Goal: Transaction & Acquisition: Purchase product/service

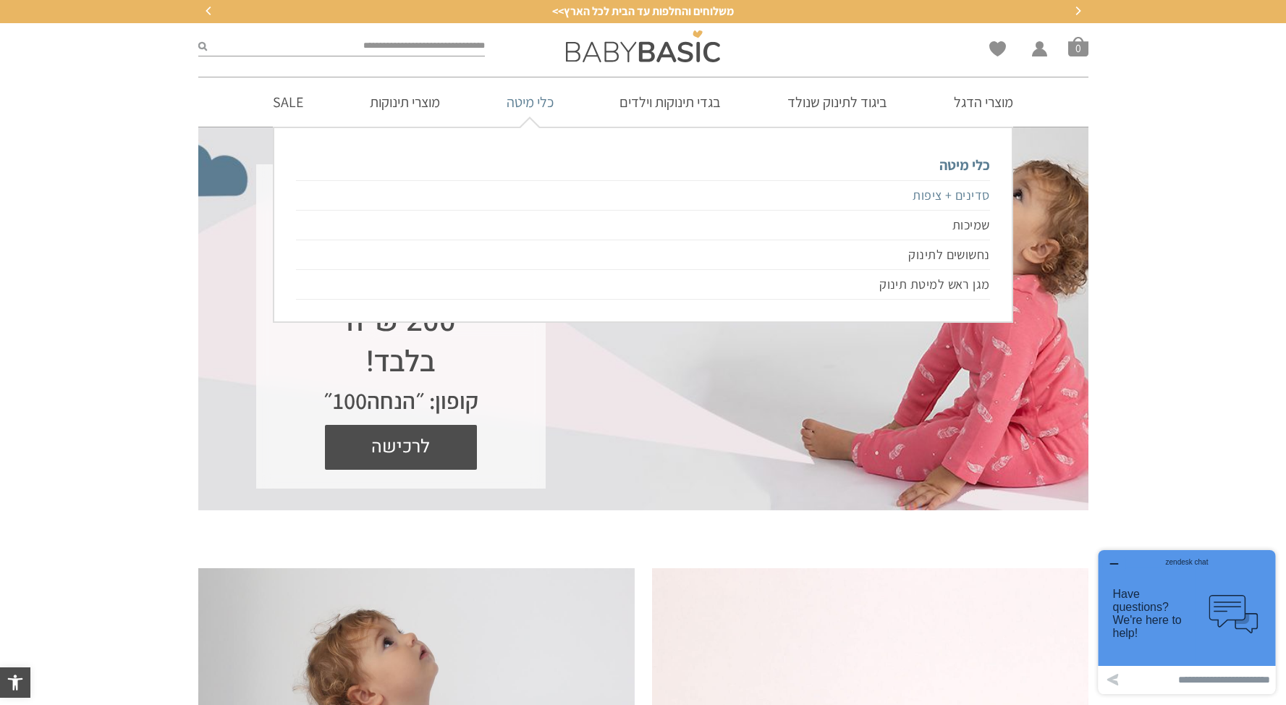
click at [965, 188] on link "סדינים + ציפות" at bounding box center [642, 195] width 693 height 30
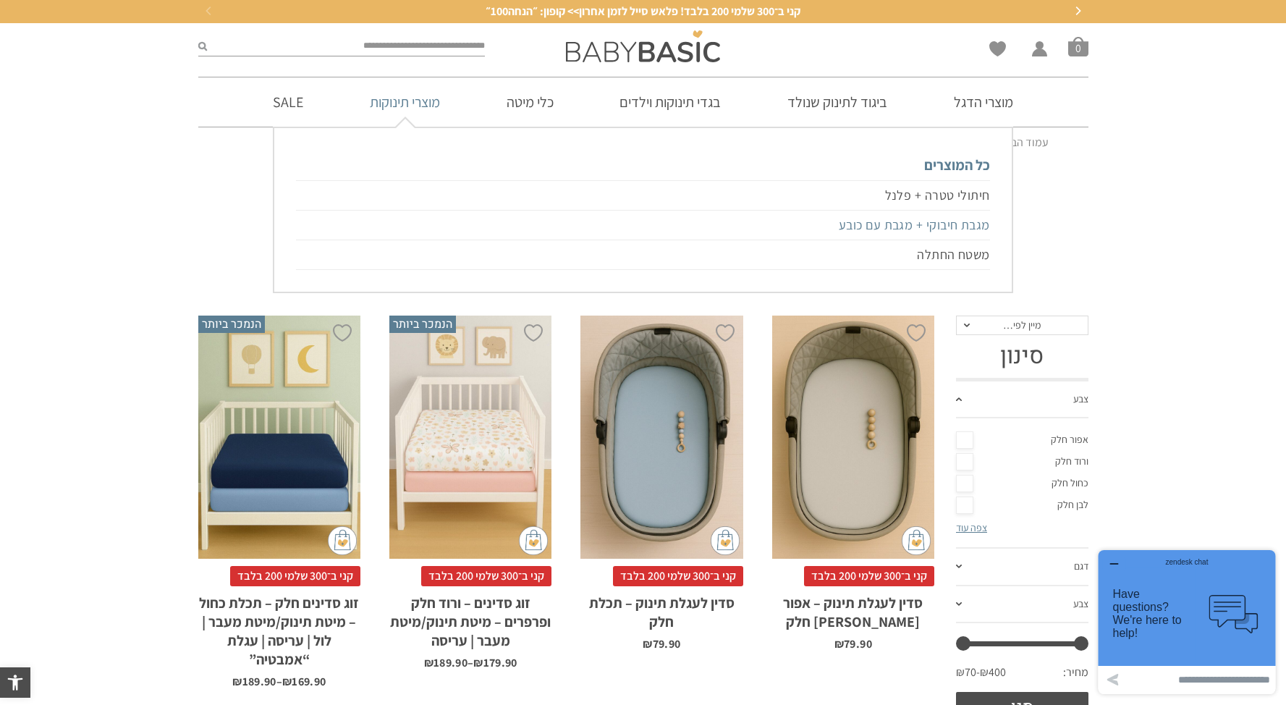
click at [883, 222] on link "מגבת חיבוקי + מגבת עם כובע" at bounding box center [642, 226] width 693 height 30
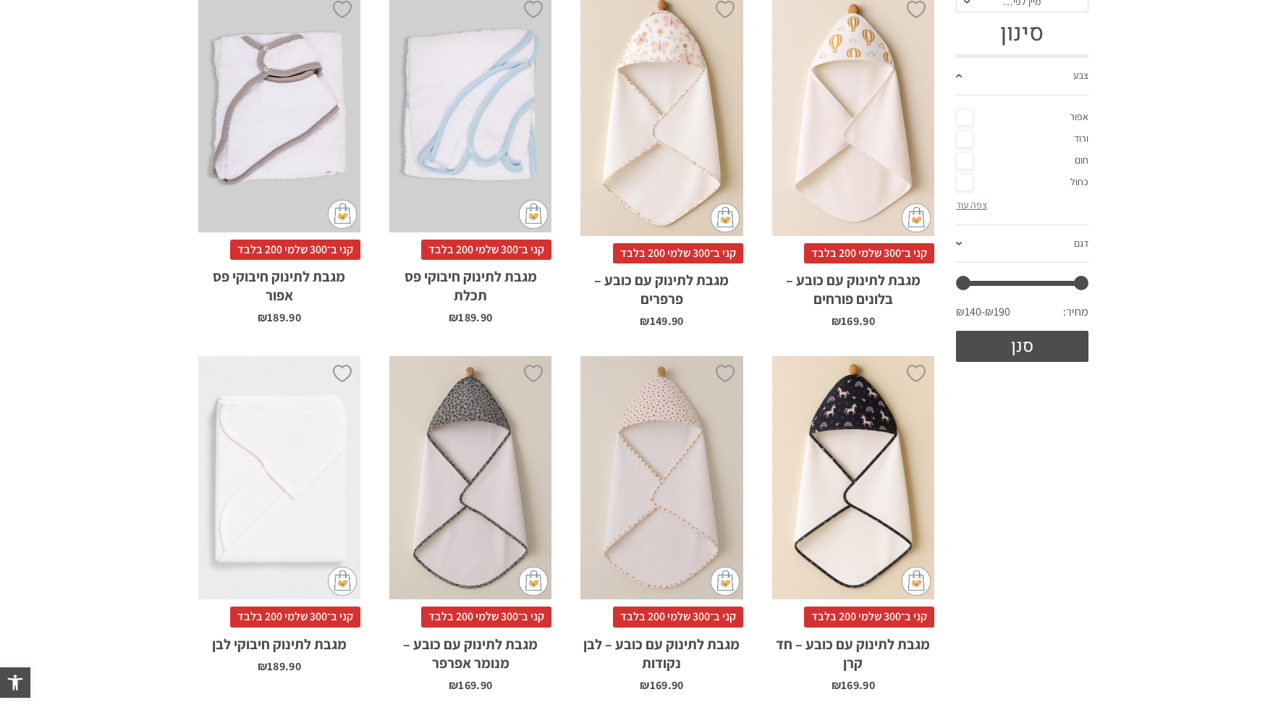
scroll to position [291, 0]
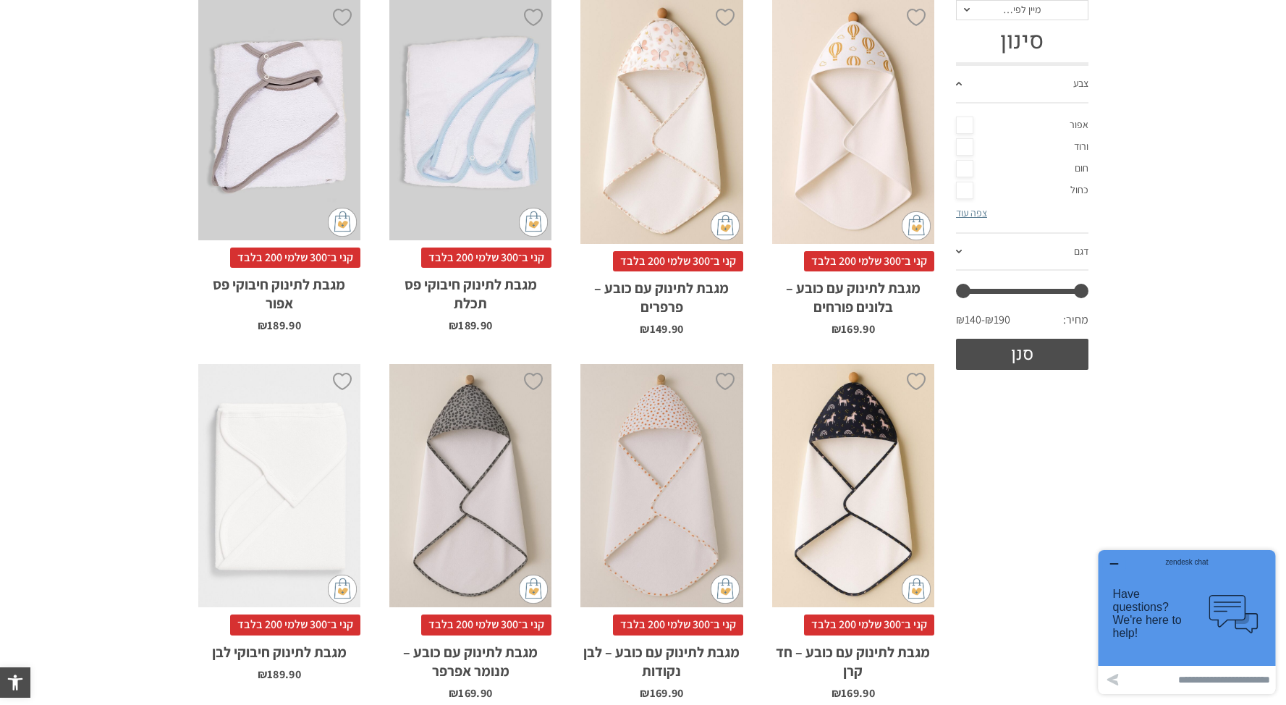
click at [881, 130] on div "x הוספה לסל" at bounding box center [853, 122] width 162 height 244
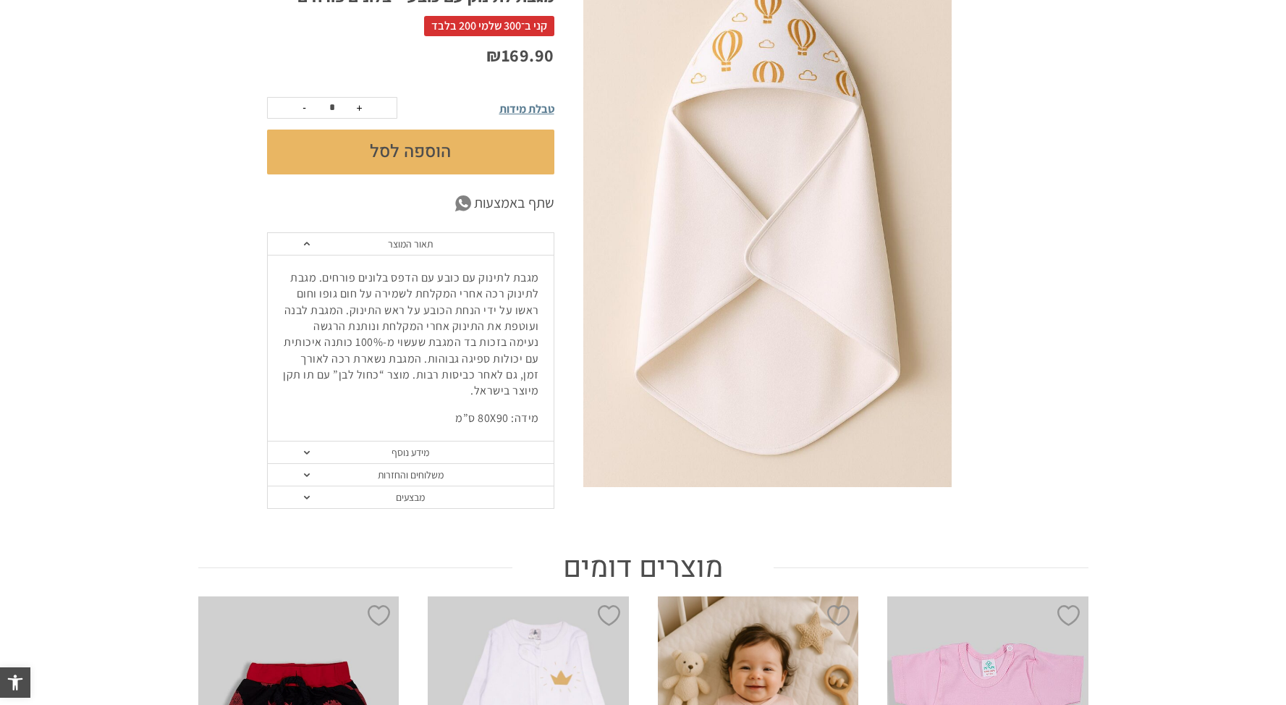
scroll to position [260, 0]
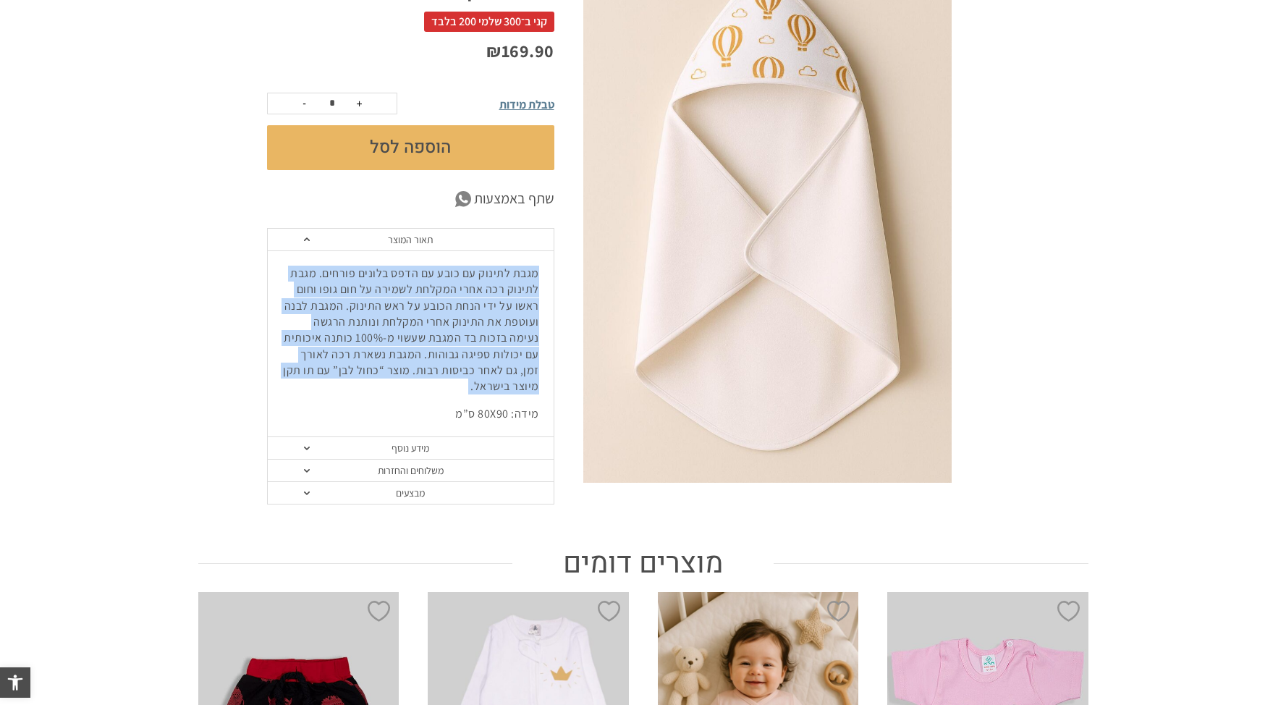
drag, startPoint x: 482, startPoint y: 395, endPoint x: 540, endPoint y: 276, distance: 132.1
click at [540, 276] on div "מגבת לתינוק עם כובע עם הדפס בלונים פורחים. מגבת לתינוק רכה אחרי המקלחת לשמירה ע…" at bounding box center [411, 343] width 286 height 187
copy div "מגבת לתינוק עם כובע עם הדפס בלונים פורחים. מגבת לתינוק רכה אחרי המקלחת לשמירה ע…"
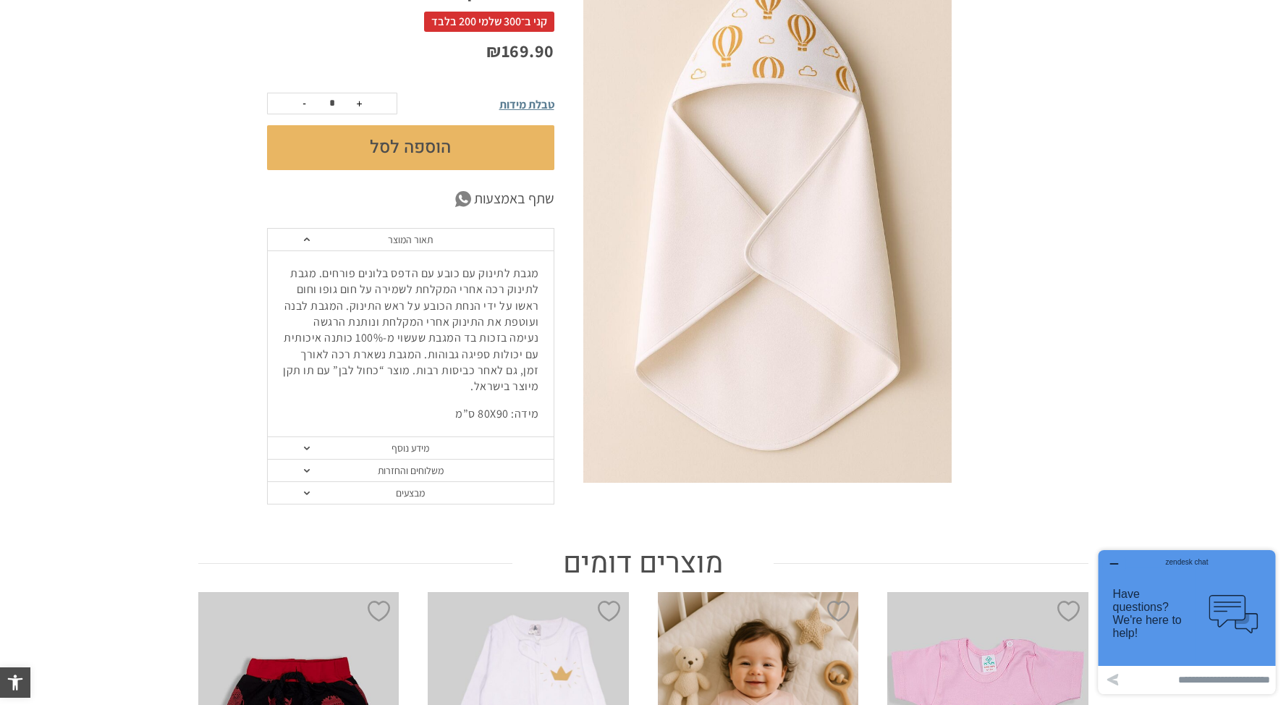
click at [1066, 166] on section "הוספה ל-Wishlist קני ב־300 שלמי 200 בלבד! פלאש סייל לזמן אחרון>> קופון: ״הנחה10…" at bounding box center [643, 234] width 1286 height 609
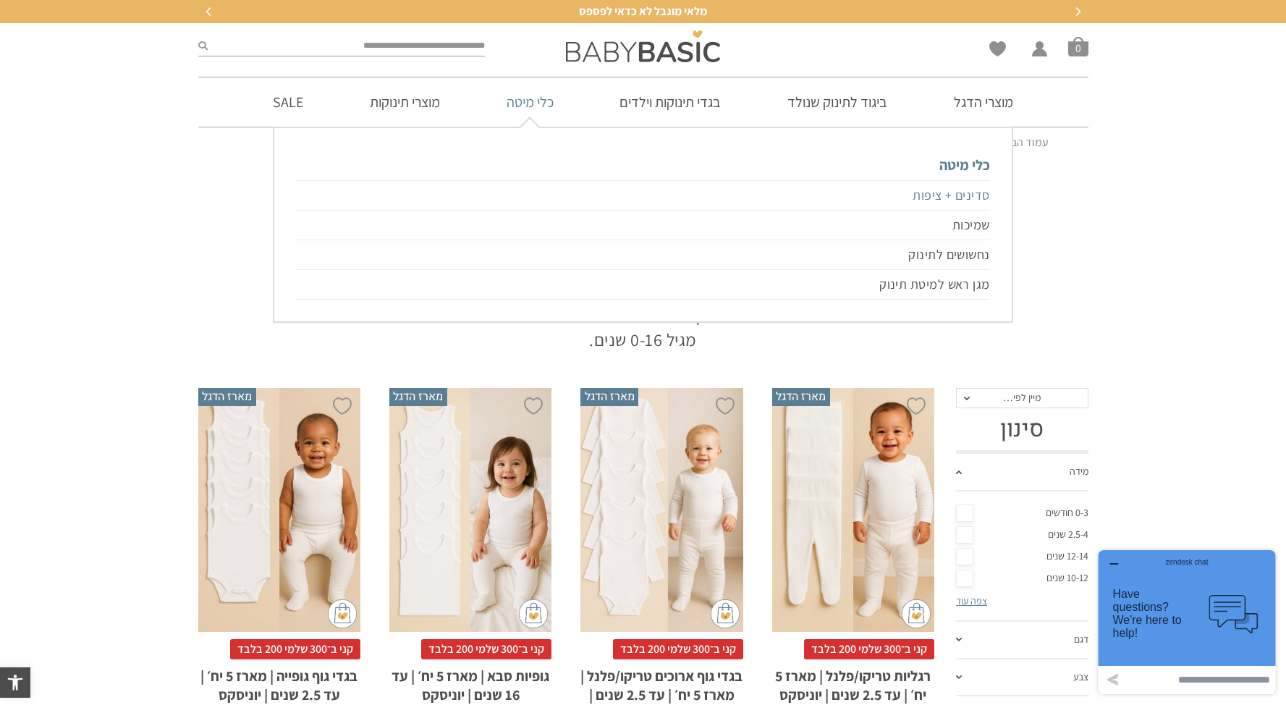
click at [955, 197] on link "סדינים + ציפות" at bounding box center [642, 195] width 693 height 30
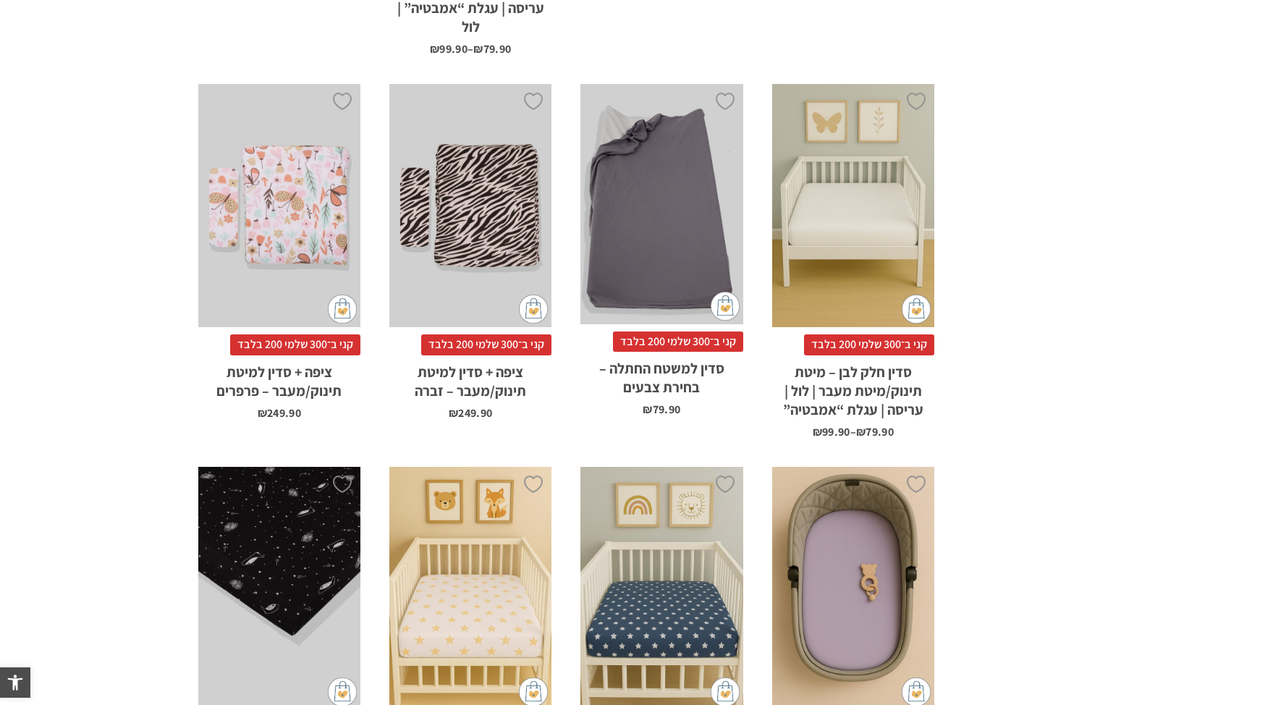
drag, startPoint x: 1293, startPoint y: 55, endPoint x: 134, endPoint y: 26, distance: 1159.9
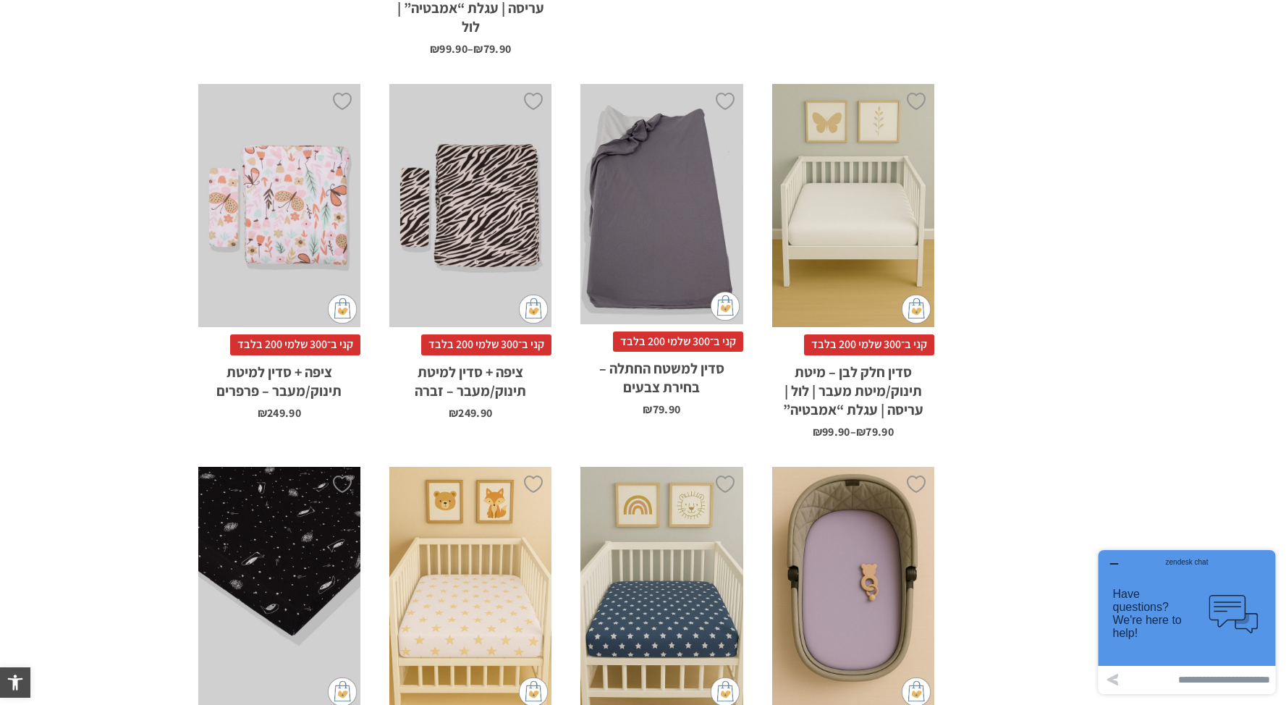
click at [868, 101] on div "x בחירת סוג סדין לול 88X95 מיטת תינוק/מעבר 66X128 עגלת "אמבטיה" 75X33 עריסה 90X…" at bounding box center [853, 206] width 162 height 244
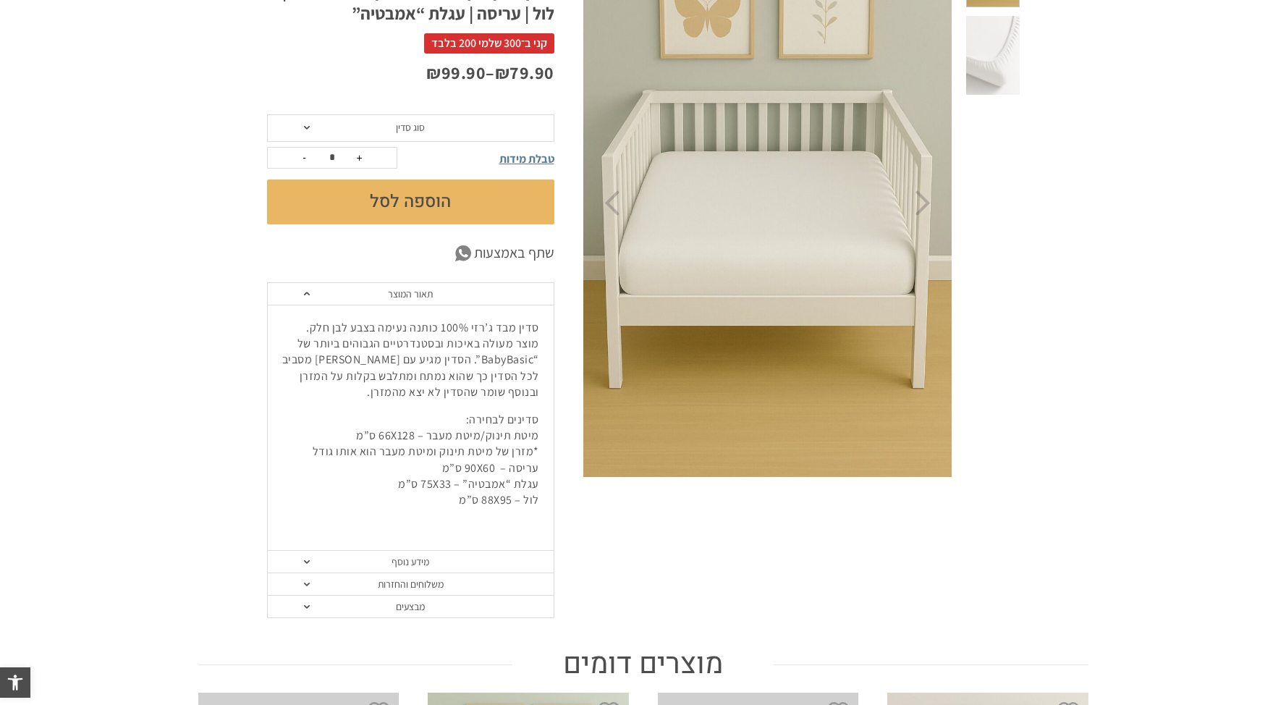
scroll to position [261, 0]
click at [425, 563] on link "מידע נוסף" at bounding box center [411, 561] width 286 height 22
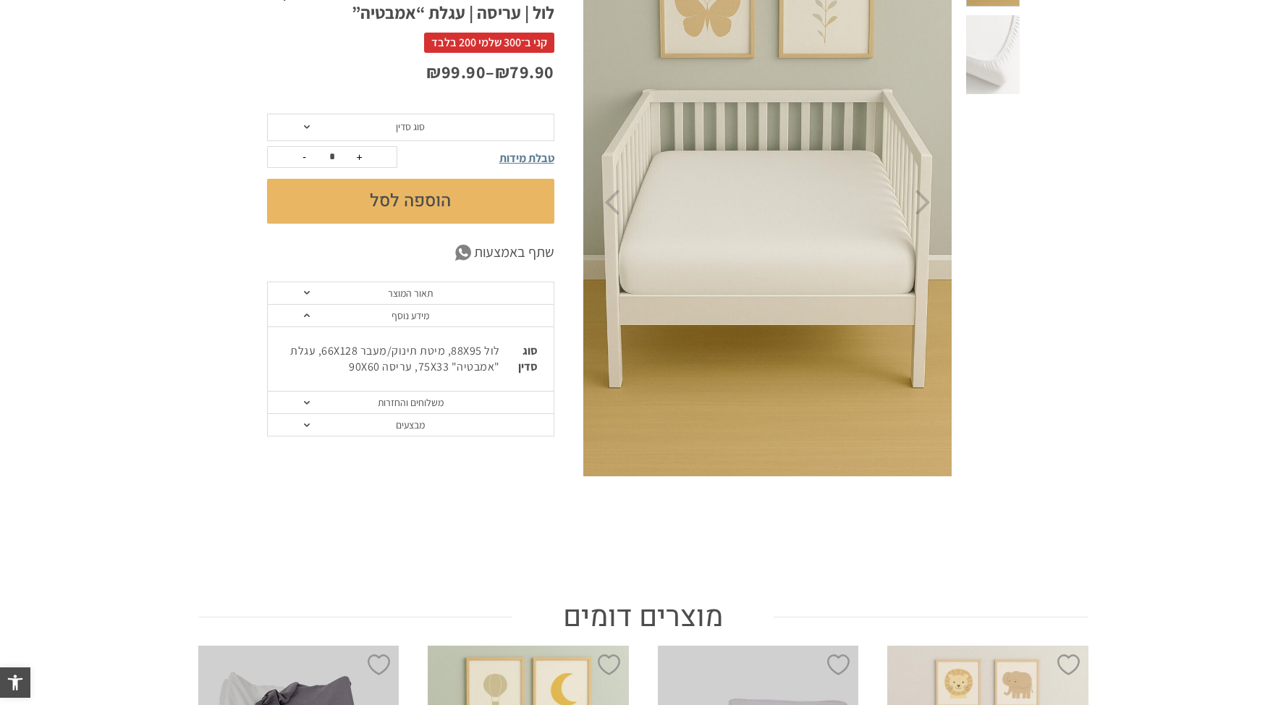
scroll to position [0, 0]
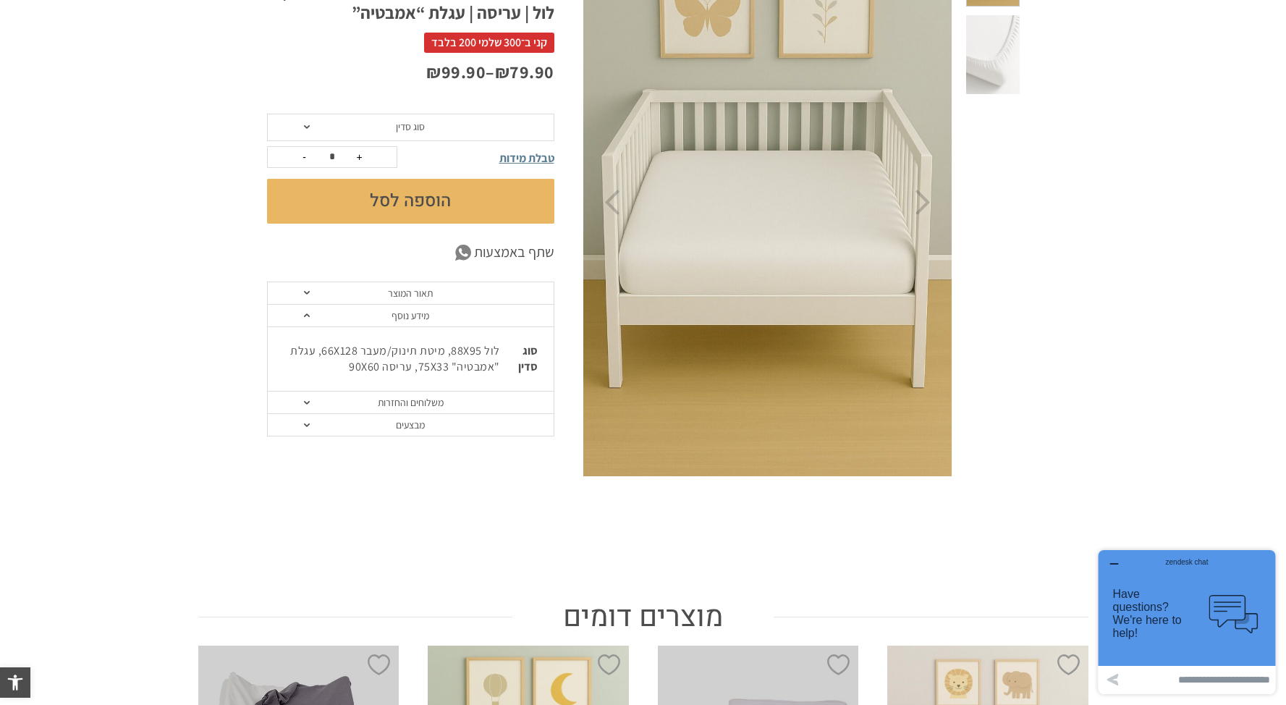
click at [418, 323] on link "מידע נוסף" at bounding box center [411, 316] width 286 height 22
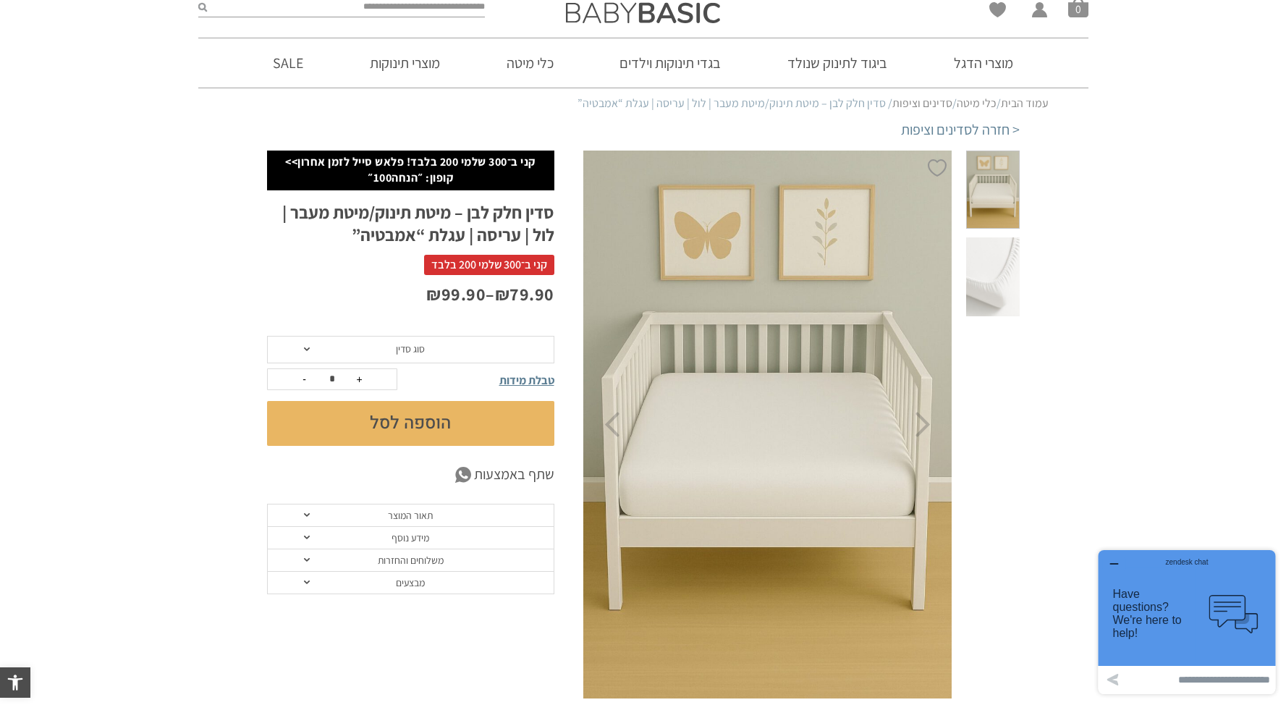
scroll to position [39, 0]
click at [418, 509] on link "תאור המוצר" at bounding box center [411, 515] width 286 height 22
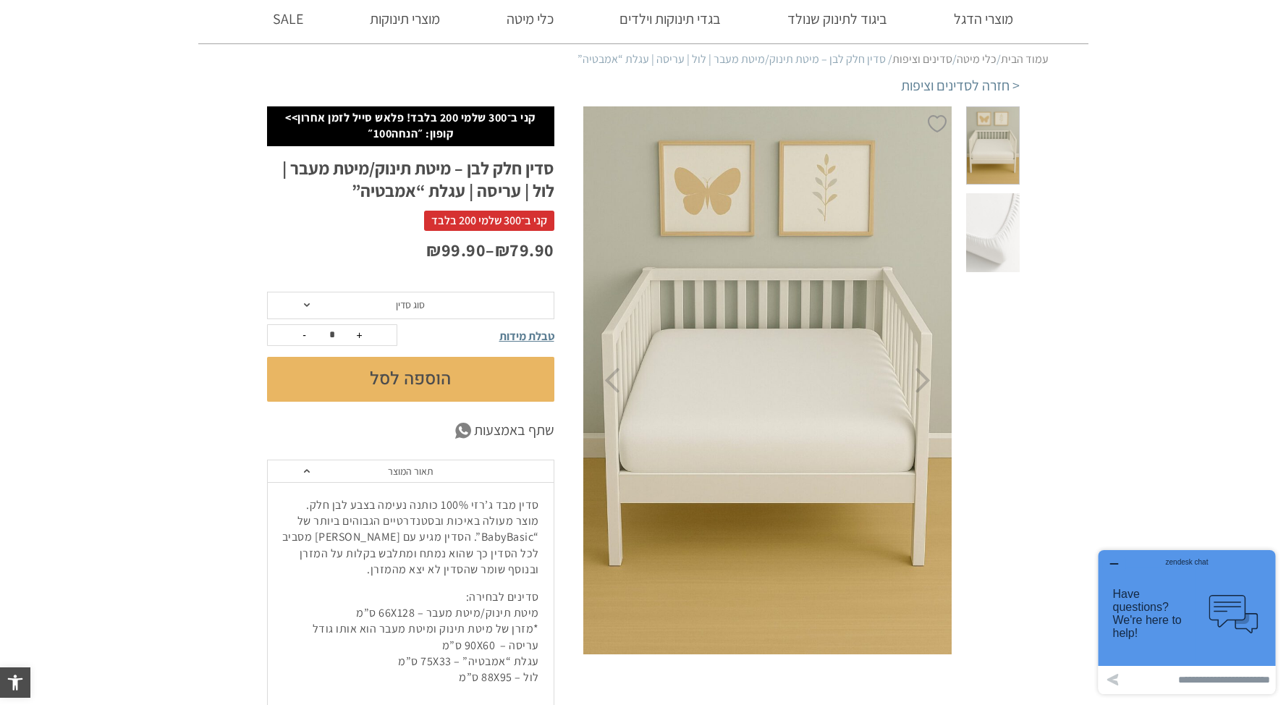
scroll to position [339, 0]
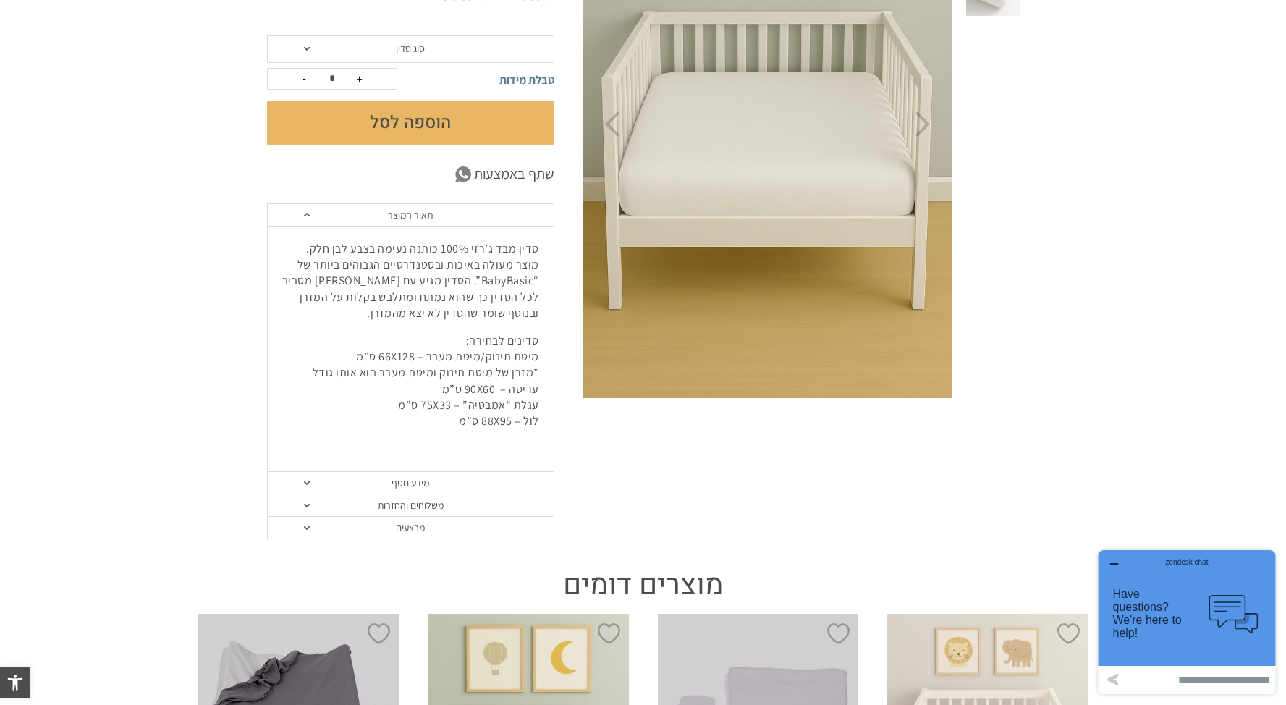
click at [418, 507] on link "משלוחים והחזרות" at bounding box center [411, 505] width 286 height 22
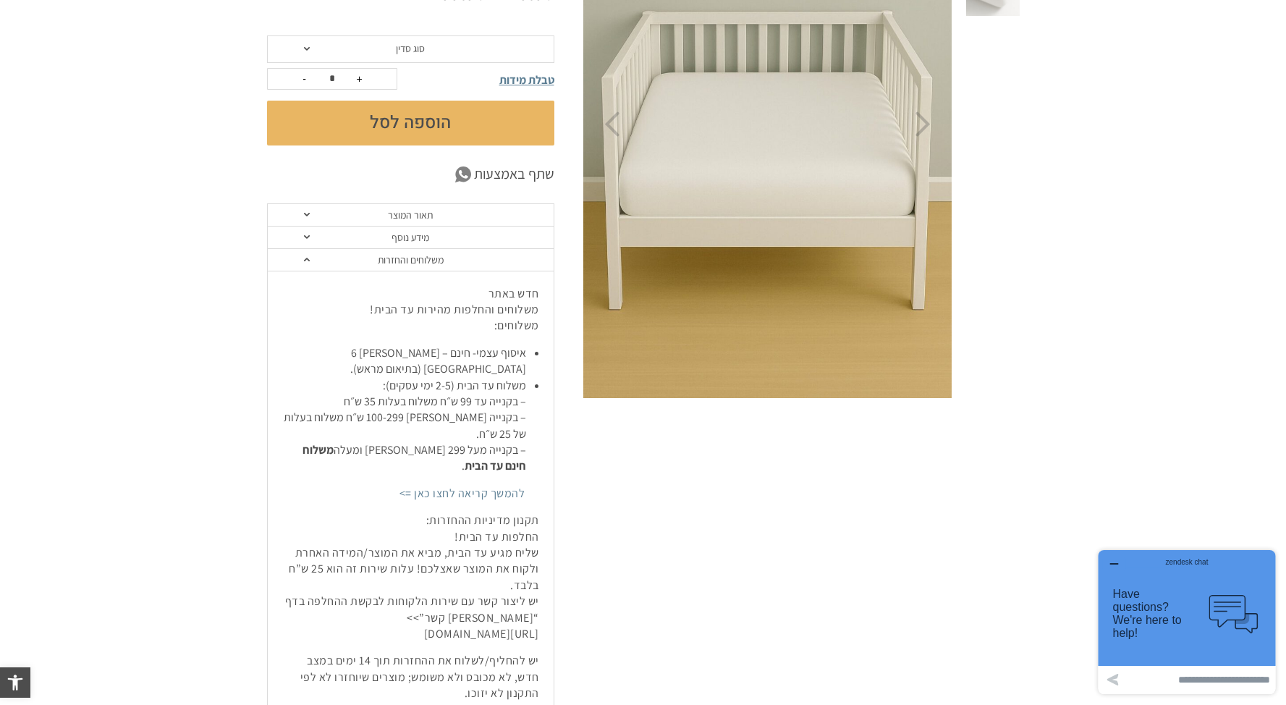
click at [410, 261] on link "משלוחים והחזרות" at bounding box center [411, 260] width 286 height 22
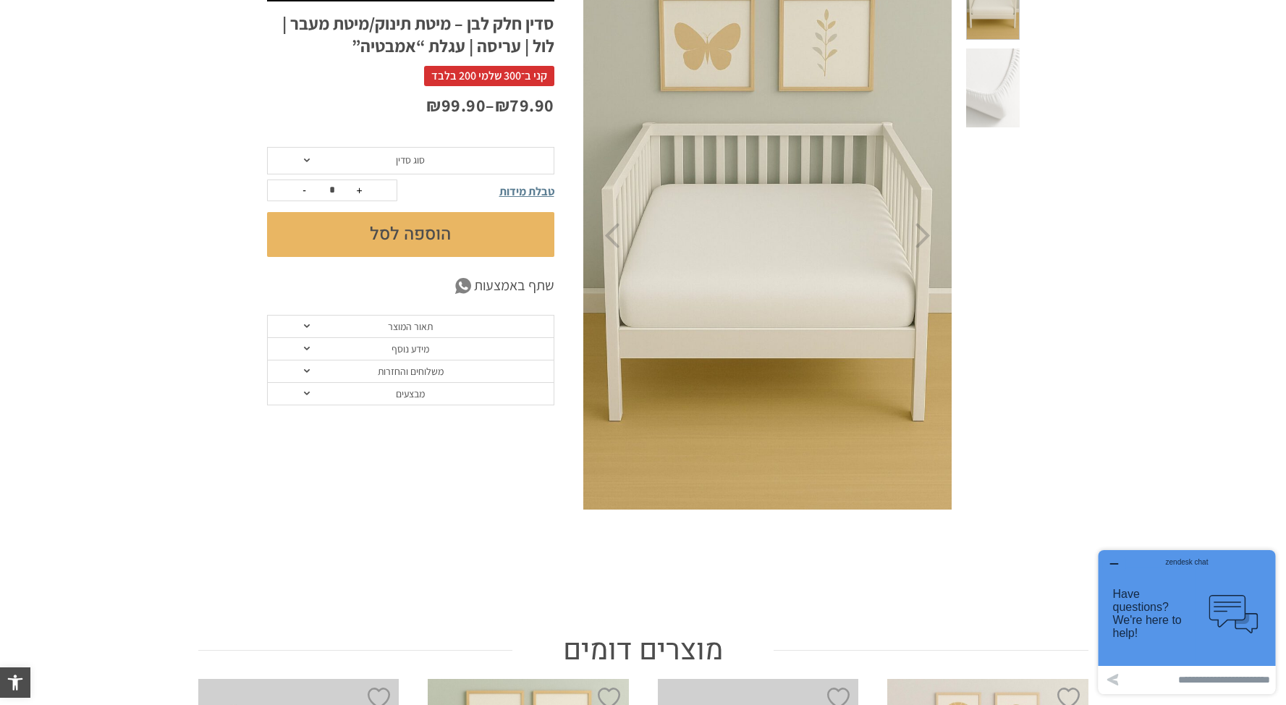
scroll to position [0, 0]
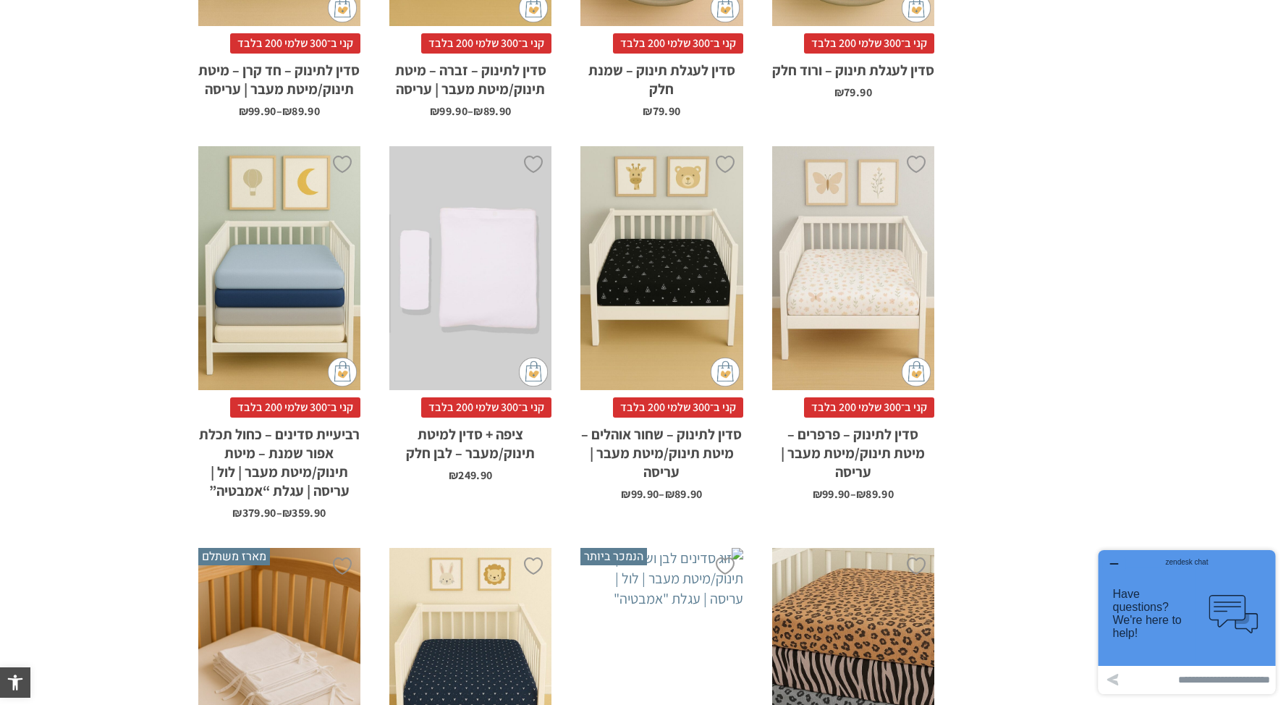
scroll to position [2127, 0]
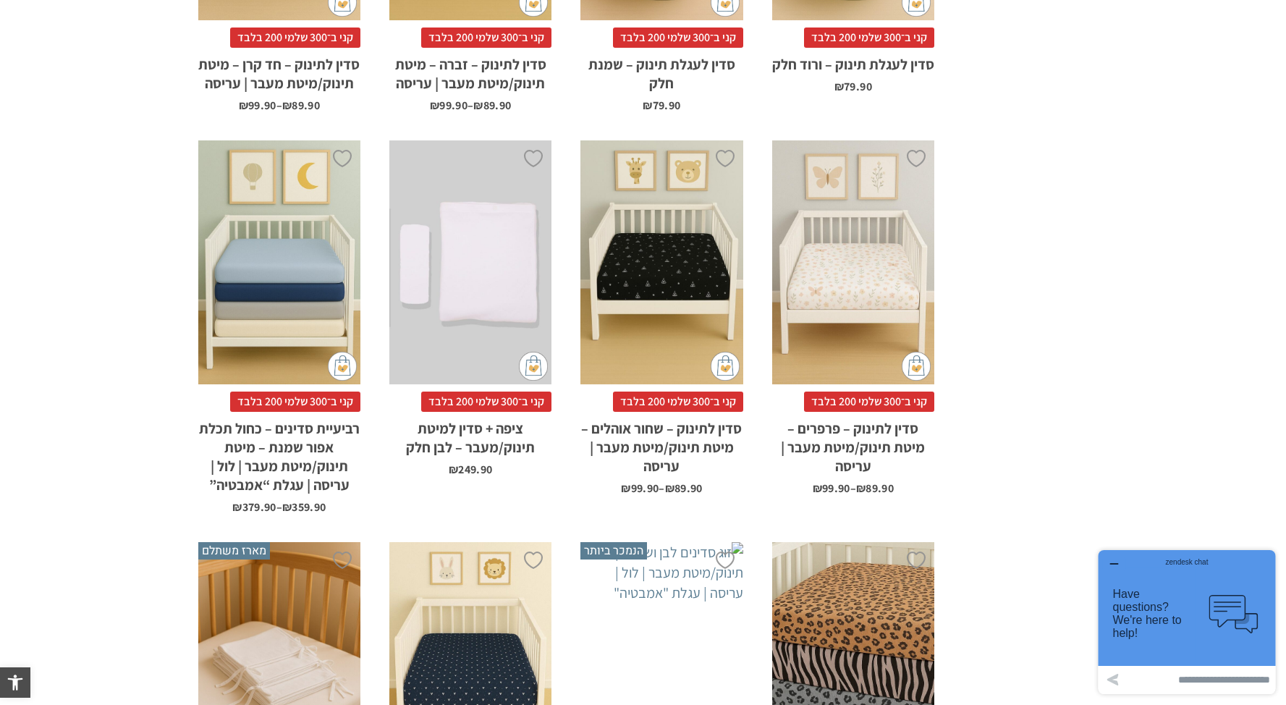
click at [515, 258] on div "x הוספה לסל" at bounding box center [470, 262] width 162 height 244
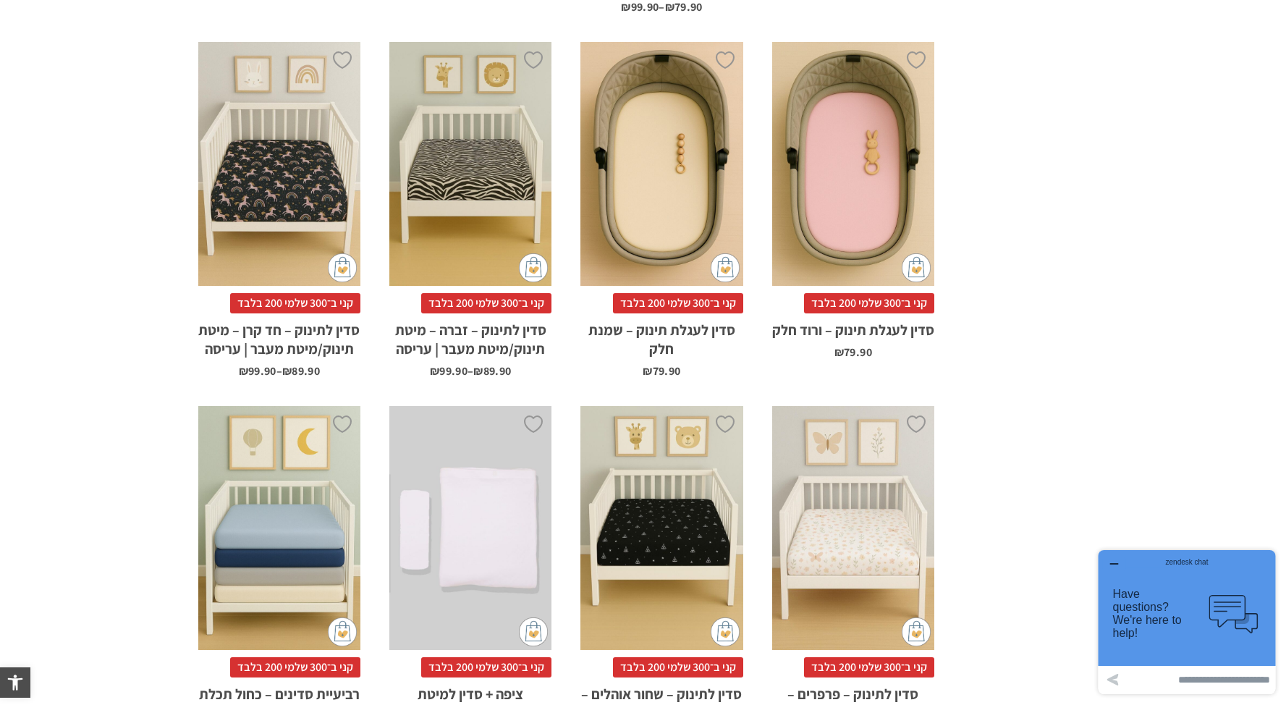
scroll to position [1147, 0]
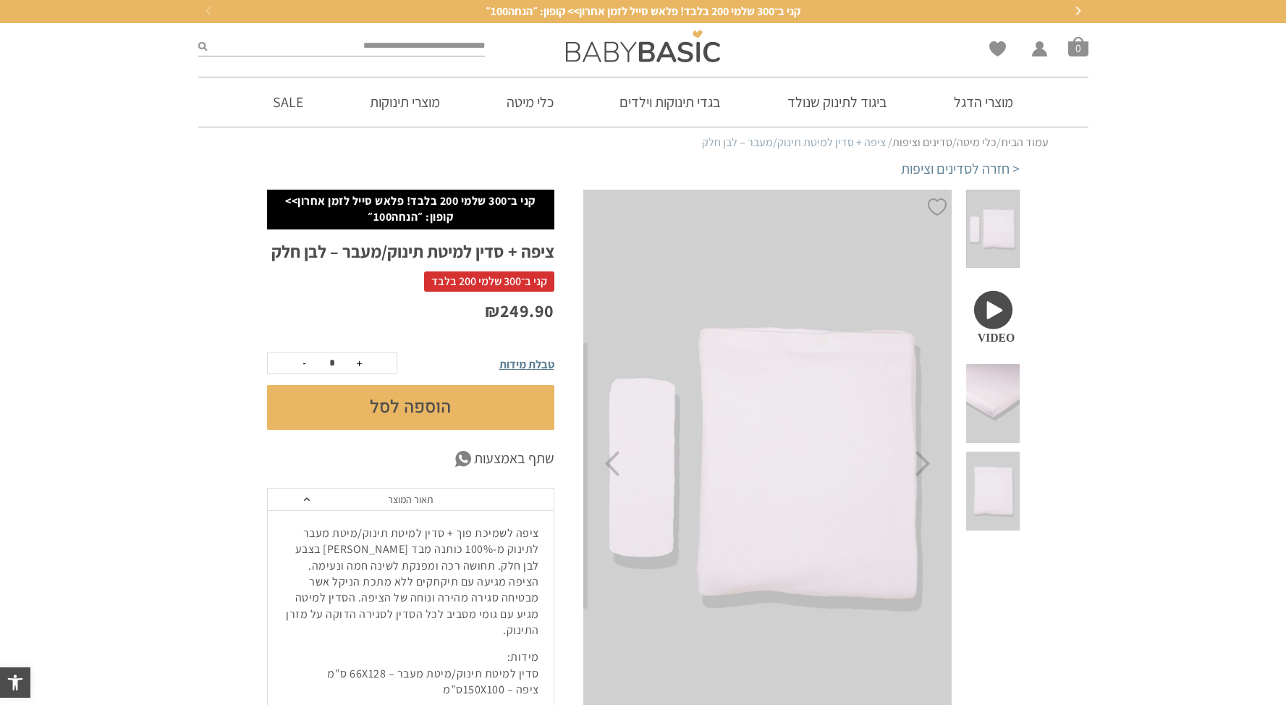
click at [995, 374] on span at bounding box center [992, 403] width 53 height 79
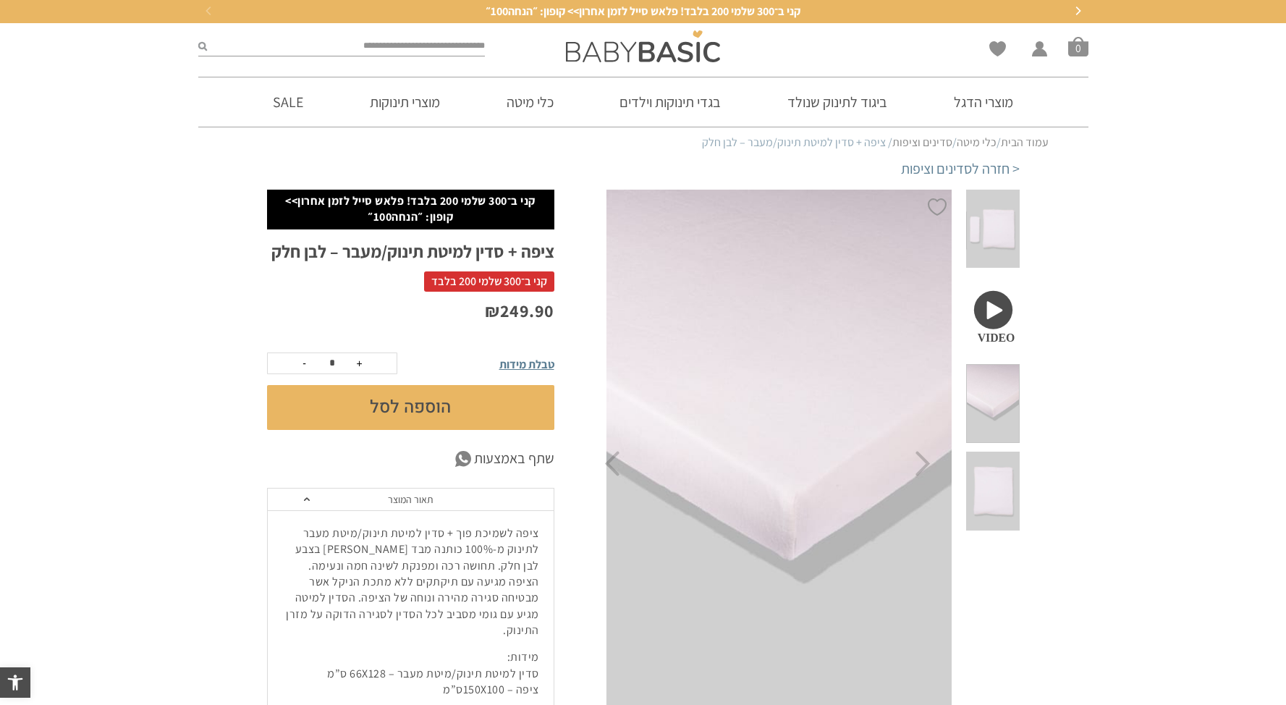
click at [999, 452] on span at bounding box center [992, 491] width 53 height 79
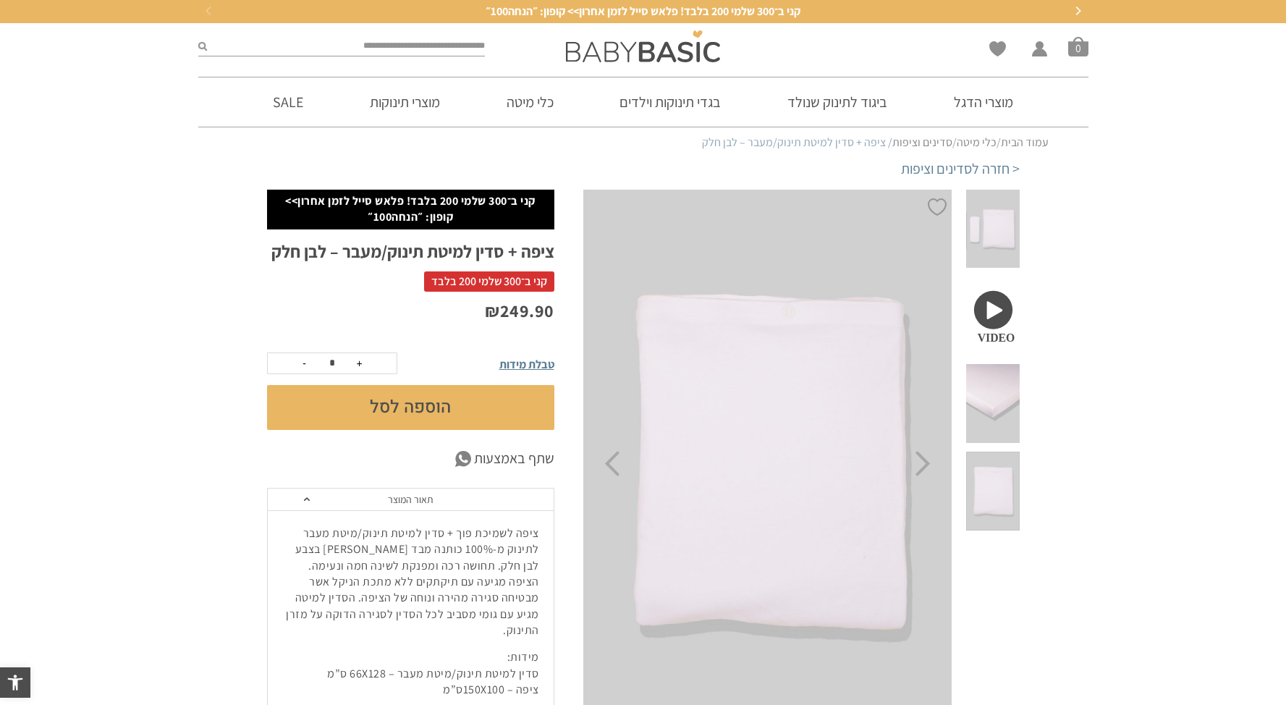
click at [998, 235] on span at bounding box center [992, 229] width 53 height 79
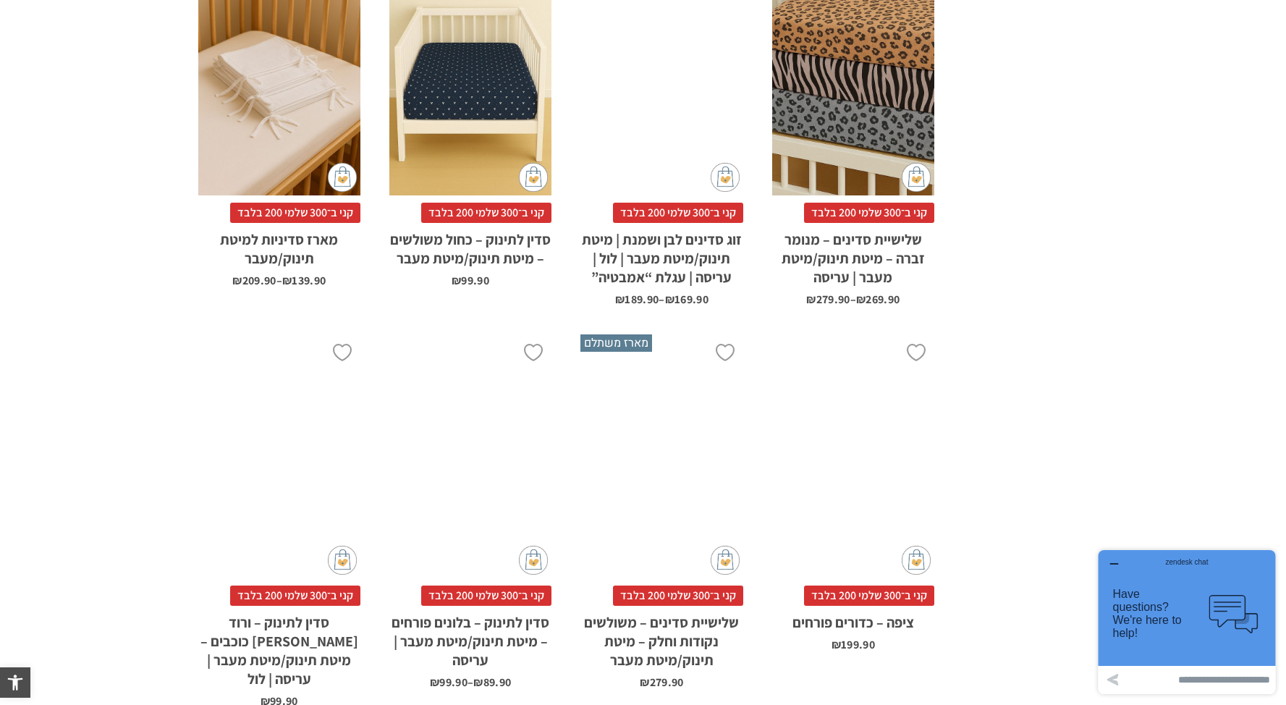
scroll to position [2029, 0]
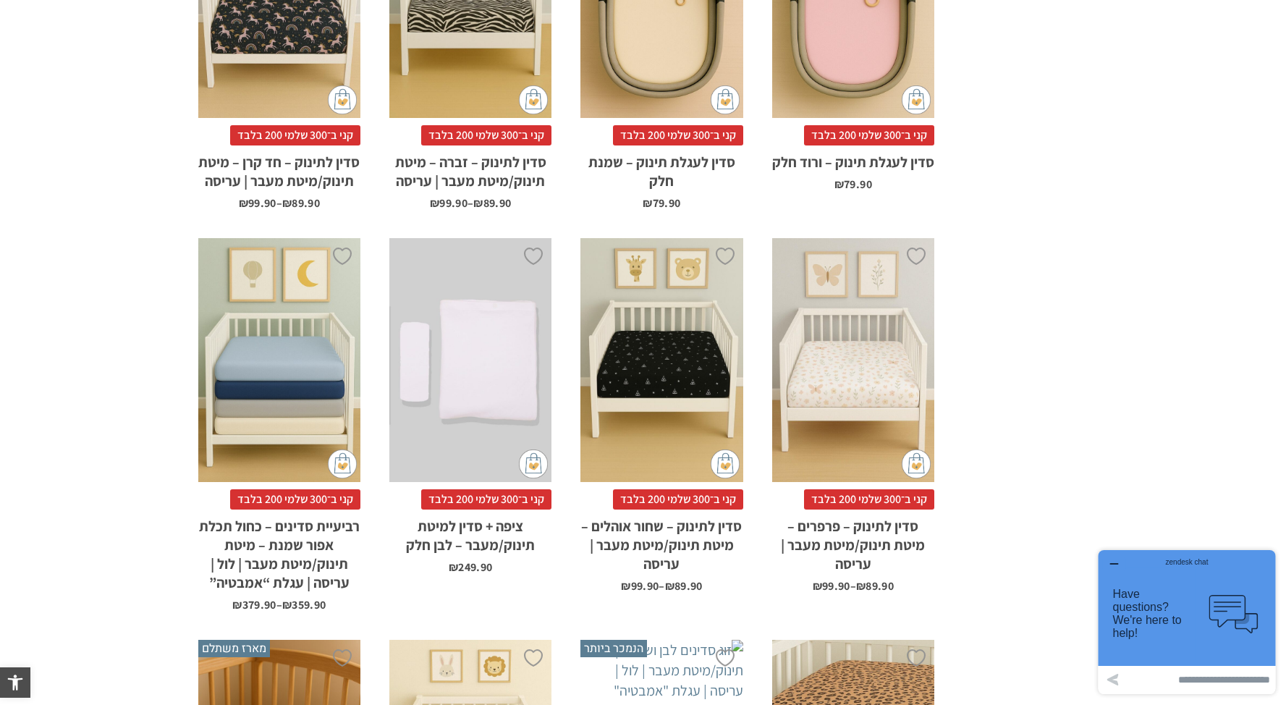
click at [494, 392] on div "x הוספה לסל" at bounding box center [470, 360] width 162 height 244
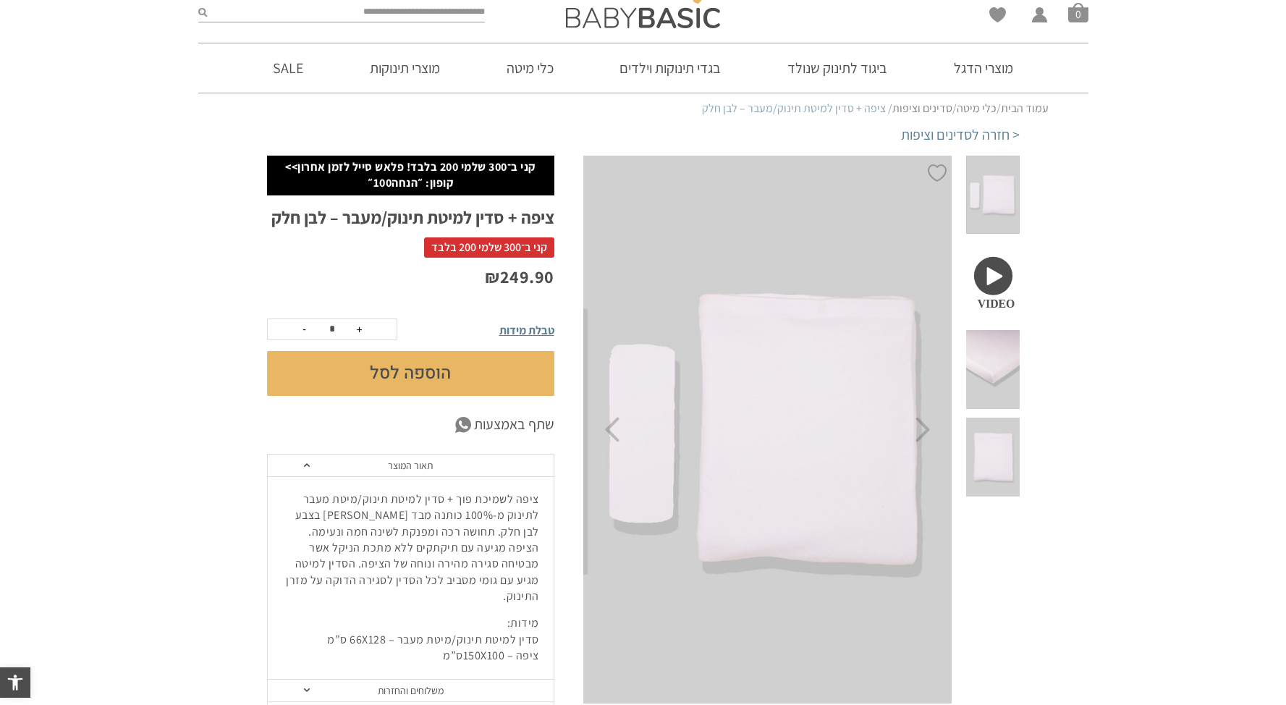
scroll to position [70, 0]
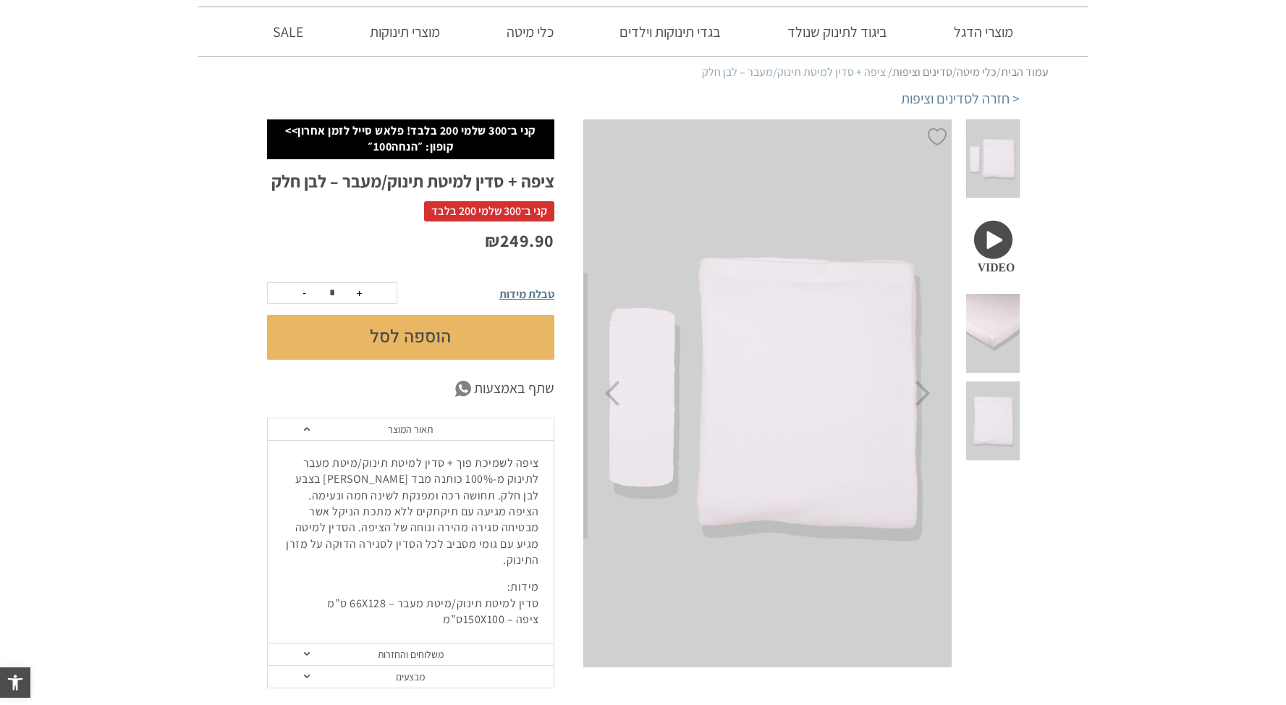
click at [1013, 220] on span at bounding box center [992, 245] width 53 height 79
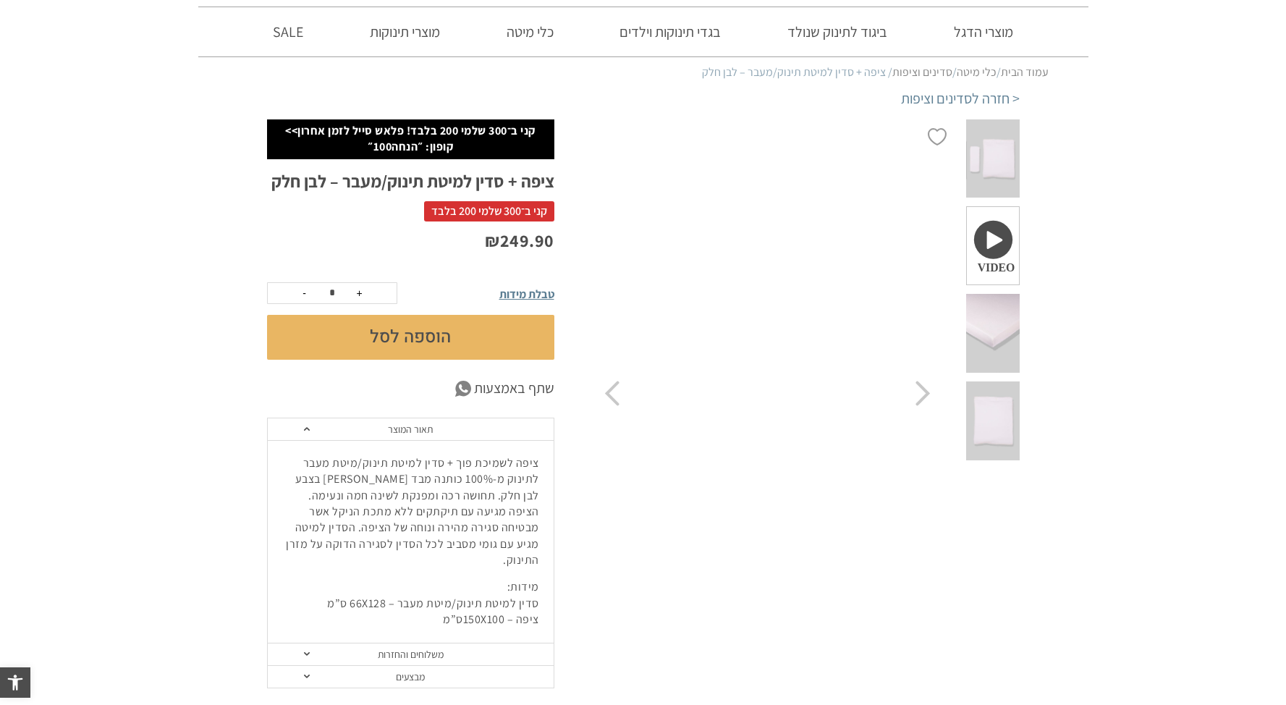
click at [1110, 184] on section "הוספה ל-Wishlist קני ב־300 [PERSON_NAME] 200 בלבד! פלאש סייל לזמן אחרון>> קופון…" at bounding box center [643, 423] width 1286 height 609
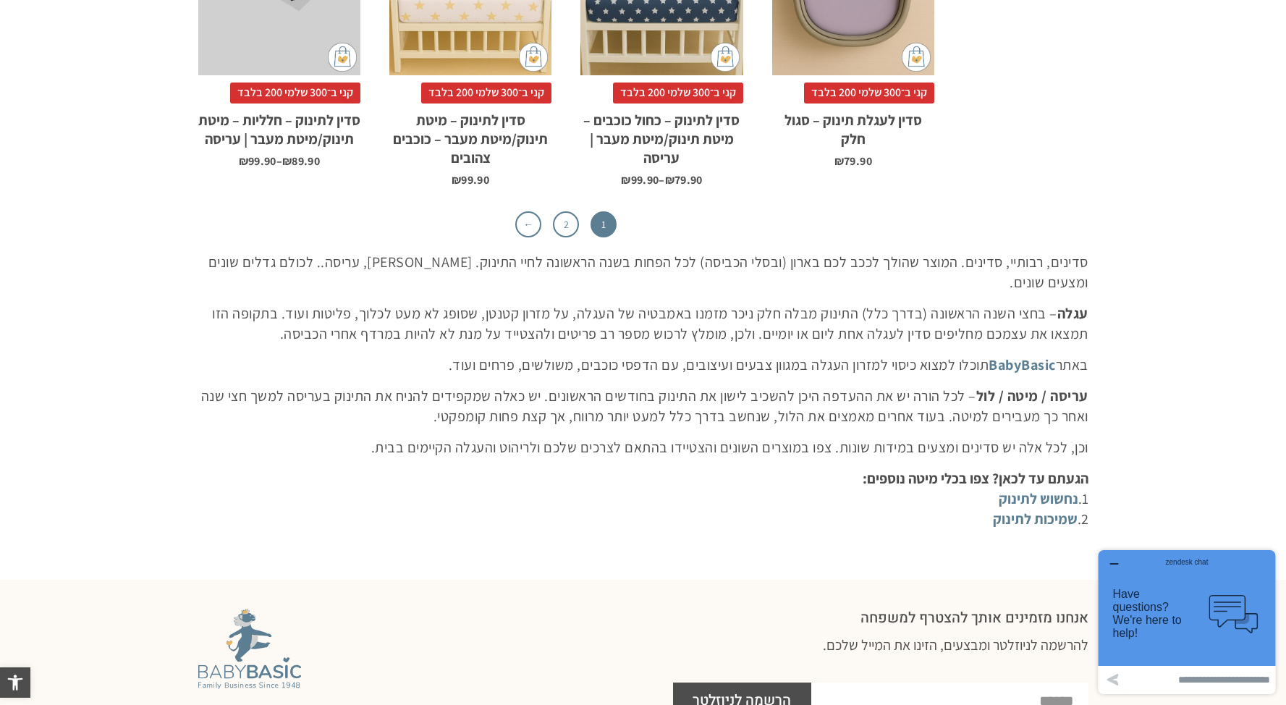
scroll to position [4498, 0]
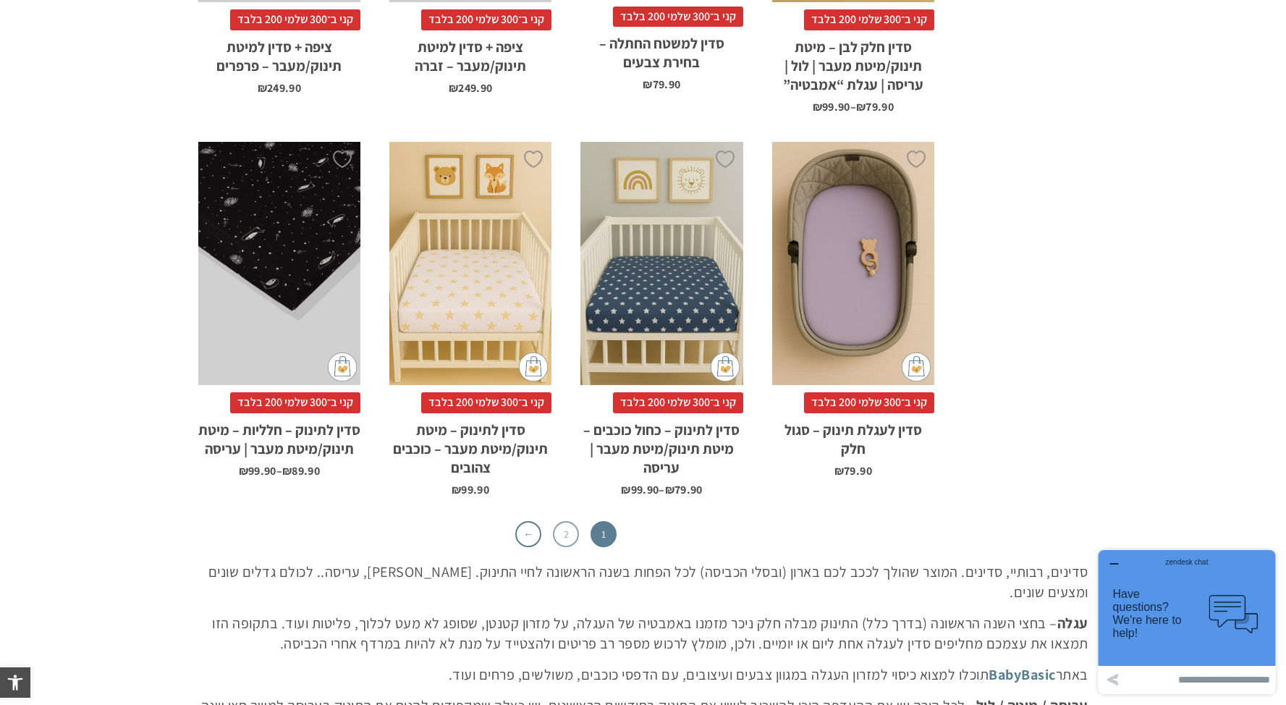
click at [569, 521] on link "2" at bounding box center [566, 534] width 26 height 26
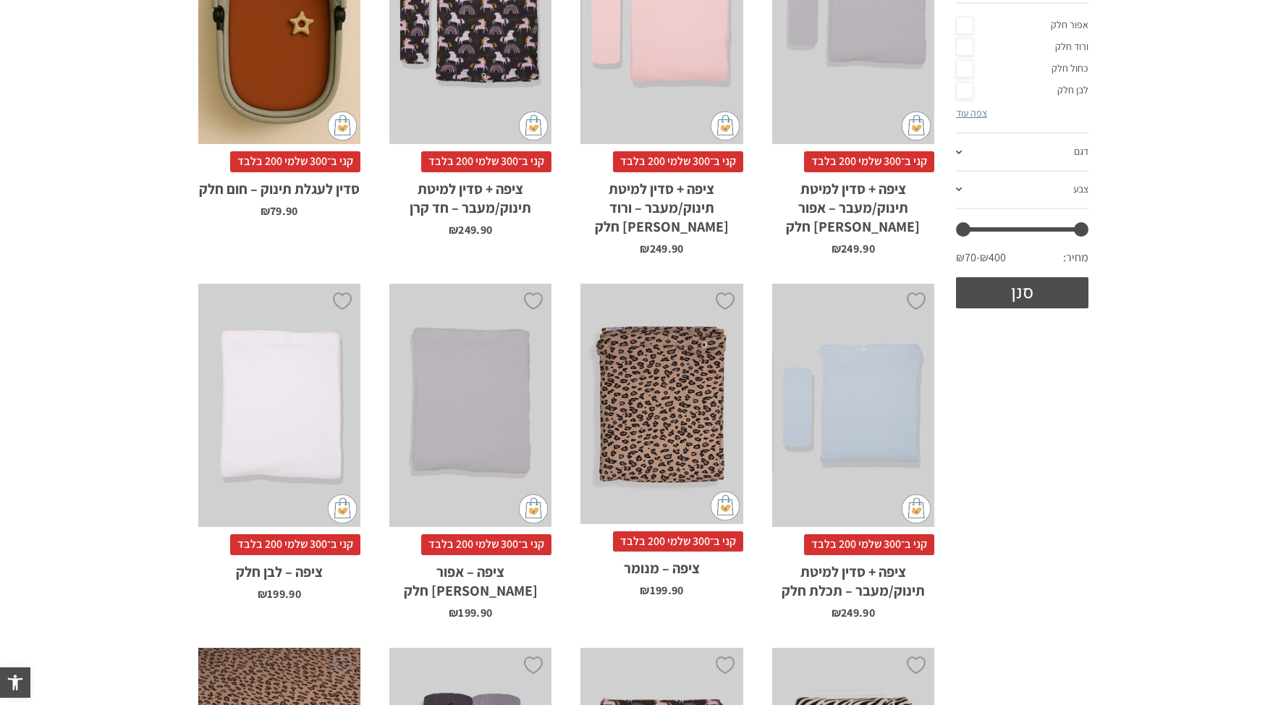
click at [310, 427] on div "x הוספה לסל" at bounding box center [279, 406] width 162 height 244
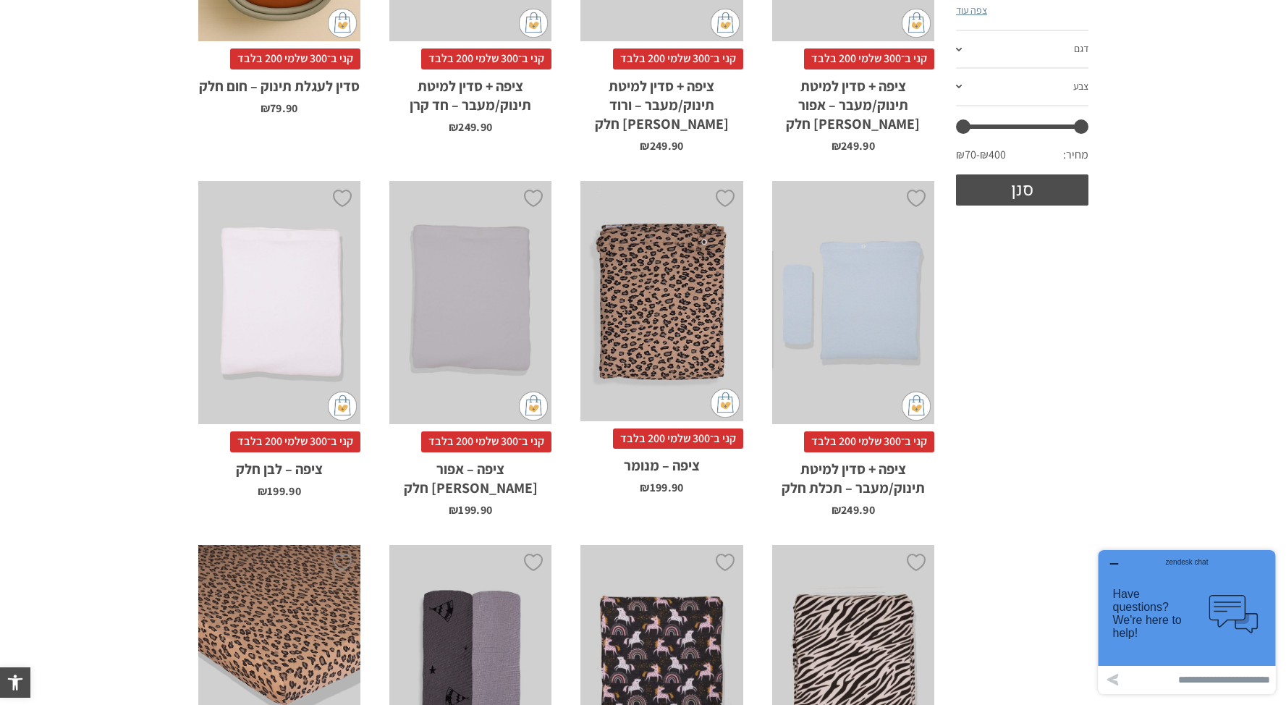
scroll to position [894, 0]
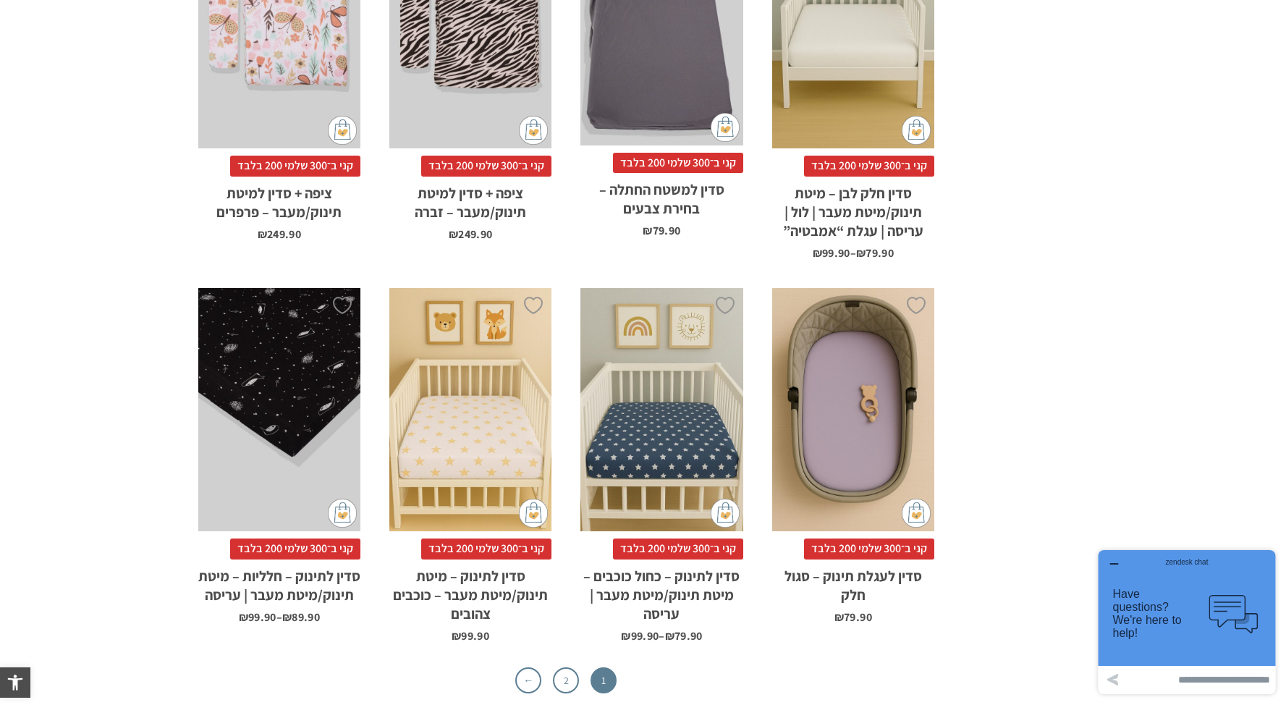
scroll to position [4504, 0]
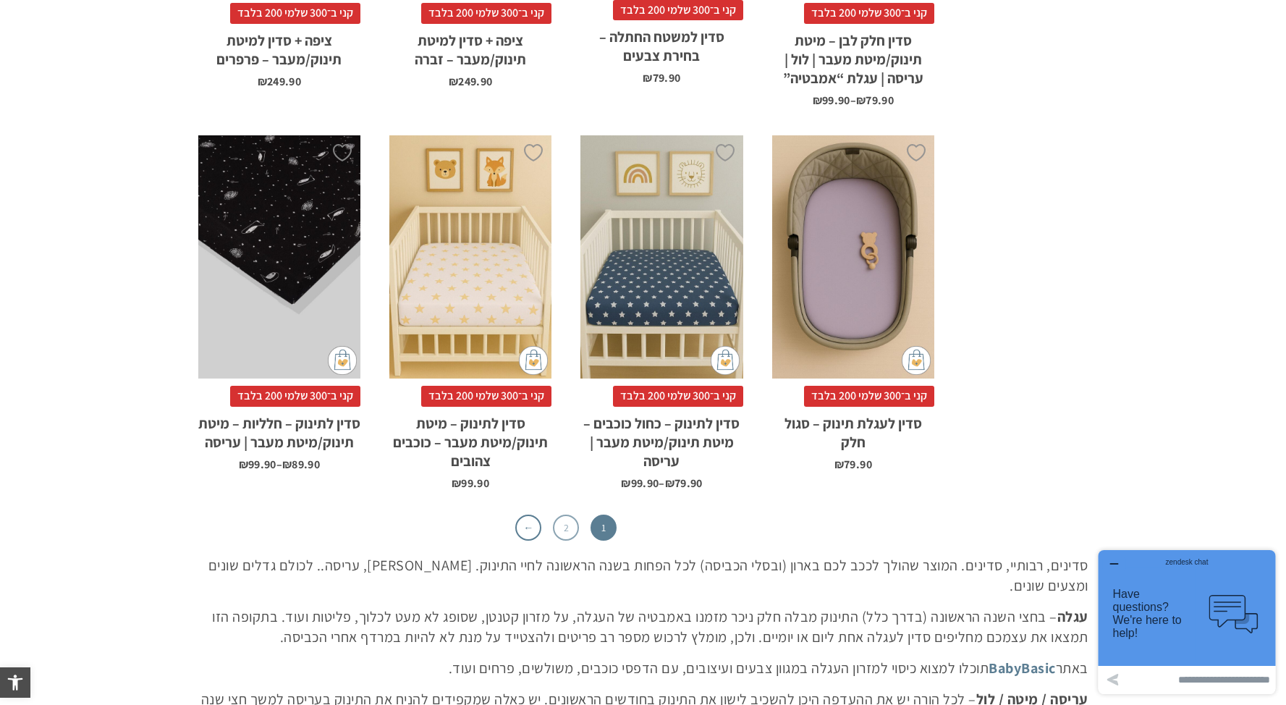
click at [565, 515] on link "2" at bounding box center [566, 528] width 26 height 26
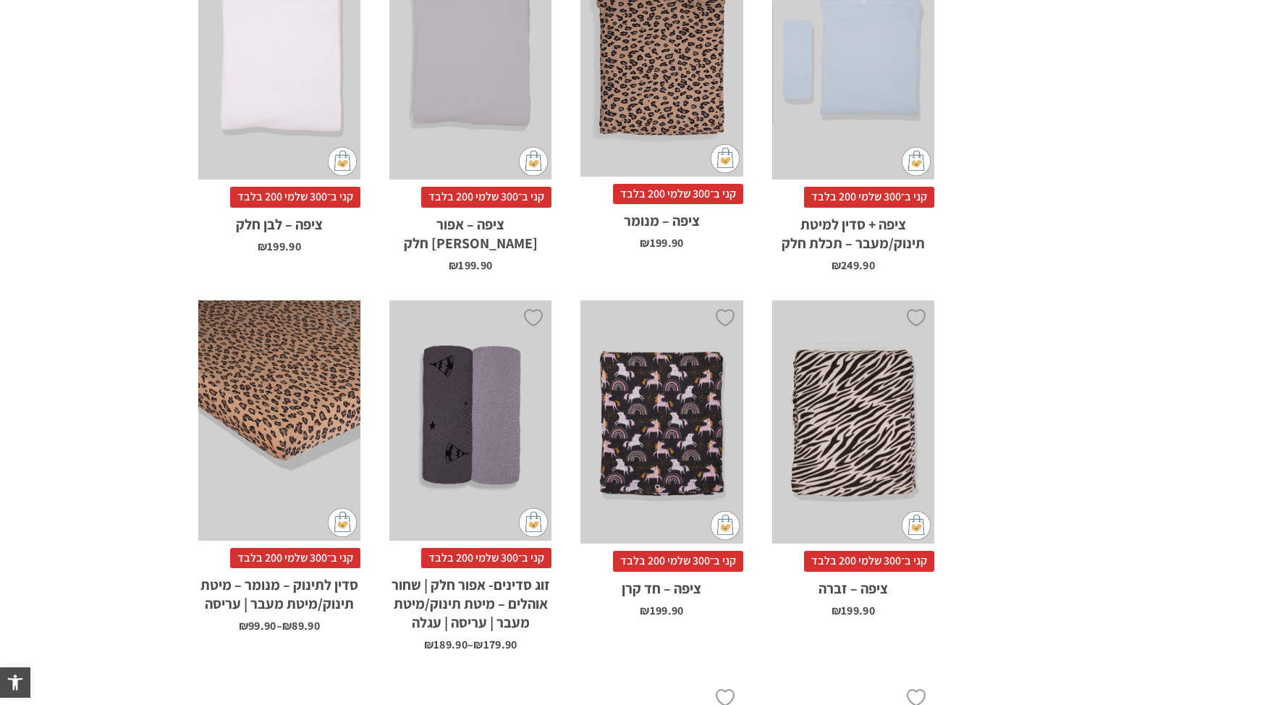
scroll to position [267, 0]
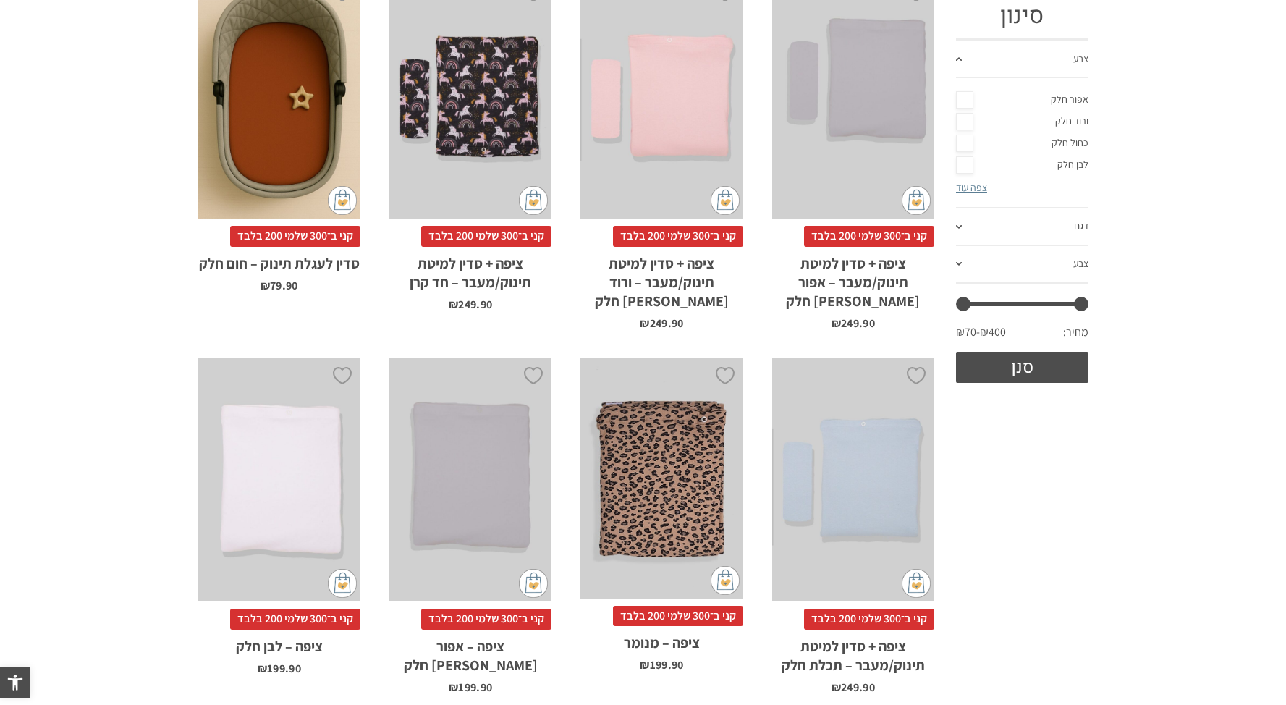
click at [324, 468] on div "x הוספה לסל" at bounding box center [279, 480] width 162 height 244
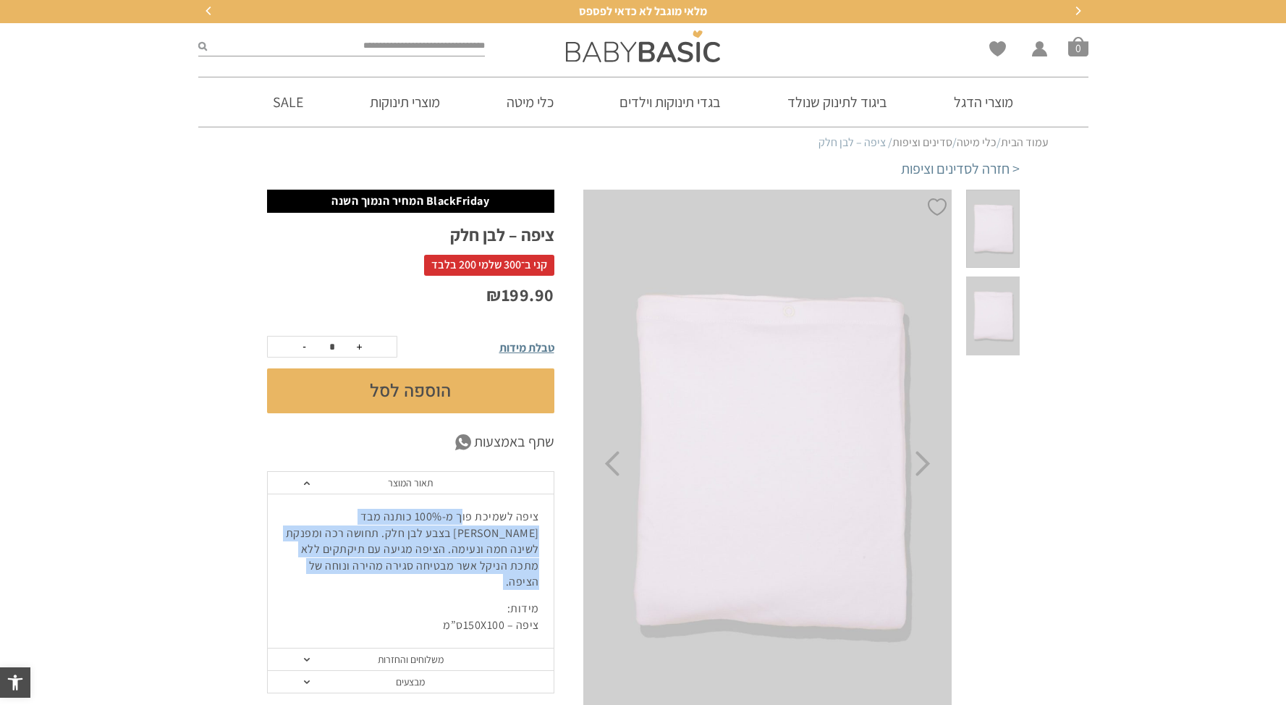
drag, startPoint x: 465, startPoint y: 515, endPoint x: 373, endPoint y: 577, distance: 110.4
click at [373, 577] on div "ציפה לשמיכת פוך מ-100% כותנה מבד גרזי בצבע לבן חלק. תחושה רכה ומפנקת לשינה חמה …" at bounding box center [411, 571] width 286 height 155
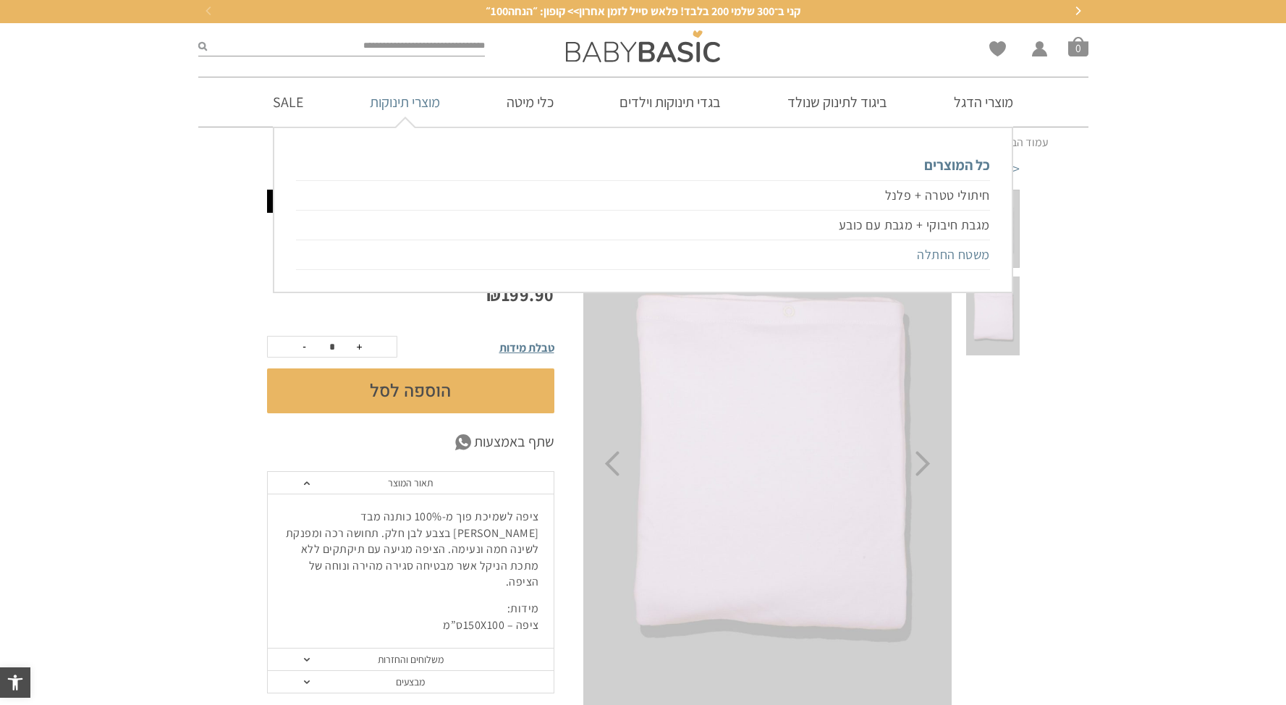
click at [947, 260] on link "משטח החתלה" at bounding box center [642, 255] width 693 height 30
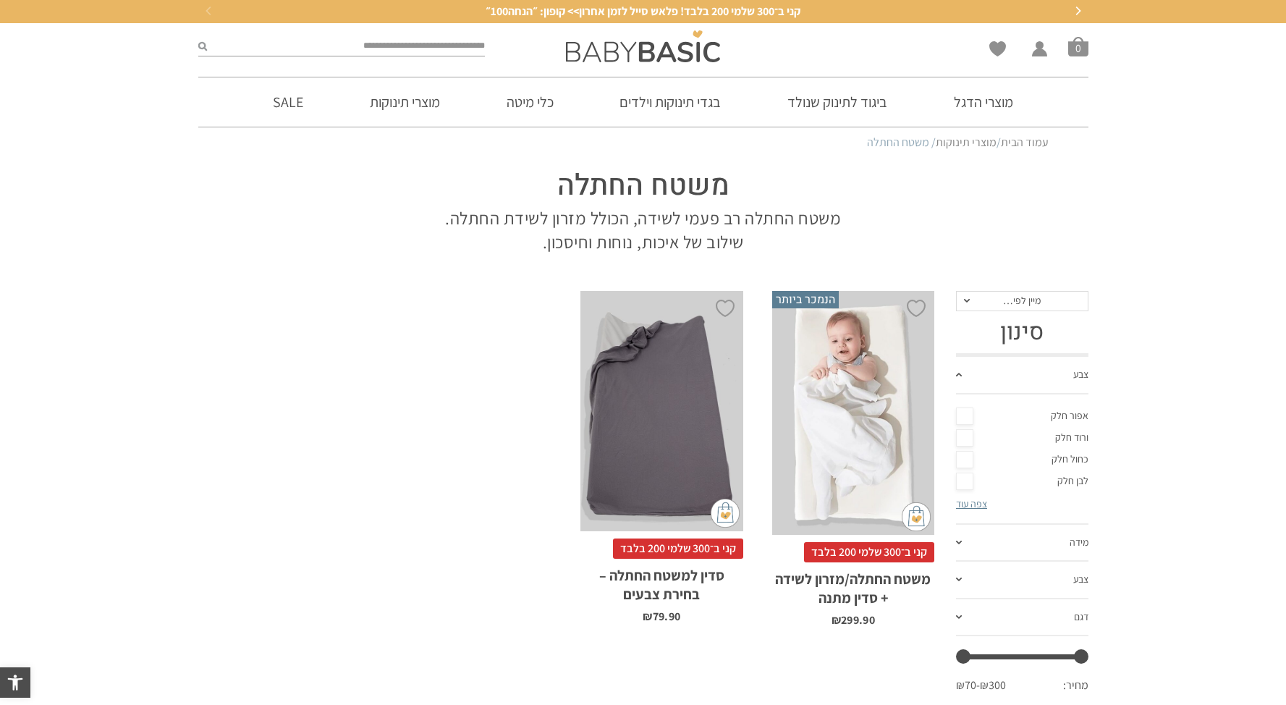
click at [681, 372] on div "x בחירת דגם וצבע אפור חלק ורוד חלק כחול חלק לבן חלק שמנת חלק מכוניות פרפרים" at bounding box center [662, 411] width 162 height 240
click at [885, 392] on div "x בחירת סדין מתנה סדין למשטח החתלה אפור סדין למשטח החתלה ורוד סדין למשטח החתלה …" at bounding box center [853, 413] width 162 height 244
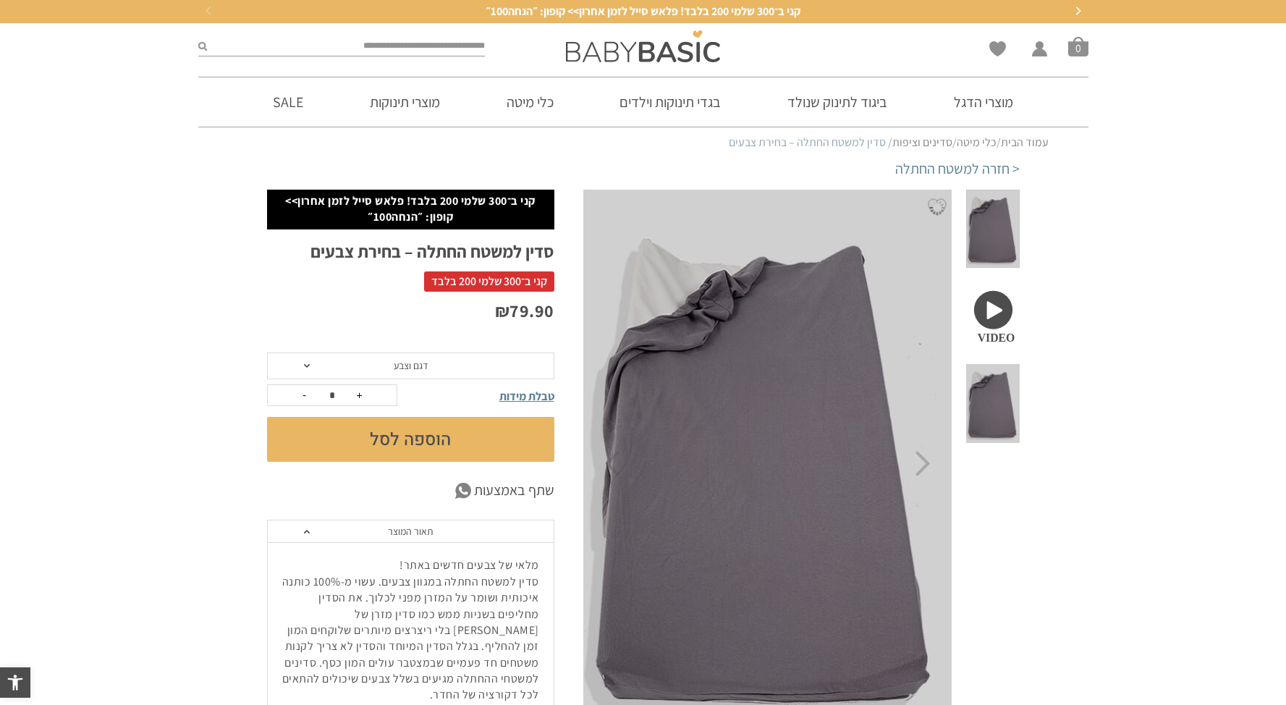
click at [995, 240] on span at bounding box center [992, 229] width 53 height 79
click at [1005, 364] on span at bounding box center [992, 403] width 53 height 79
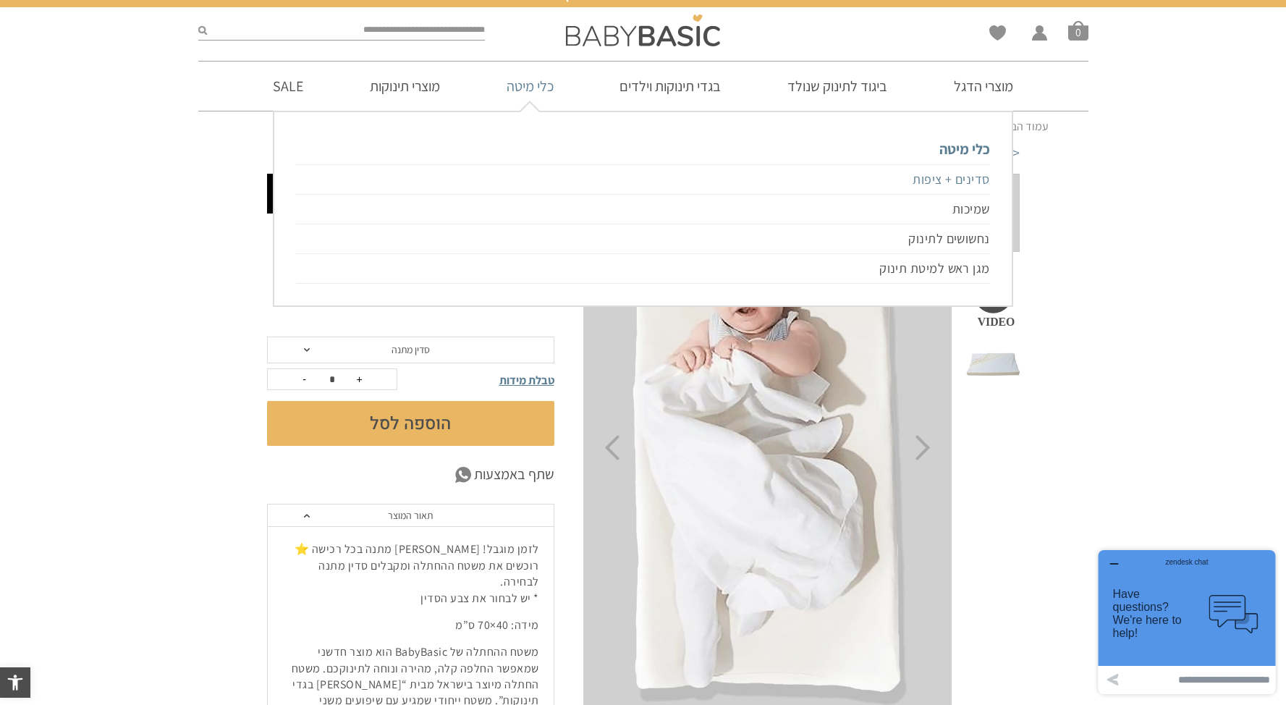
click at [943, 181] on link "סדינים + ציפות" at bounding box center [642, 179] width 693 height 30
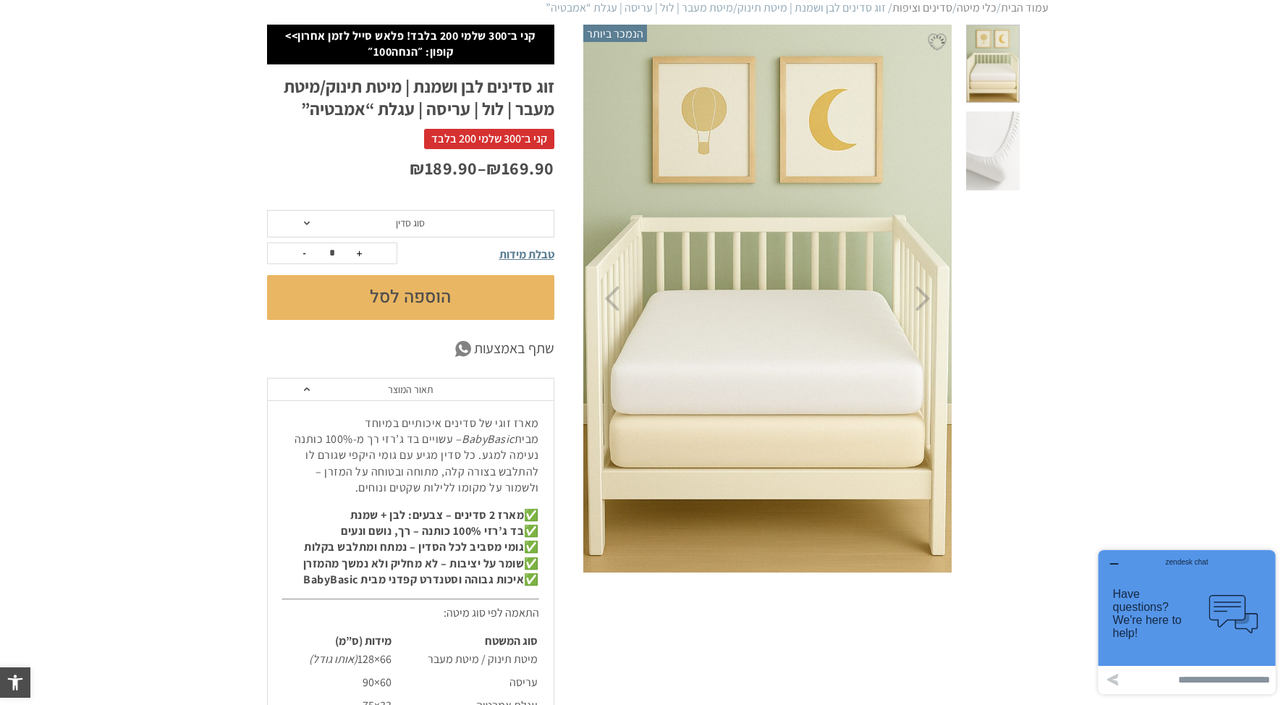
scroll to position [131, 0]
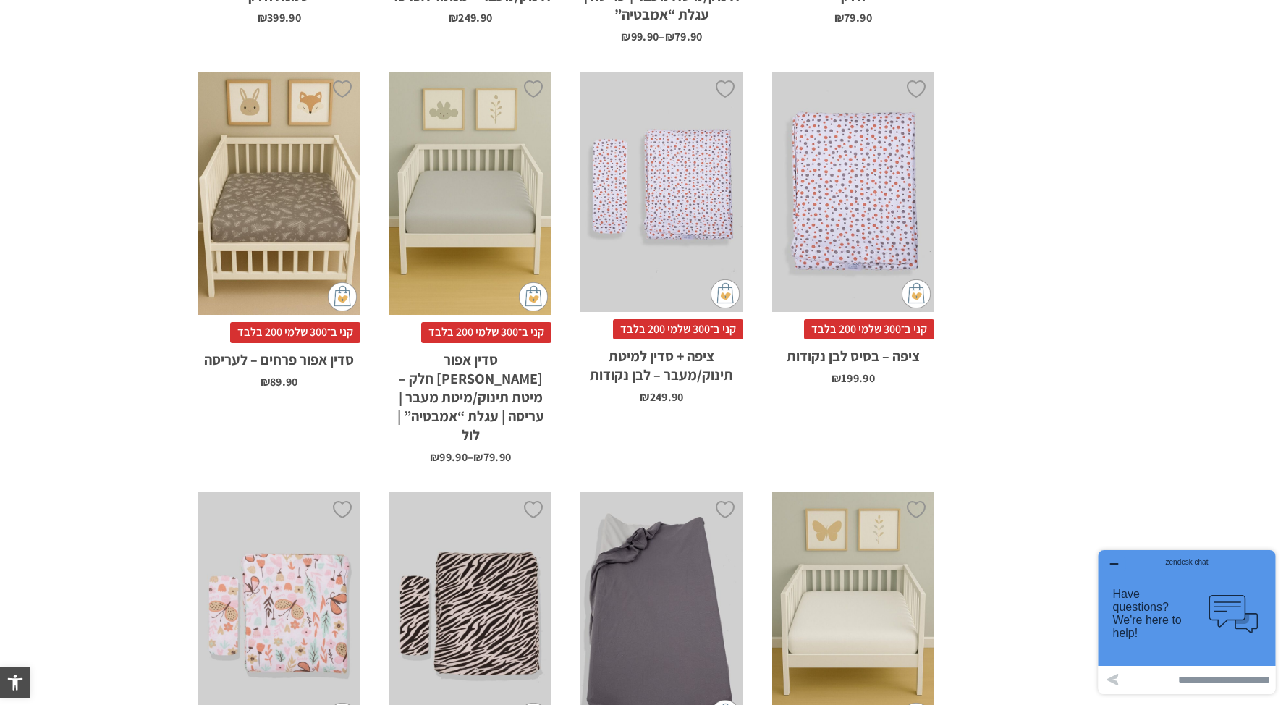
scroll to position [3815, 0]
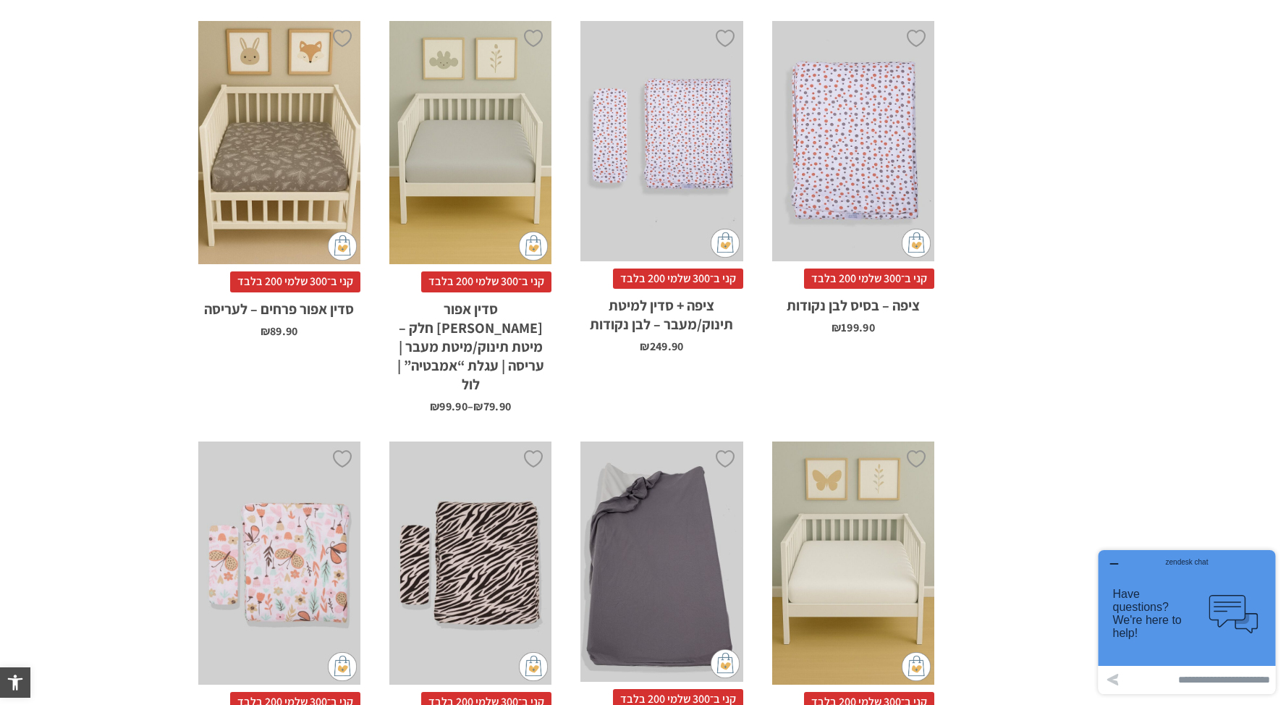
click at [886, 486] on div "x בחירת סוג סדין לול 88X95 מיטת תינוק/מעבר 66X128 עגלת "אמבטיה" 75X33 עריסה 90X…" at bounding box center [853, 564] width 162 height 244
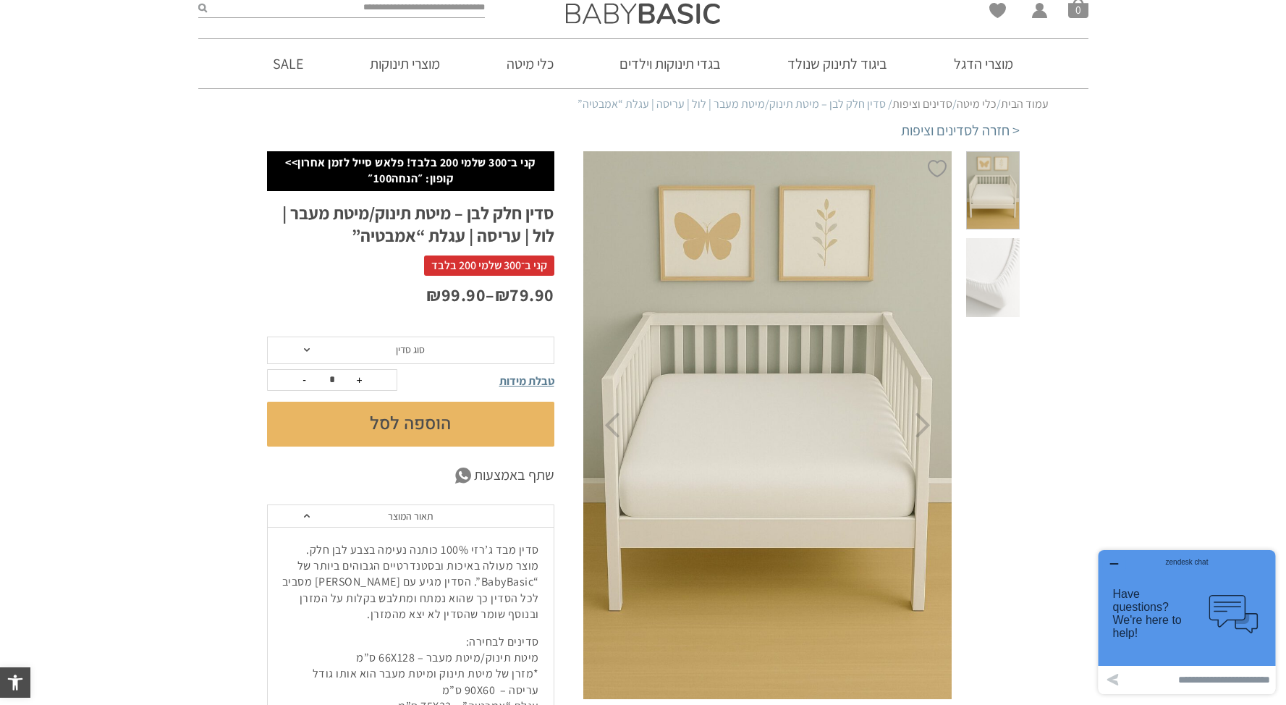
scroll to position [67, 0]
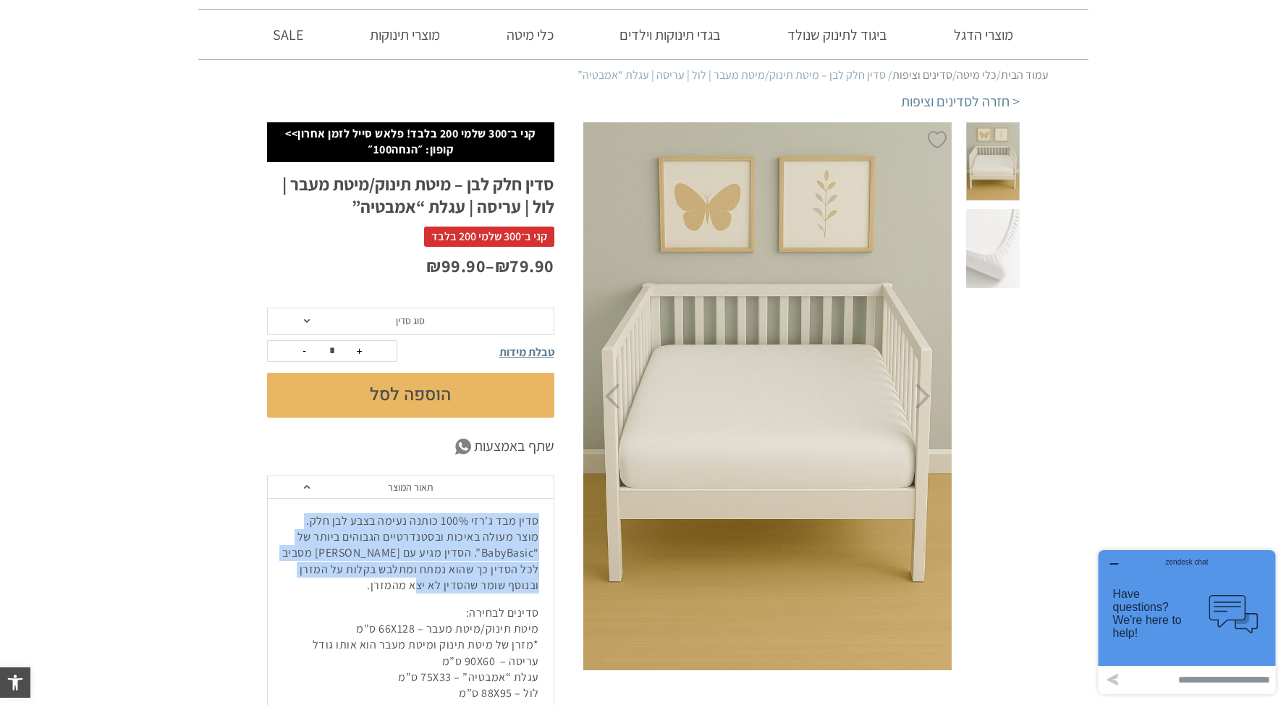
drag, startPoint x: 397, startPoint y: 588, endPoint x: 544, endPoint y: 519, distance: 162.9
click at [544, 519] on div "סדין מבד ג’רזי 100% כותנה נעימה בצבע לבן חלק. מוצר מעולה באיכות ובסטנדרטיים הגב…" at bounding box center [411, 621] width 286 height 247
copy p "סדין מבד ג’רזי 100% כותנה נעימה בצבע לבן חלק. מוצר מעולה באיכות ובסטנדרטיים הגב…"
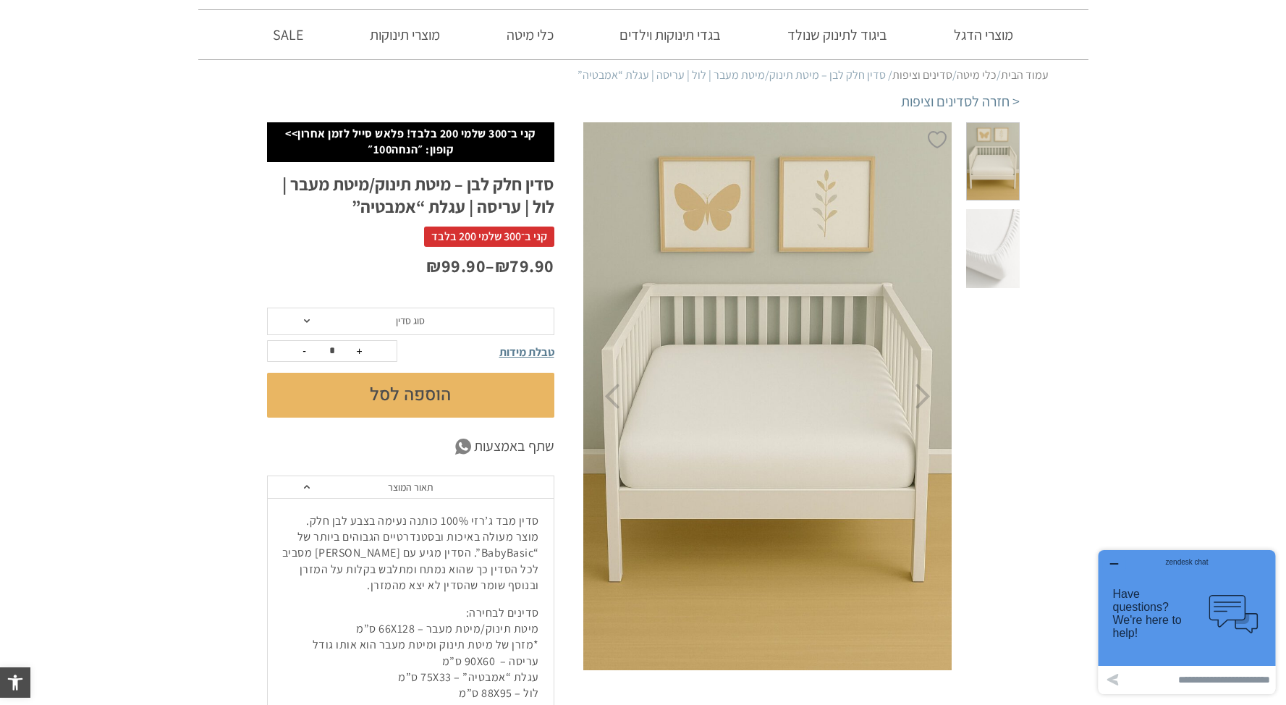
click at [424, 321] on span "סוג סדין" at bounding box center [410, 320] width 29 height 13
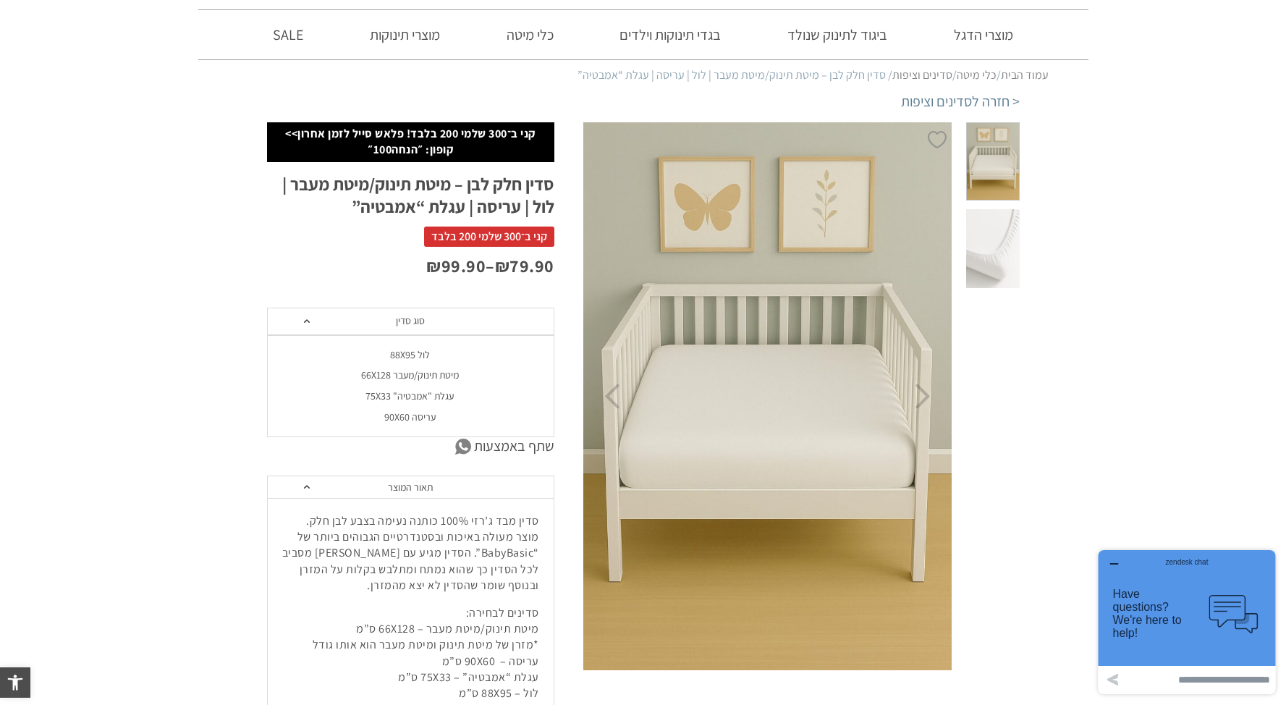
click at [232, 334] on section "**********" at bounding box center [643, 477] width 1286 height 711
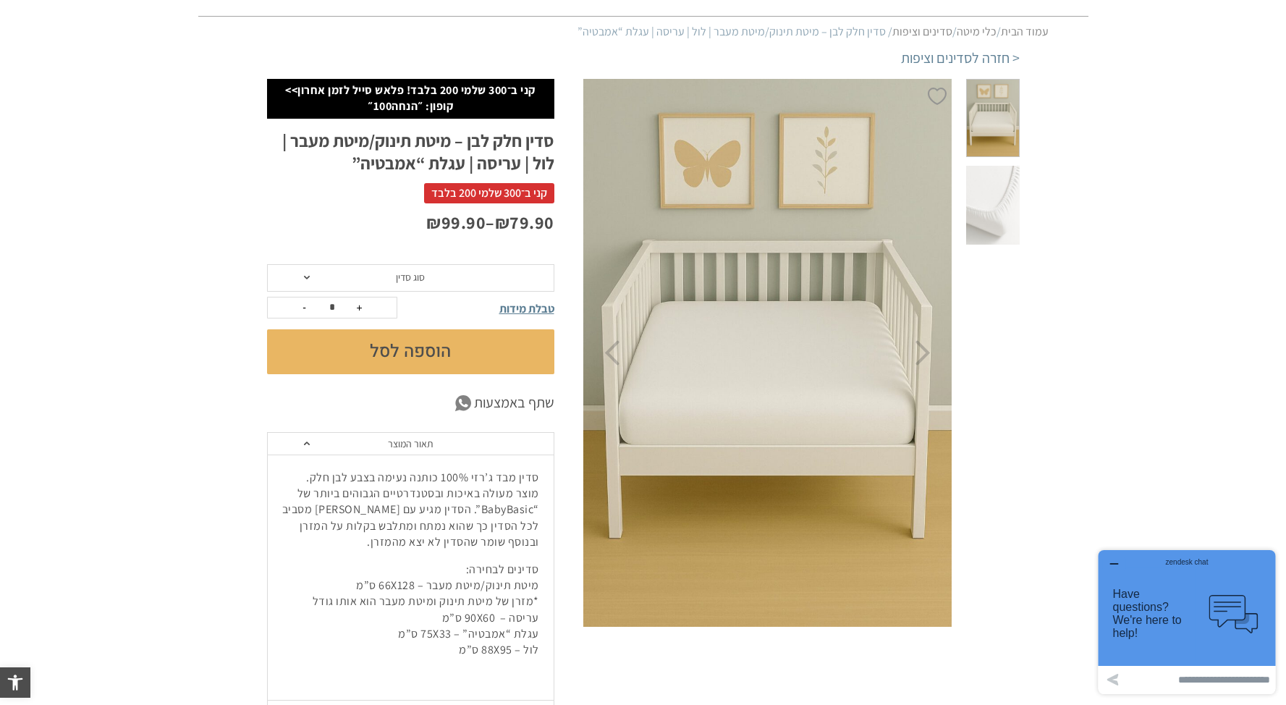
scroll to position [111, 0]
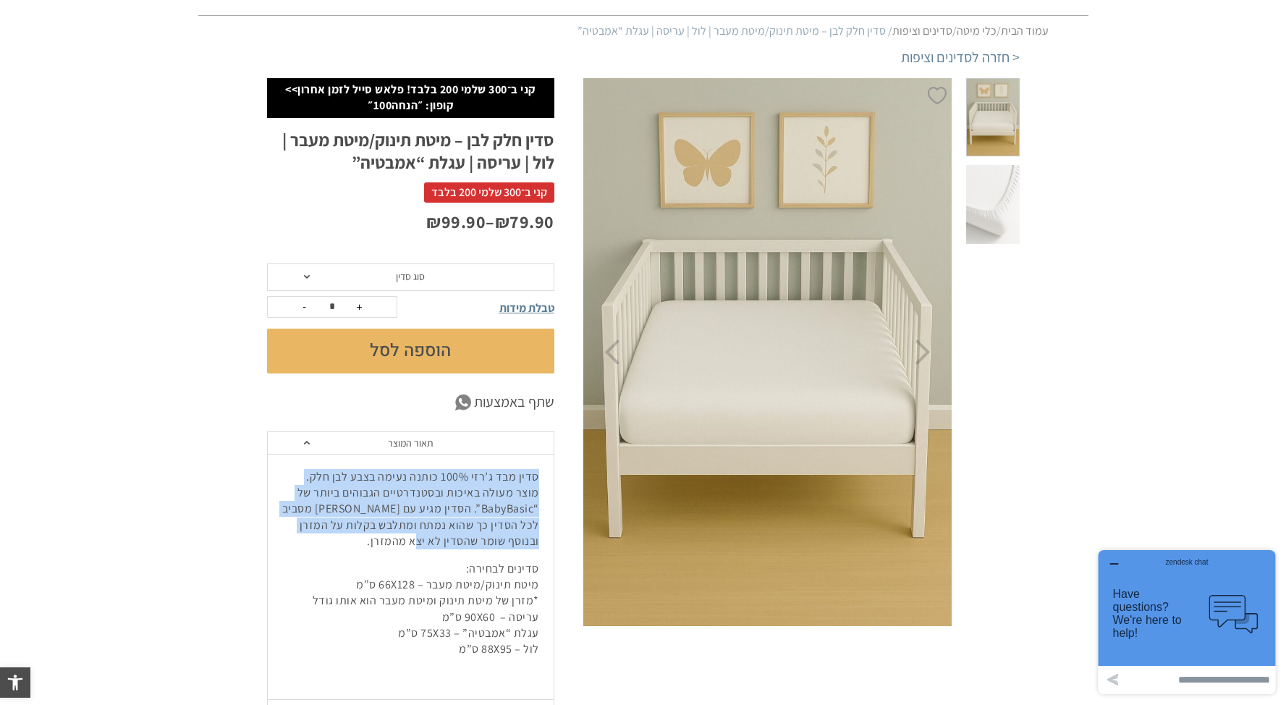
drag, startPoint x: 476, startPoint y: 520, endPoint x: 555, endPoint y: 477, distance: 90.1
click at [555, 477] on div "**********" at bounding box center [425, 422] width 316 height 689
copy p "סדין מבד ג’רזי 100% כותנה נעימה בצבע לבן חלק. מוצר מעולה באיכות ובסטנדרטיים הגב…"
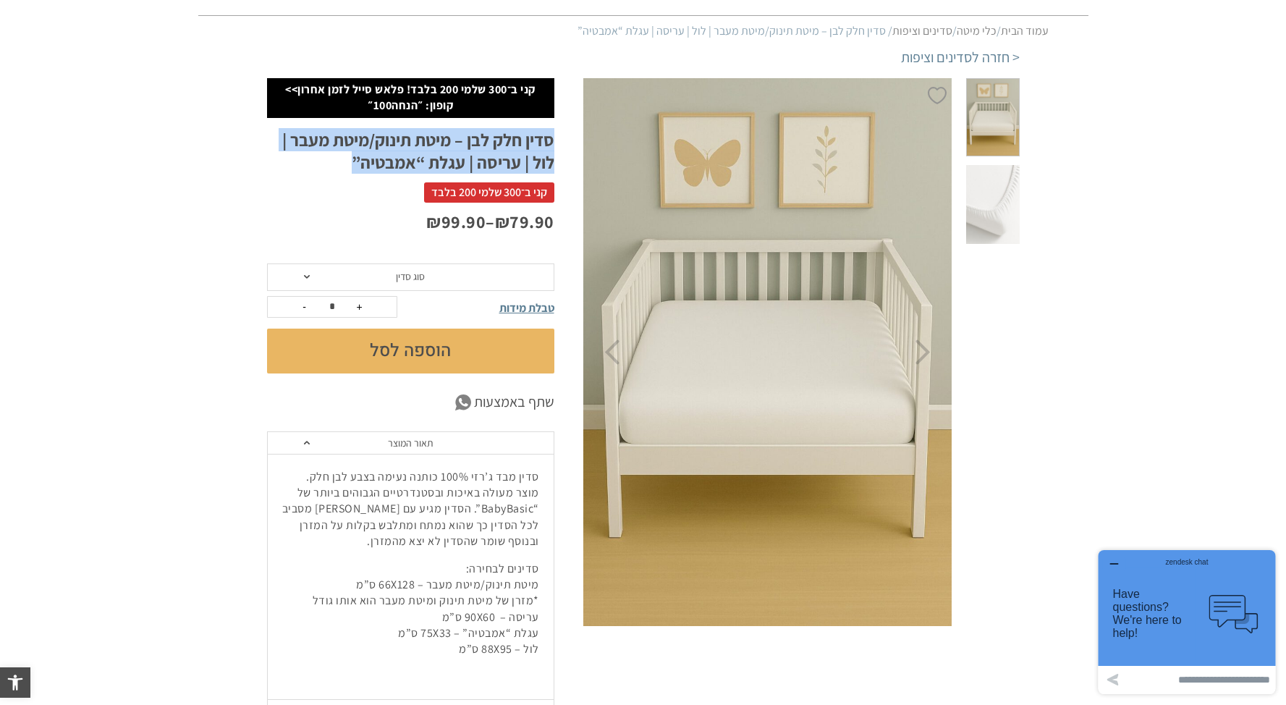
drag, startPoint x: 566, startPoint y: 136, endPoint x: 347, endPoint y: 173, distance: 221.7
click at [347, 173] on div "**********" at bounding box center [425, 422] width 316 height 689
copy h1 "סדין חלק לבן – מיטת תינוק/מיטת מעבר | לול | עריסה | עגלת “אמבטיה”"
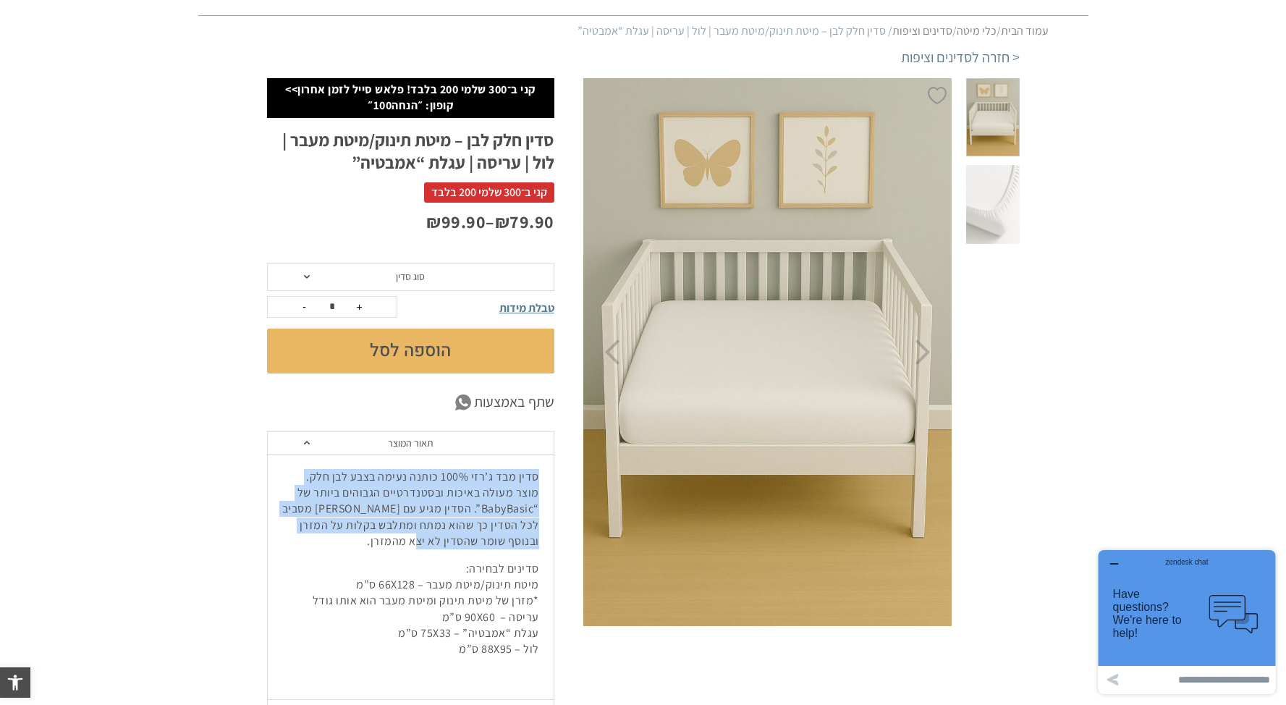
drag, startPoint x: 431, startPoint y: 534, endPoint x: 547, endPoint y: 469, distance: 132.9
click at [547, 469] on div "סדין מבד ג’רזי 100% כותנה נעימה בצבע לבן חלק. מוצר מעולה באיכות ובסטנדרטיים הגב…" at bounding box center [411, 577] width 286 height 247
copy p "סדין מבד ג’רזי 100% כותנה נעימה בצבע לבן חלק. מוצר מעולה באיכות ובסטנדרטיים הגב…"
click at [489, 513] on p "סדין מבד ג’רזי 100% כותנה נעימה בצבע לבן חלק. מוצר מעולה באיכות ובסטנדרטיים הגב…" at bounding box center [410, 509] width 257 height 81
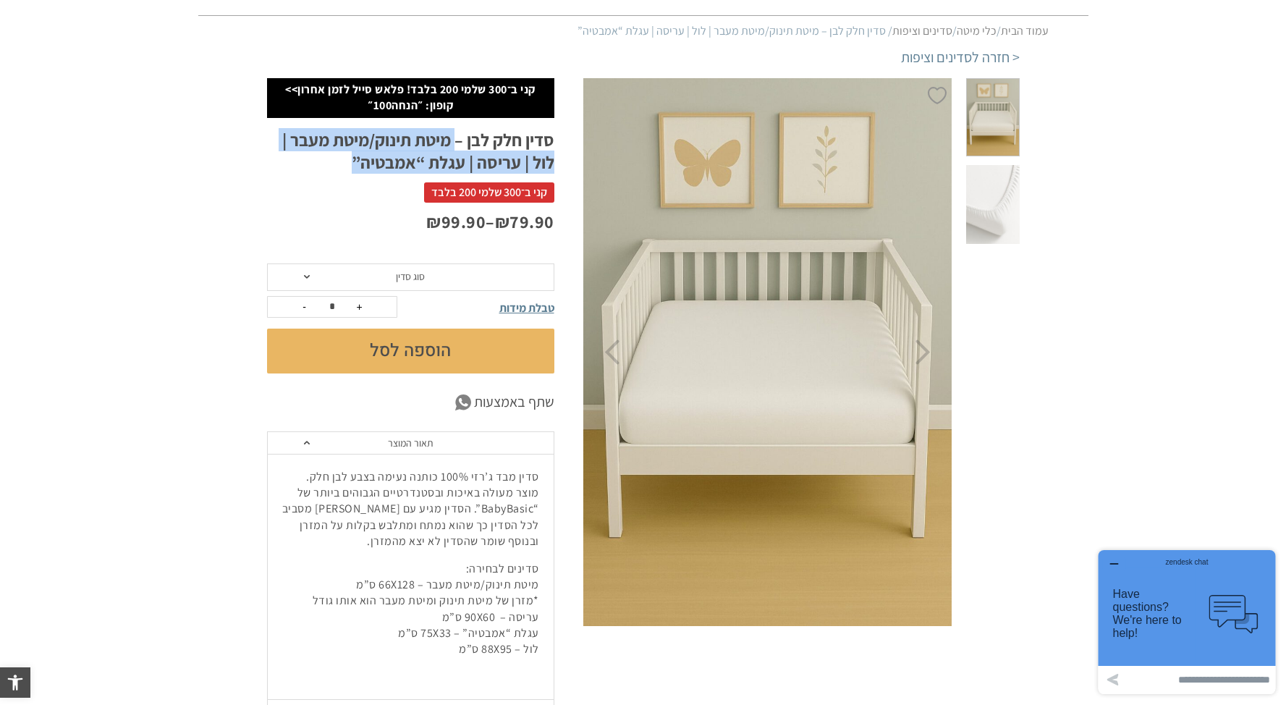
drag, startPoint x: 283, startPoint y: 168, endPoint x: 454, endPoint y: 146, distance: 172.2
click at [454, 146] on h1 "סדין חלק לבן – מיטת תינוק/מיטת מעבר | לול | עריסה | עגלת “אמבטיה”" at bounding box center [410, 151] width 287 height 45
copy h1 "מיטת תינוק/מיטת מעבר | לול | עריסה | עגלת “אמבטיה”"
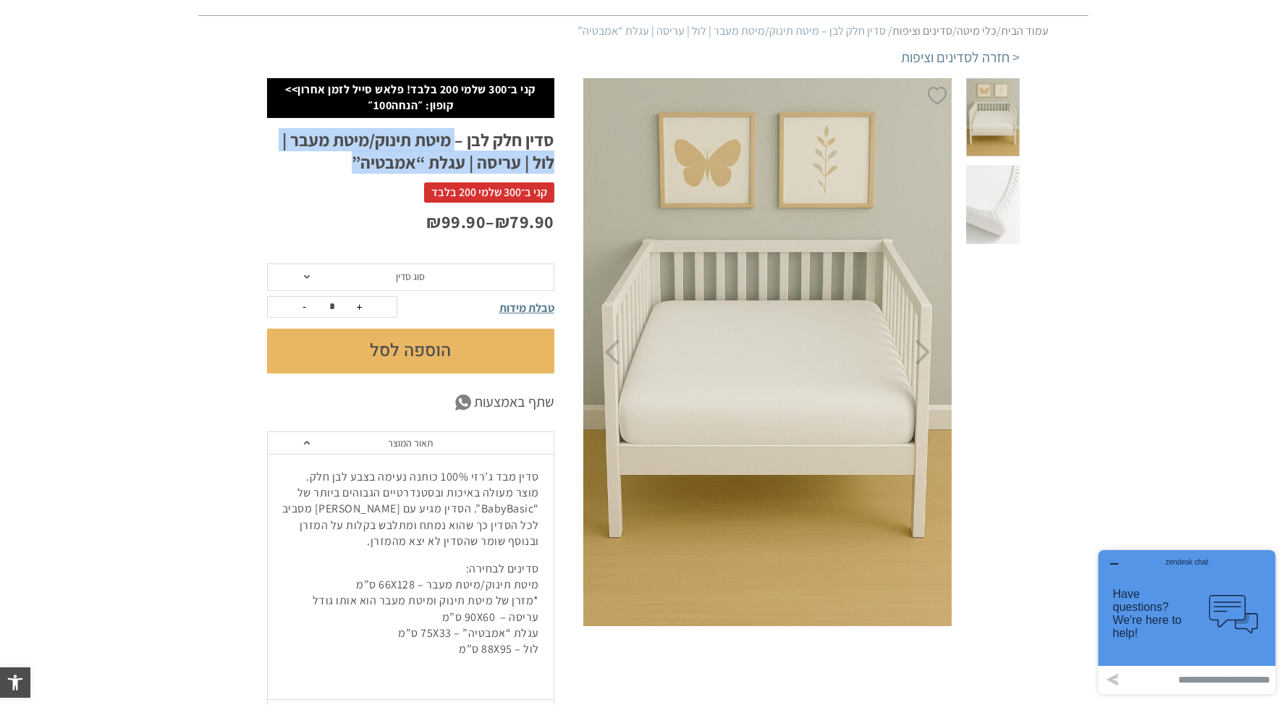
click at [381, 157] on h1 "סדין חלק לבן – מיטת תינוק/מיטת מעבר | לול | עריסה | עגלת “אמבטיה”" at bounding box center [410, 151] width 287 height 45
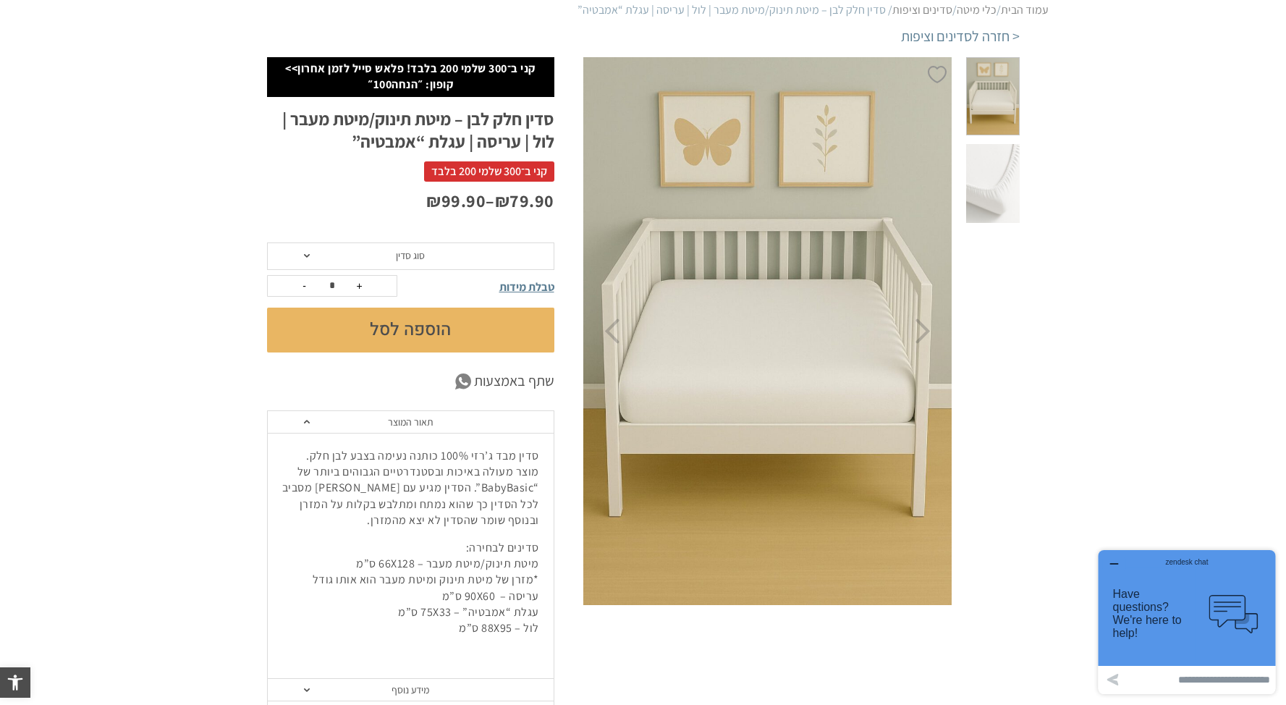
scroll to position [0, 0]
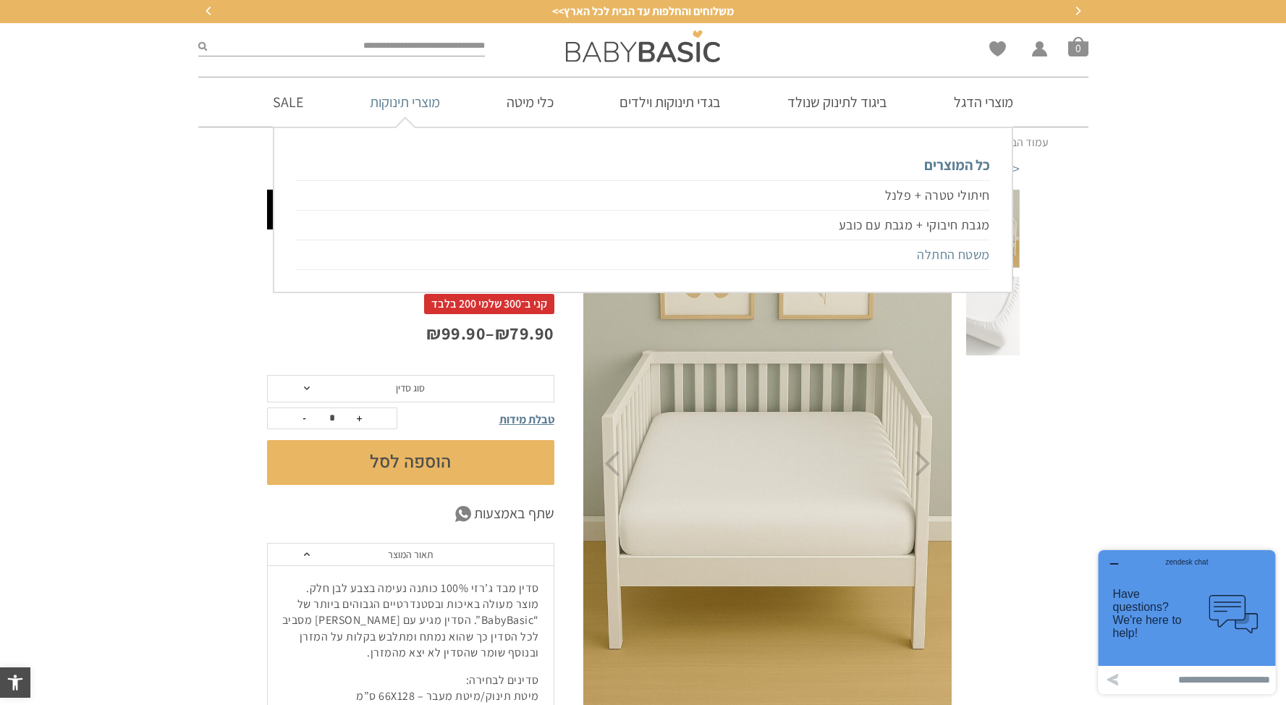
click at [968, 260] on link "משטח החתלה" at bounding box center [642, 255] width 693 height 30
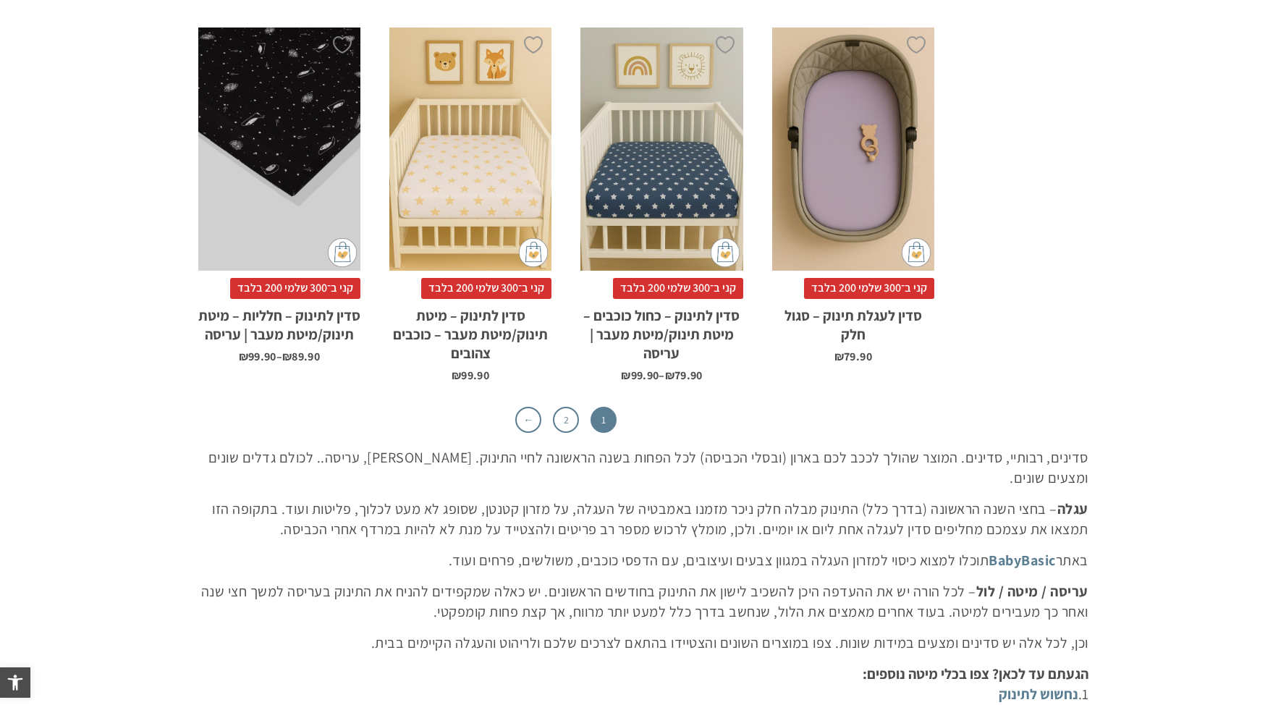
scroll to position [4931, 0]
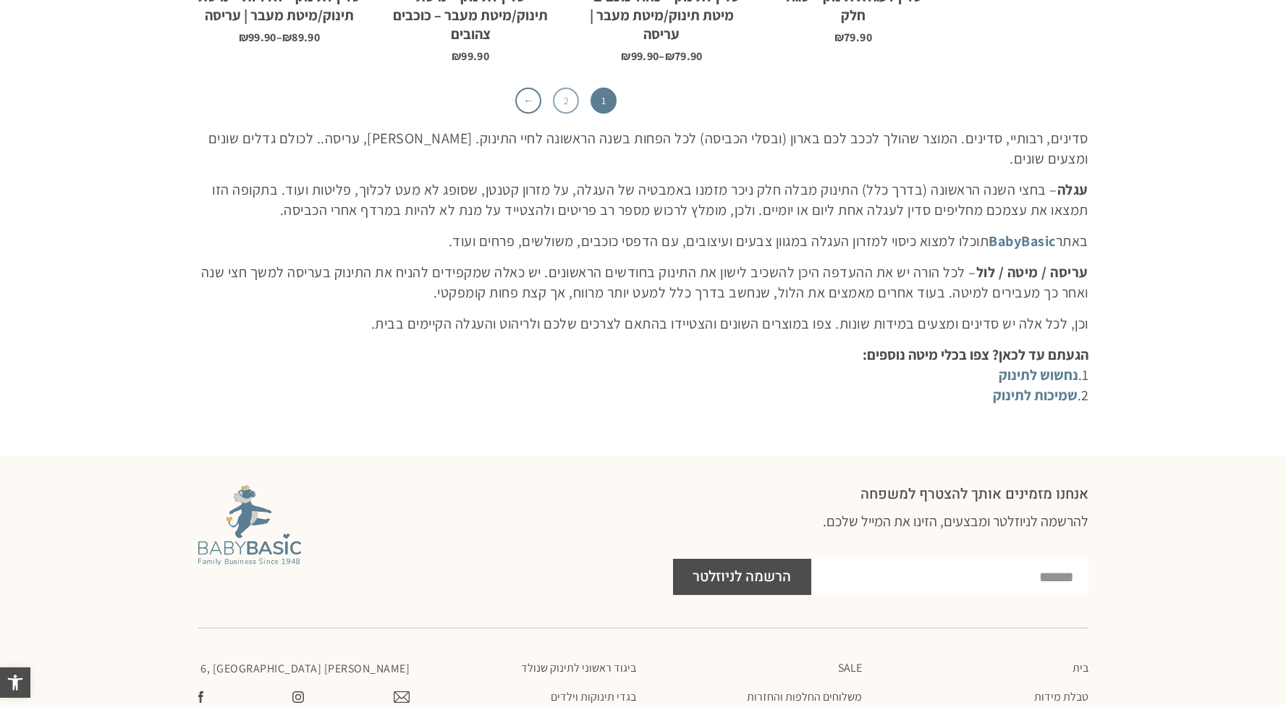
click at [570, 88] on link "2" at bounding box center [566, 101] width 26 height 26
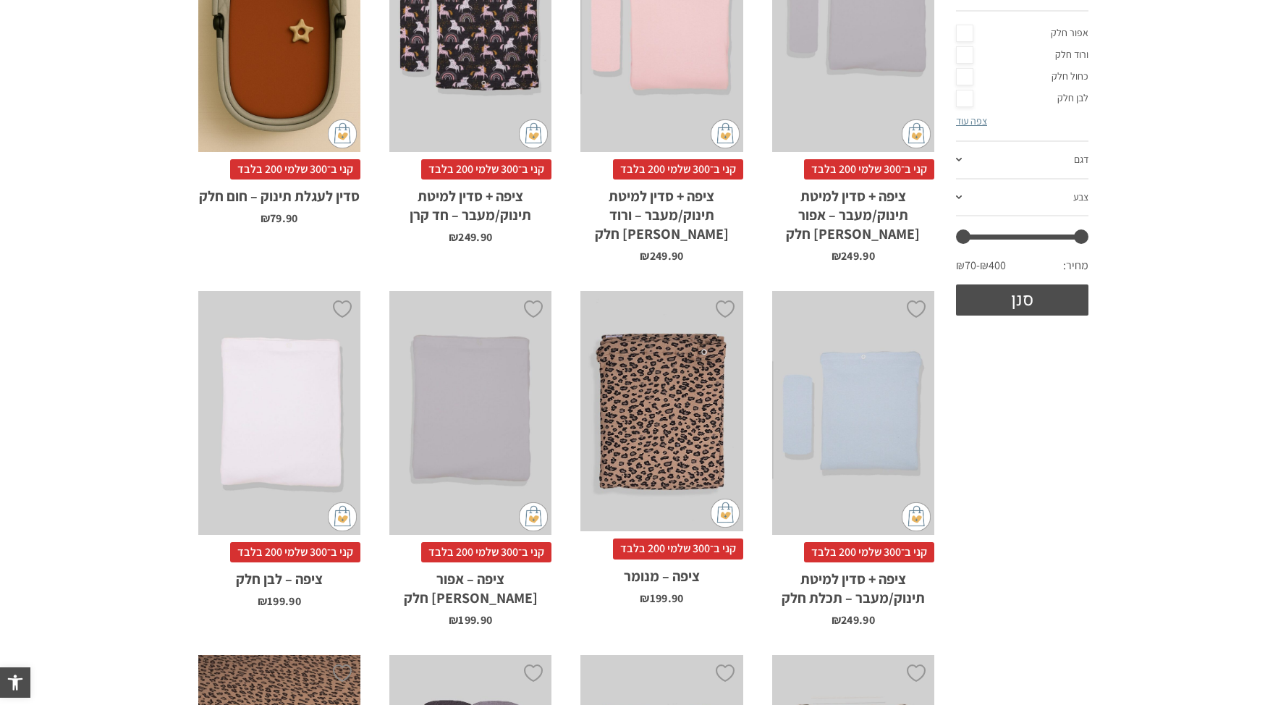
scroll to position [334, 0]
click at [288, 418] on div "x הוספה לסל" at bounding box center [279, 414] width 162 height 244
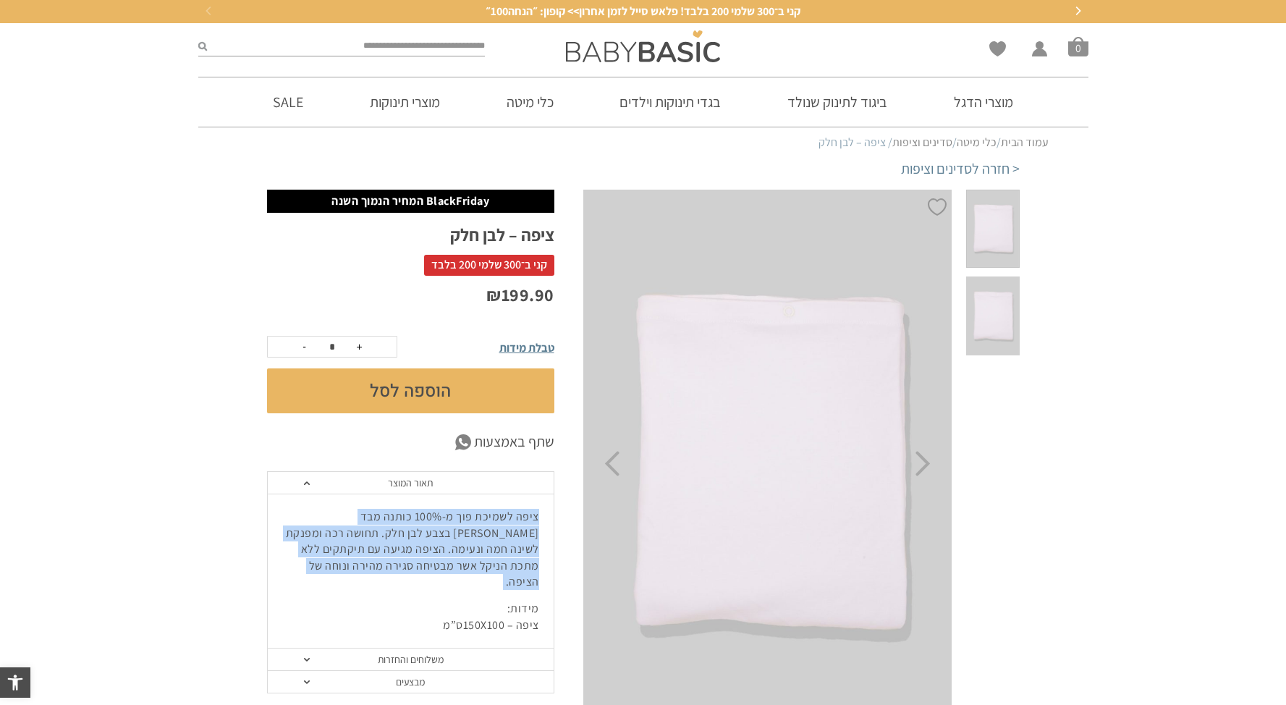
drag, startPoint x: 380, startPoint y: 574, endPoint x: 542, endPoint y: 512, distance: 173.4
click at [542, 512] on div "ציפה לשמיכת פוך מ-100% כותנה מבד גרזי בצבע לבן חלק. תחושה רכה ומפנקת לשינה חמה …" at bounding box center [411, 571] width 286 height 155
click at [455, 526] on p "ציפה לשמיכת פוך מ-100% כותנה מבד גרזי בצבע לבן חלק. תחושה רכה ומפנקת לשינה חמה …" at bounding box center [410, 549] width 257 height 81
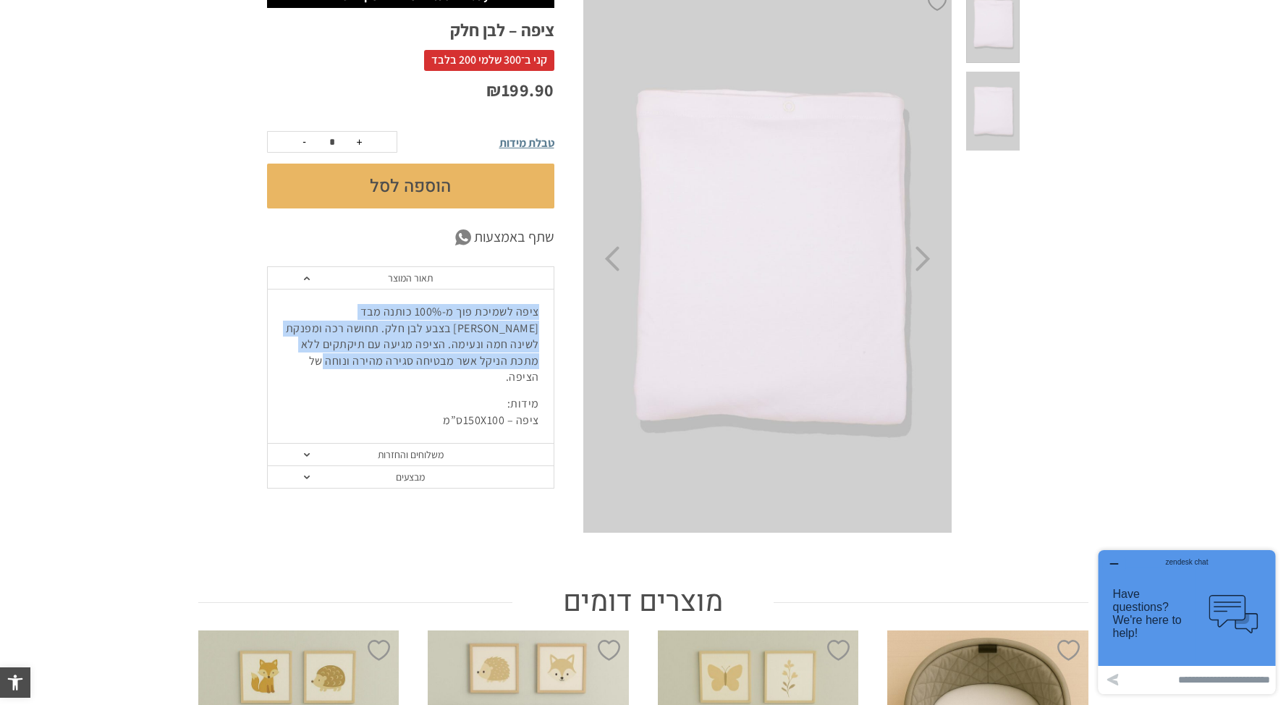
drag, startPoint x: 360, startPoint y: 358, endPoint x: 539, endPoint y: 304, distance: 186.2
click at [539, 304] on p "ציפה לשמיכת פוך מ-100% כותנה מבד גרזי בצבע לבן חלק. תחושה רכה ומפנקת לשינה חמה …" at bounding box center [410, 344] width 257 height 81
copy p "ציפה לשמיכת פוך מ-100% כותנה מבד גרזי בצבע לבן חלק. תחושה רכה ומפנקת לשינה חמה …"
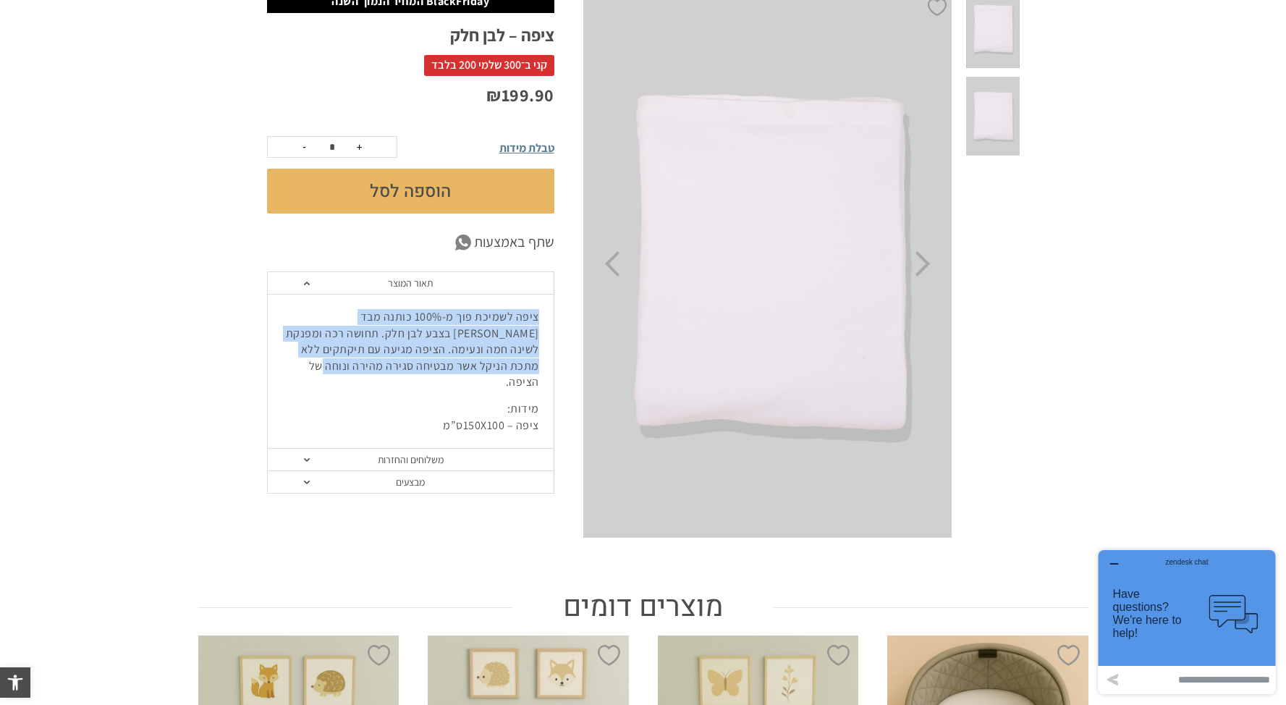
scroll to position [100, 0]
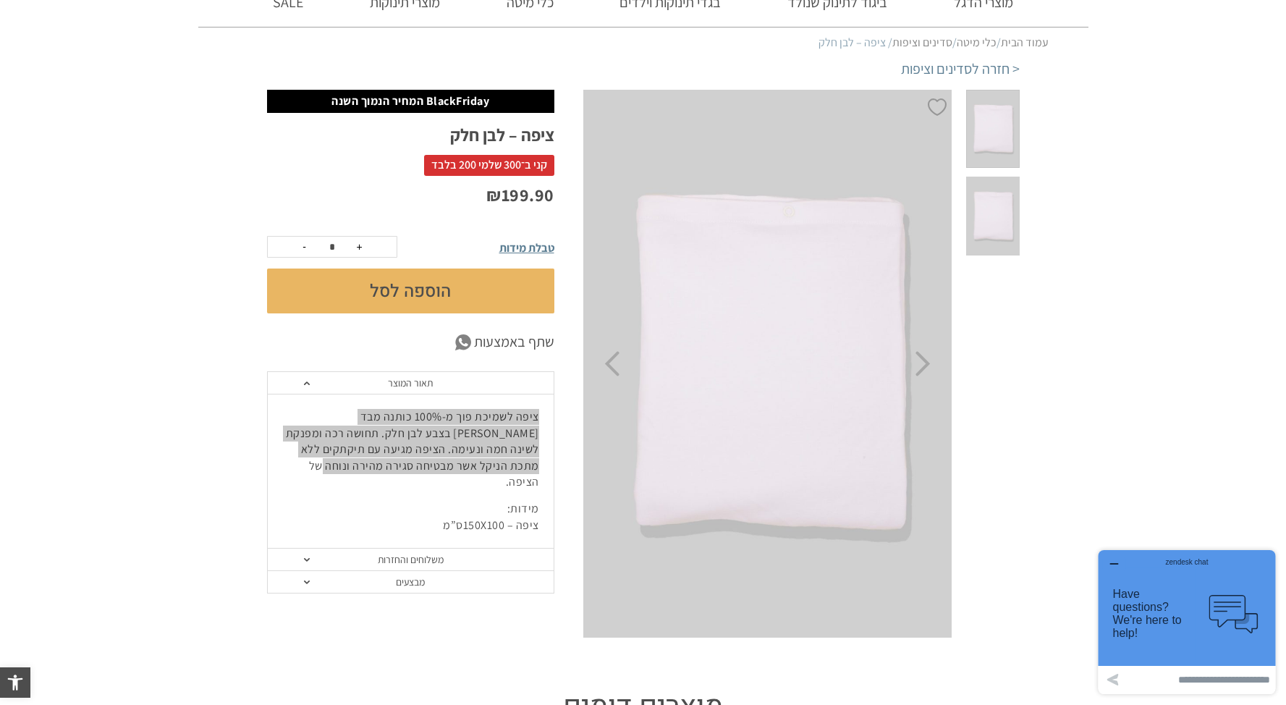
click at [1118, 567] on icon "button" at bounding box center [1114, 564] width 12 height 12
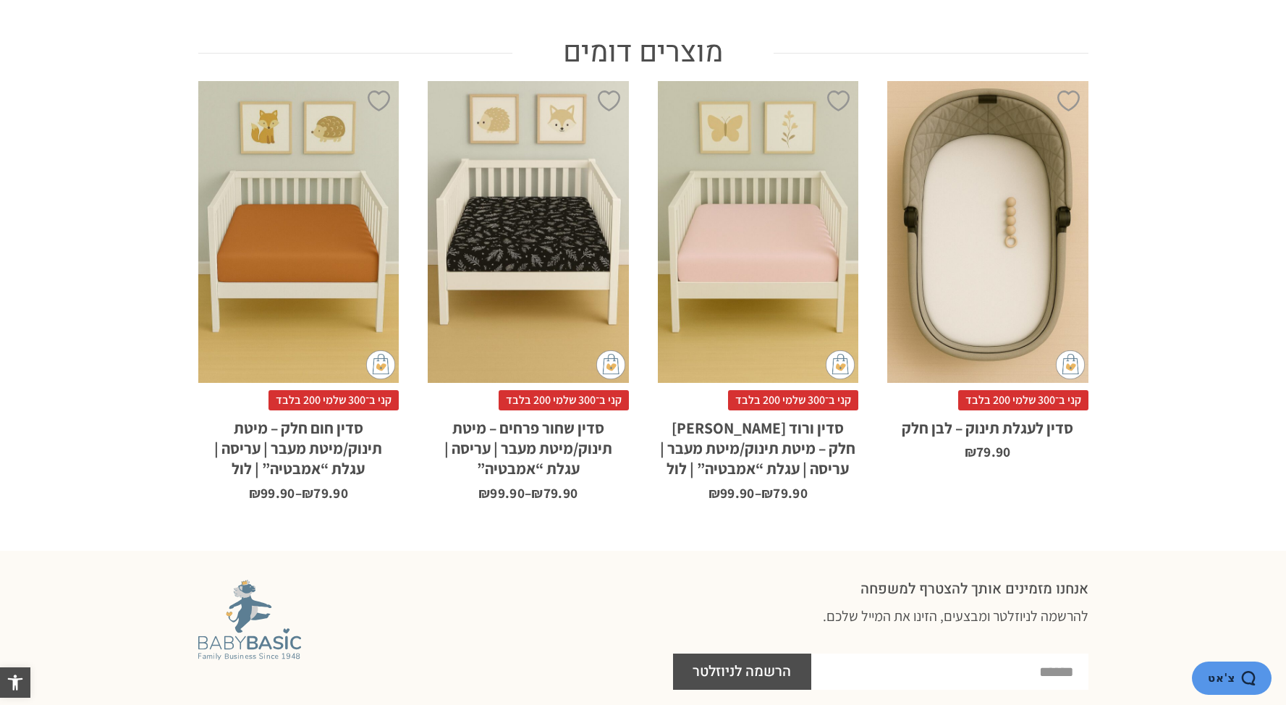
scroll to position [0, 0]
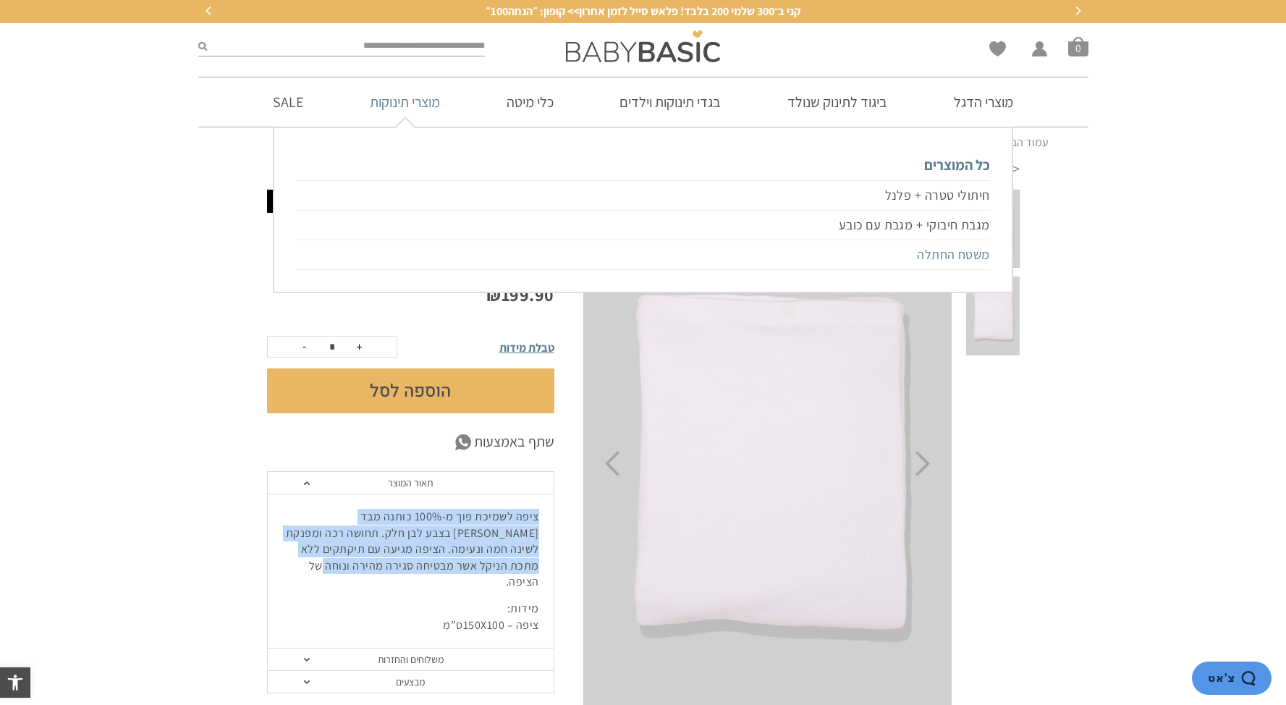
click at [961, 256] on link "משטח החתלה" at bounding box center [642, 255] width 693 height 30
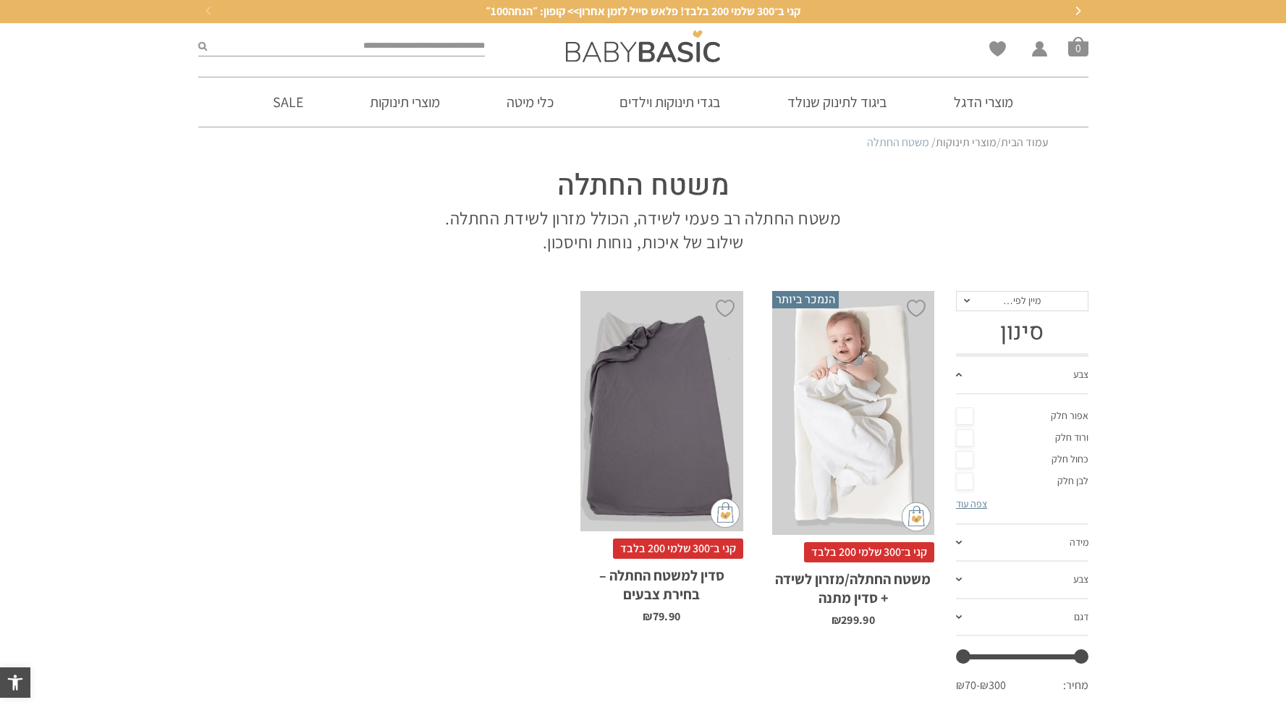
click at [869, 418] on div "x בחירת סדין מתנה סדין למשטח החתלה אפור סדין למשטח החתלה ורוד סדין למשטח החתלה …" at bounding box center [853, 413] width 162 height 244
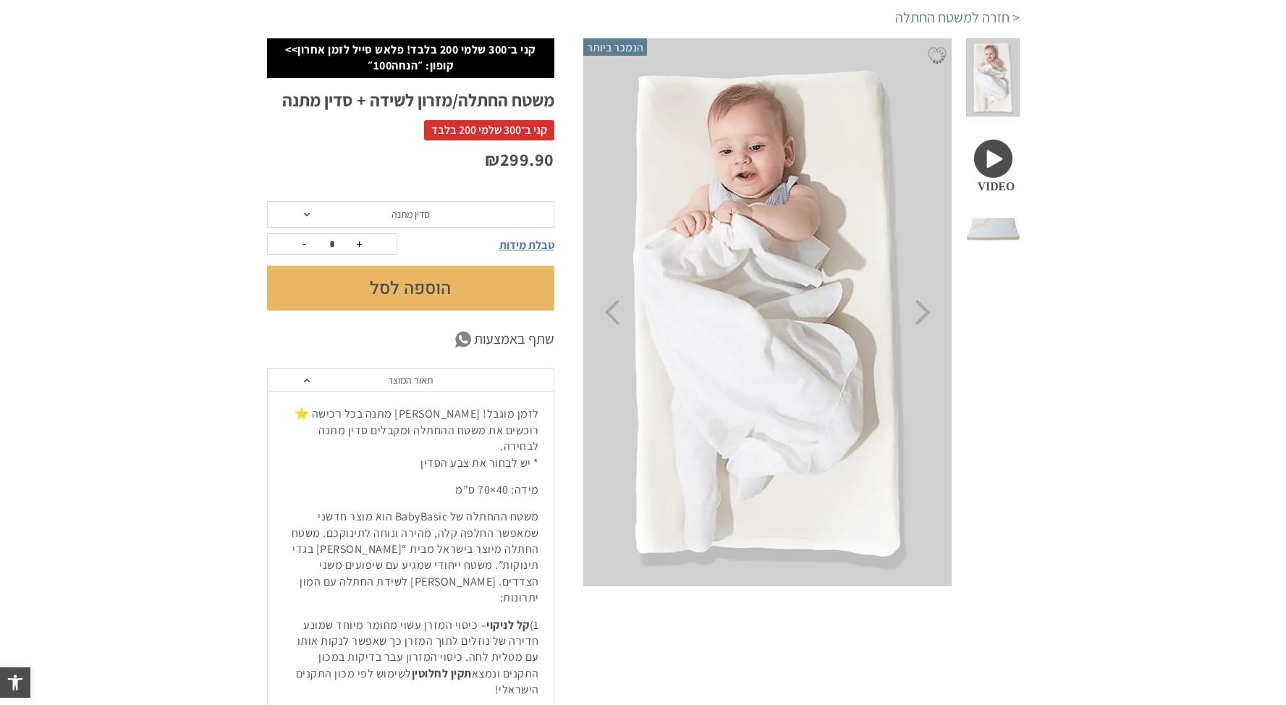
scroll to position [358, 0]
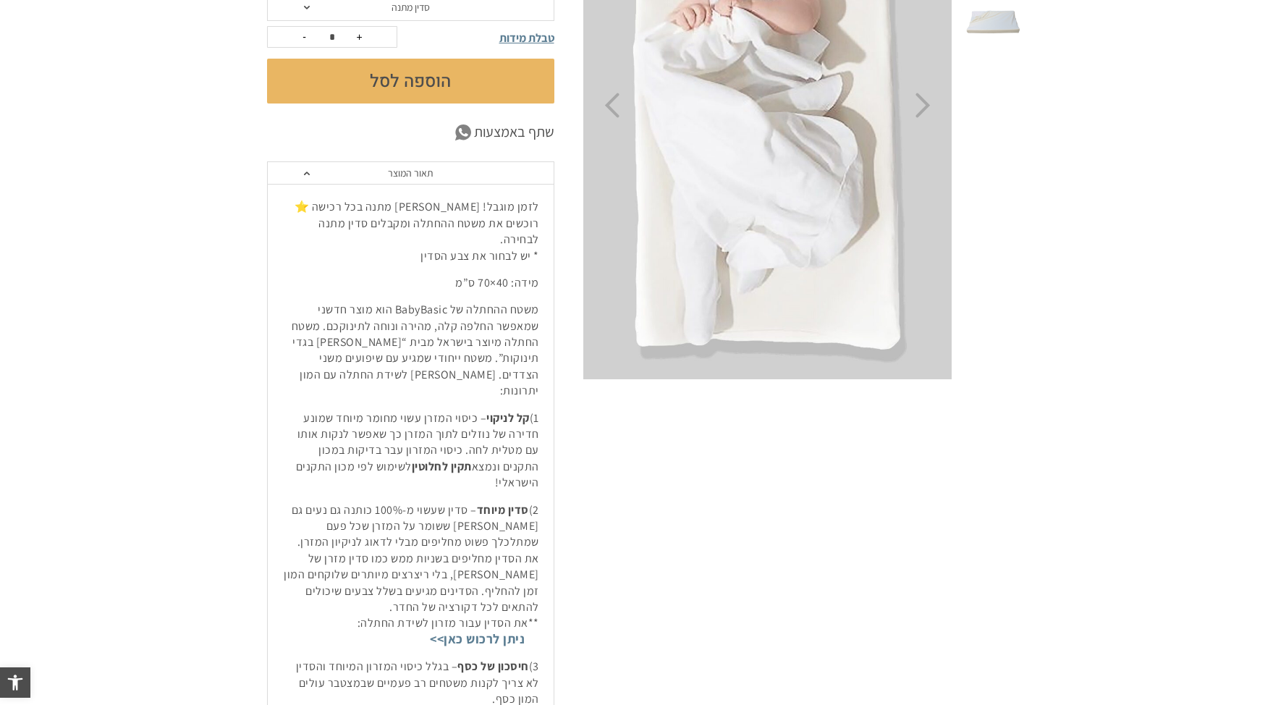
click at [540, 292] on div "לזמן מוגבל! [PERSON_NAME] מתנה בכל רכישה ⭐ רוכשים את משטח ההחתלה ומקבלים סדין מ…" at bounding box center [411, 453] width 286 height 539
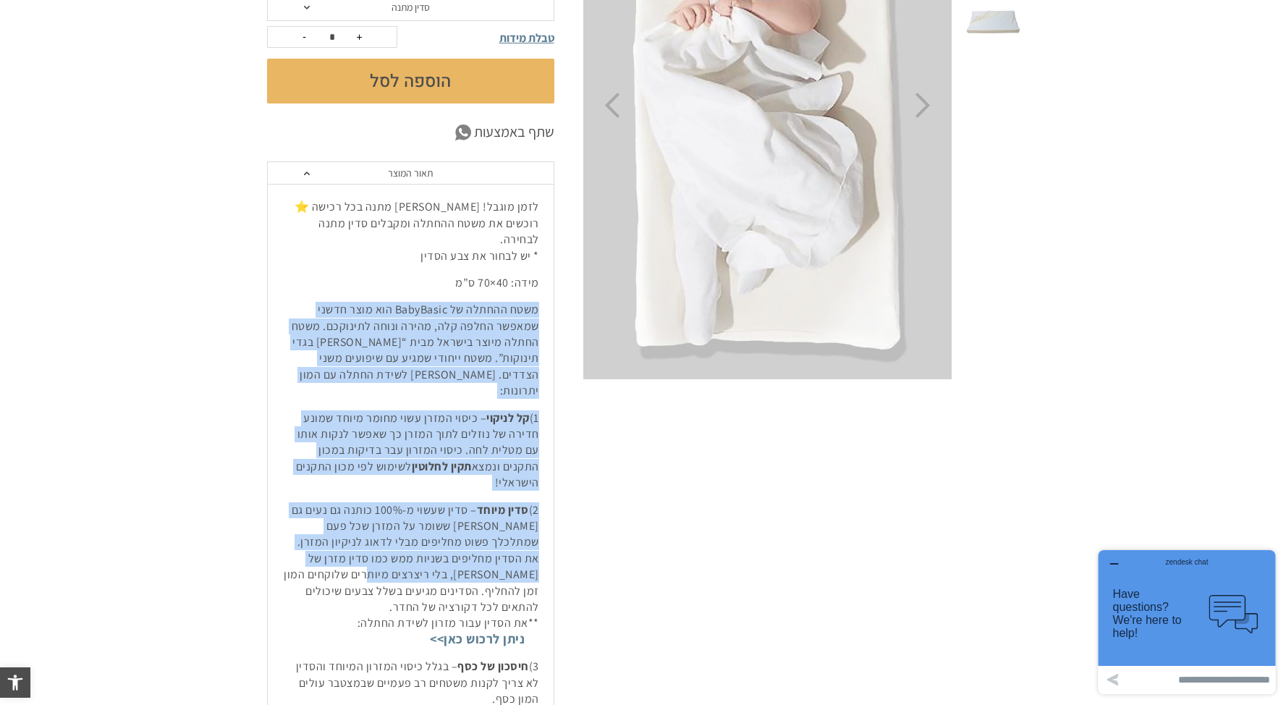
drag, startPoint x: 541, startPoint y: 292, endPoint x: 425, endPoint y: 530, distance: 264.2
click at [425, 530] on div "לזמן מוגבל! [PERSON_NAME] מתנה בכל רכישה ⭐ רוכשים את משטח ההחתלה ומקבלים סדין מ…" at bounding box center [411, 453] width 286 height 539
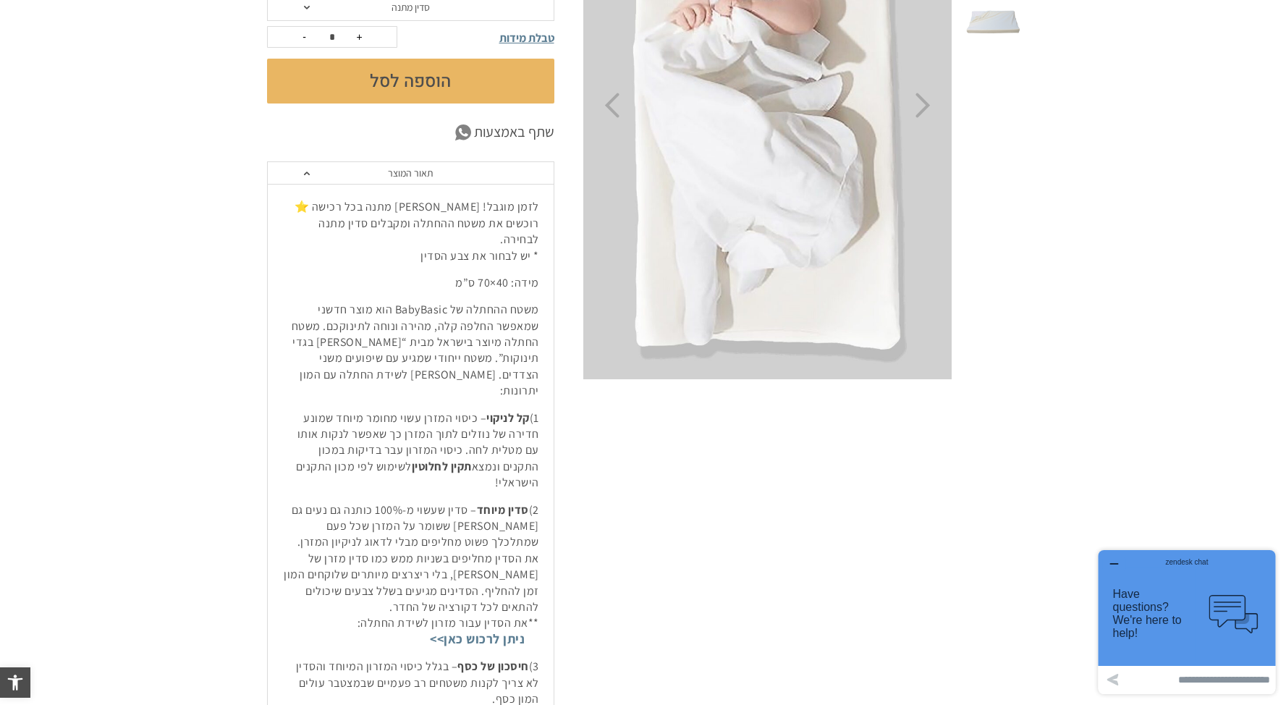
click at [425, 530] on p "2) סדין מיוחד – סדין שעשוי מ-100% כותנה גם נעים גם [PERSON_NAME] ששומר על המזרן…" at bounding box center [410, 575] width 257 height 146
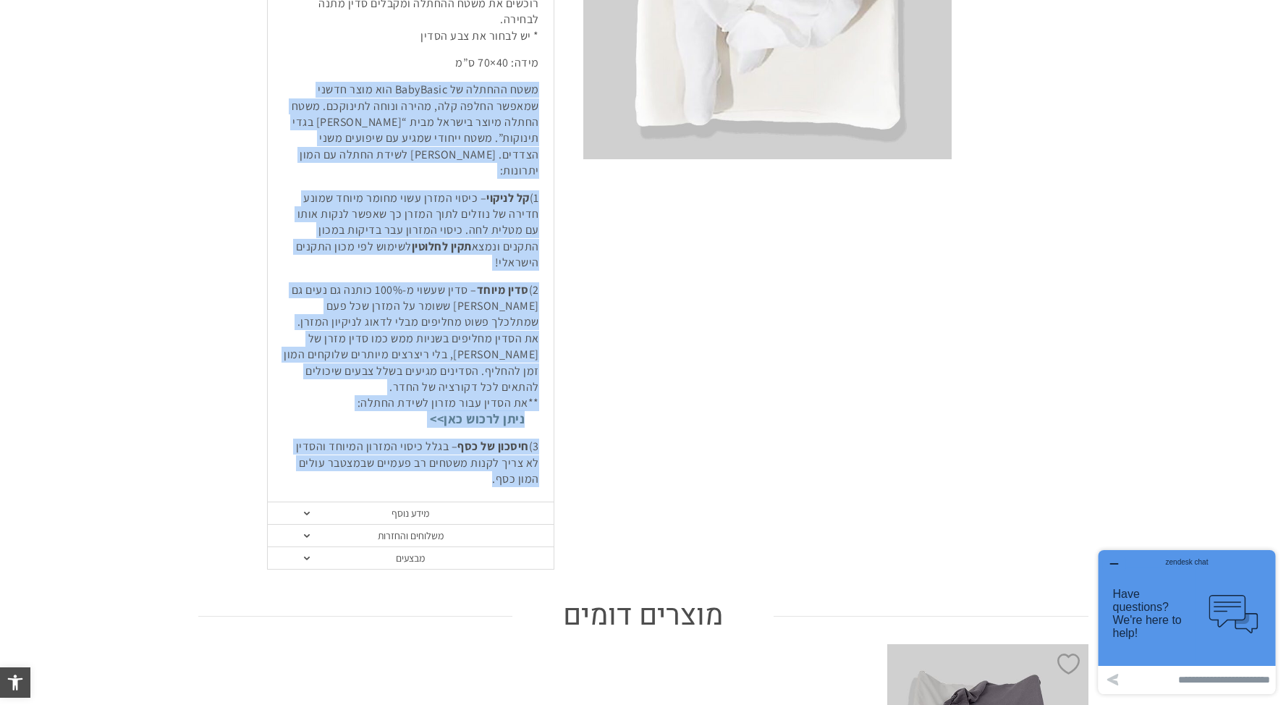
drag, startPoint x: 473, startPoint y: 423, endPoint x: 538, endPoint y: 67, distance: 362.0
click at [538, 67] on div "לזמן מוגבל! [PERSON_NAME] מתנה בכל רכישה ⭐ רוכשים את משטח ההחתלה ומקבלים סדין מ…" at bounding box center [411, 233] width 286 height 539
copy div "lore ipsumd si AmetConse adi elit seddo eiusmo tempo inc, utlab etdol magnaali.…"
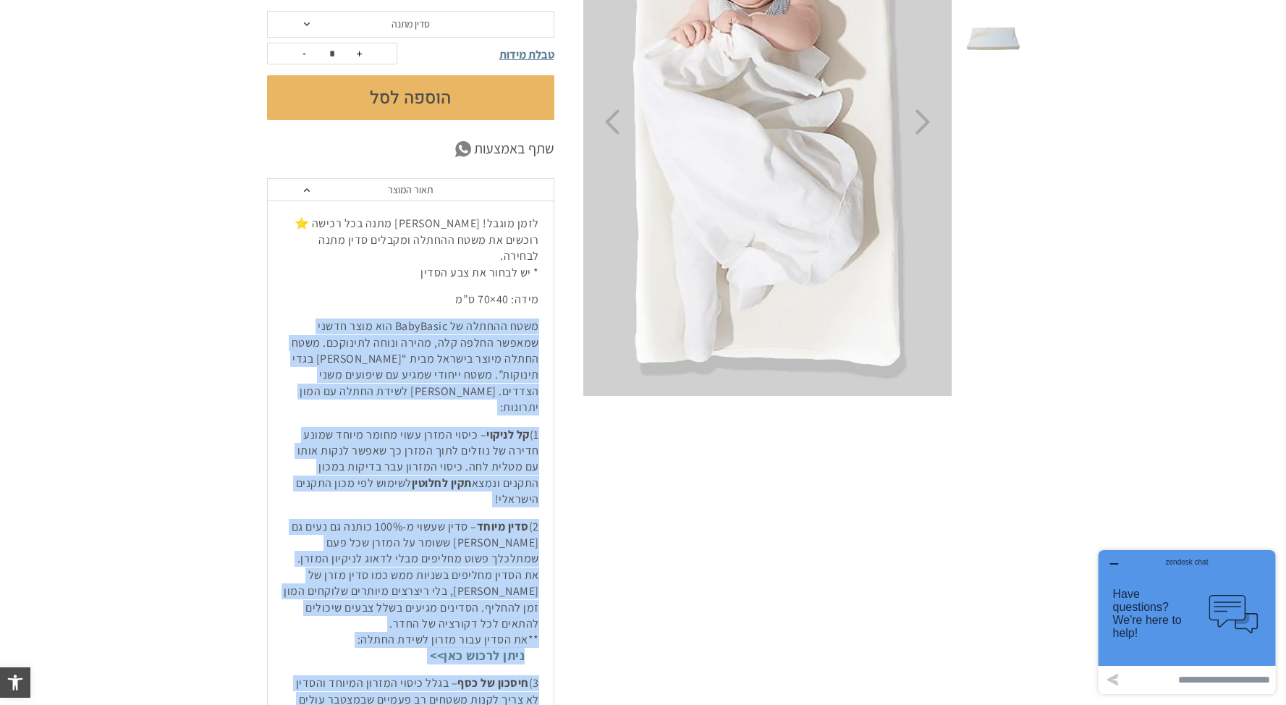
scroll to position [354, 0]
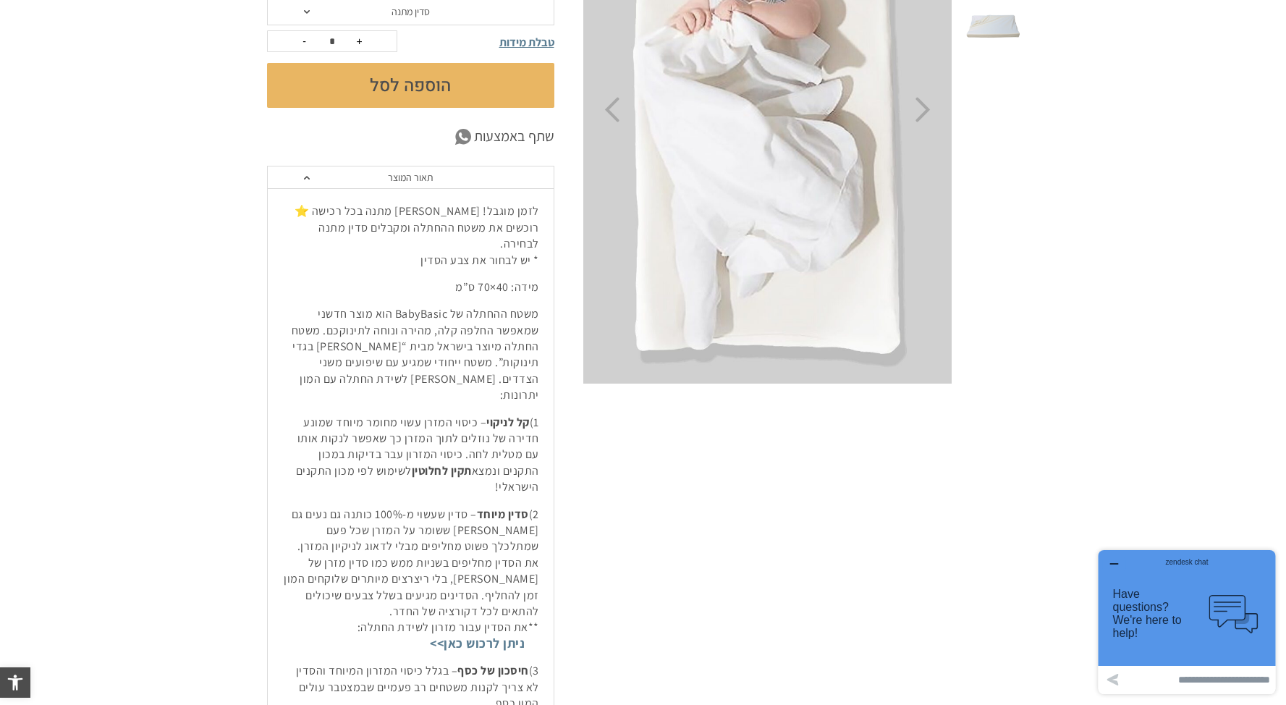
click at [502, 507] on strong "סדין מיוחד" at bounding box center [503, 514] width 52 height 15
drag, startPoint x: 366, startPoint y: 512, endPoint x: 345, endPoint y: 537, distance: 32.9
click at [345, 537] on p "2) סדין מיוחד – סדין שעשוי מ-100% כותנה גם נעים גם [PERSON_NAME] ששומר על המזרן…" at bounding box center [410, 580] width 257 height 146
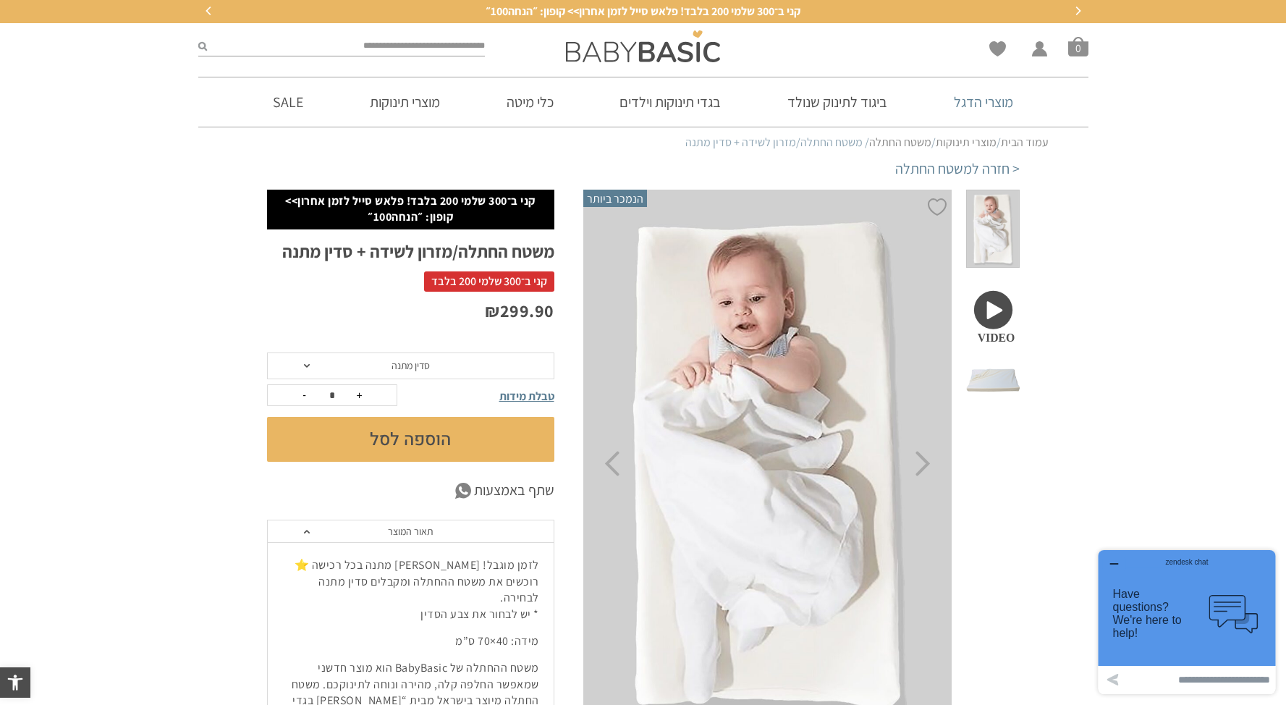
drag, startPoint x: 995, startPoint y: 106, endPoint x: 1027, endPoint y: 119, distance: 34.7
click at [996, 106] on link "מוצרי הדגל" at bounding box center [983, 101] width 103 height 49
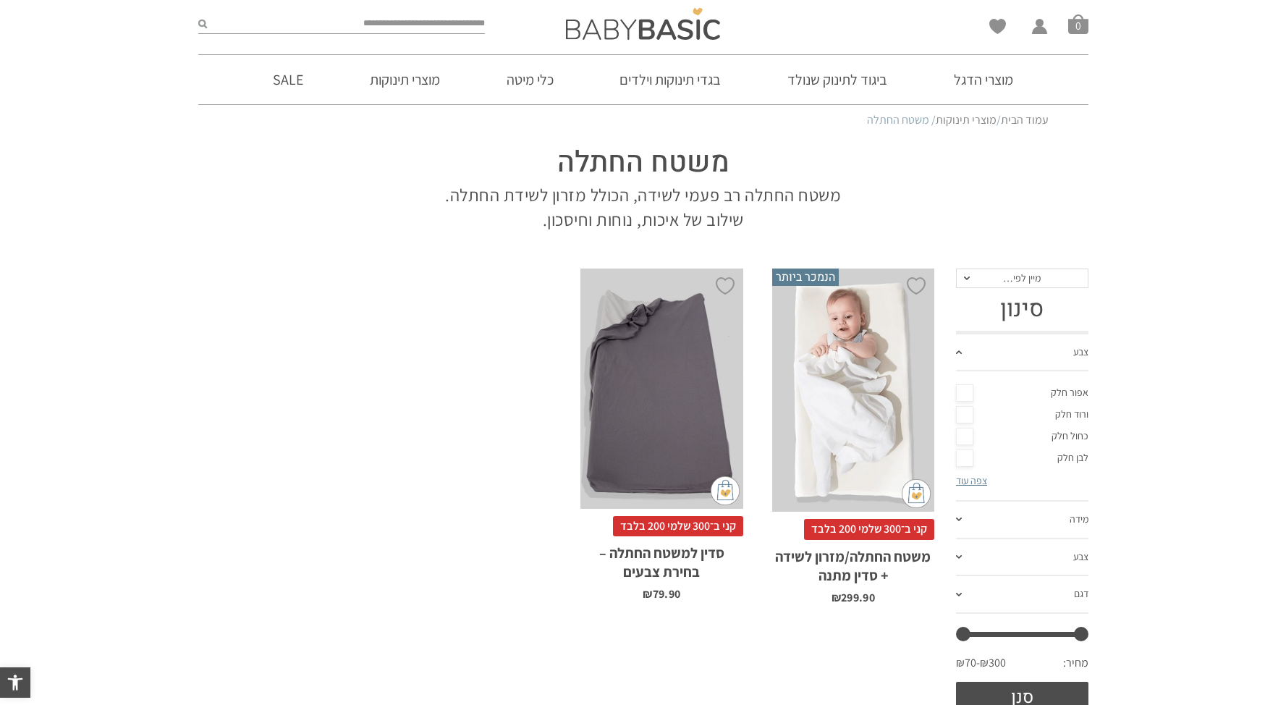
click at [854, 361] on div "x בחירת סדין מתנה סדין למשטח החתלה אפור סדין למשטח החתלה ורוד סדין למשטח החתלה …" at bounding box center [853, 391] width 162 height 244
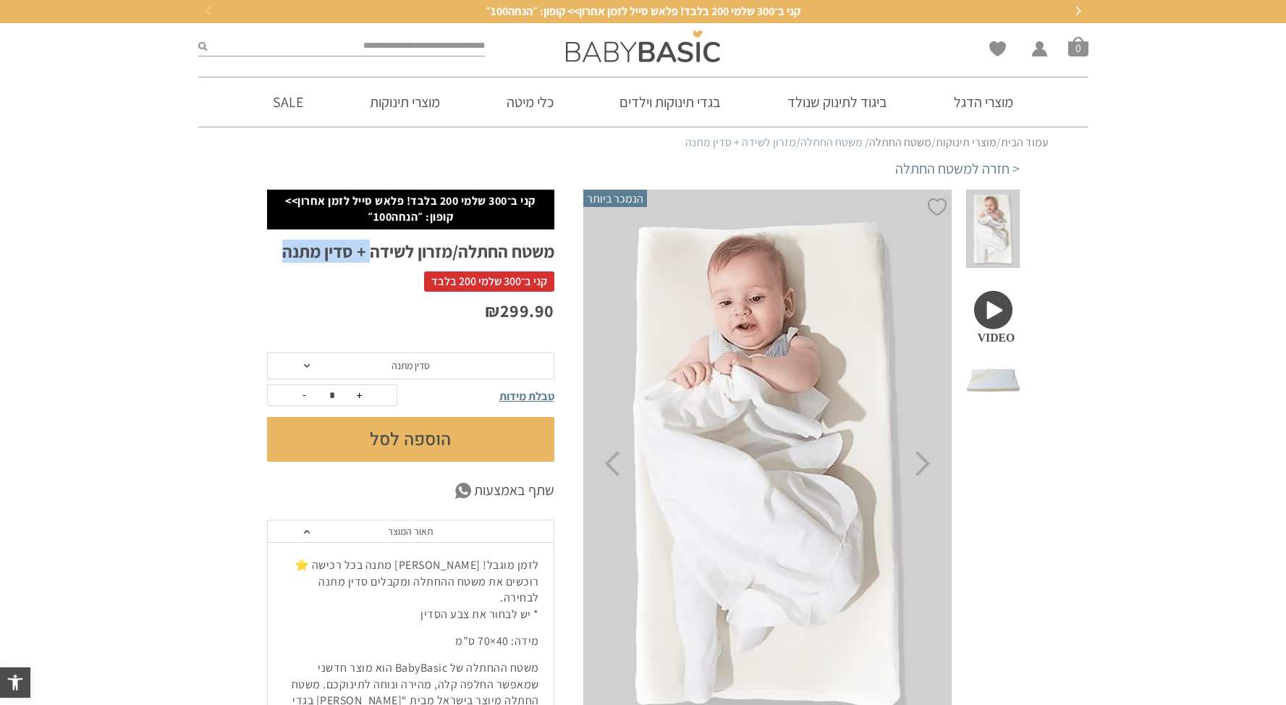
drag, startPoint x: 274, startPoint y: 248, endPoint x: 370, endPoint y: 248, distance: 95.5
click at [370, 248] on h1 "משטח החתלה/מזרון לשידה + סדין מתנה" at bounding box center [410, 251] width 287 height 22
copy h1 "+ סדין מתנה"
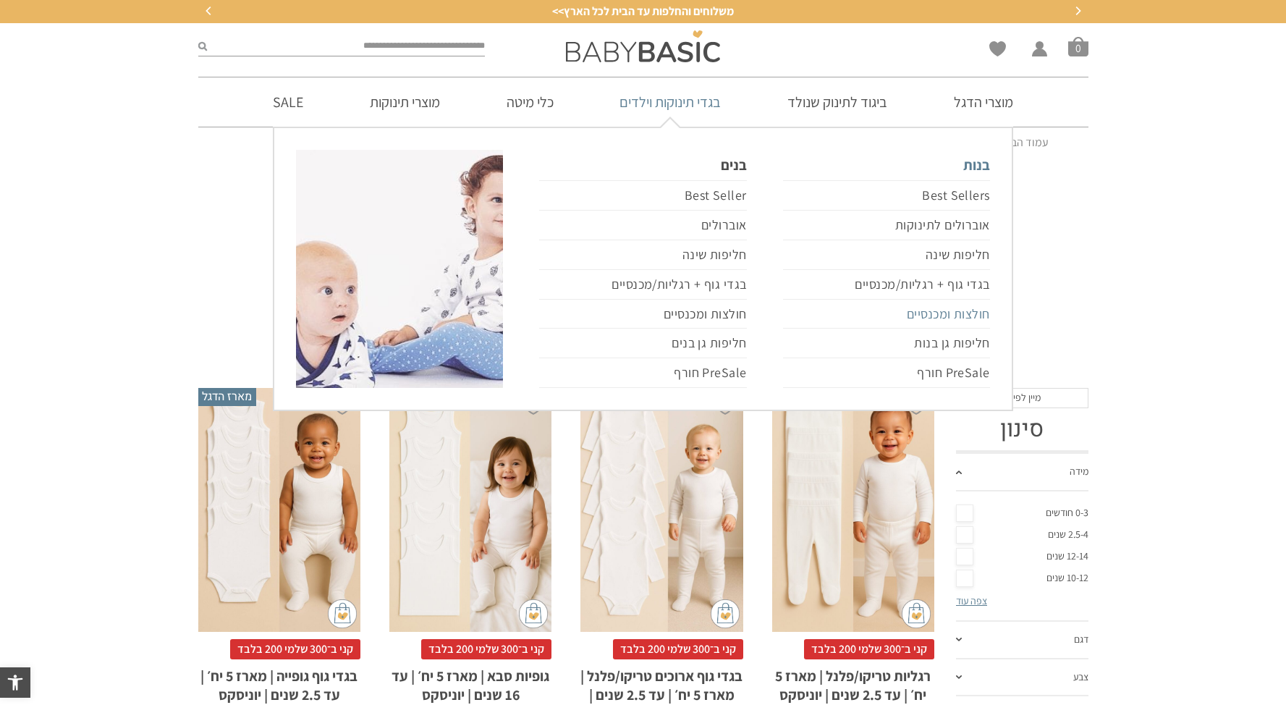
click at [974, 312] on link "חולצות ומכנסיים" at bounding box center [886, 315] width 207 height 30
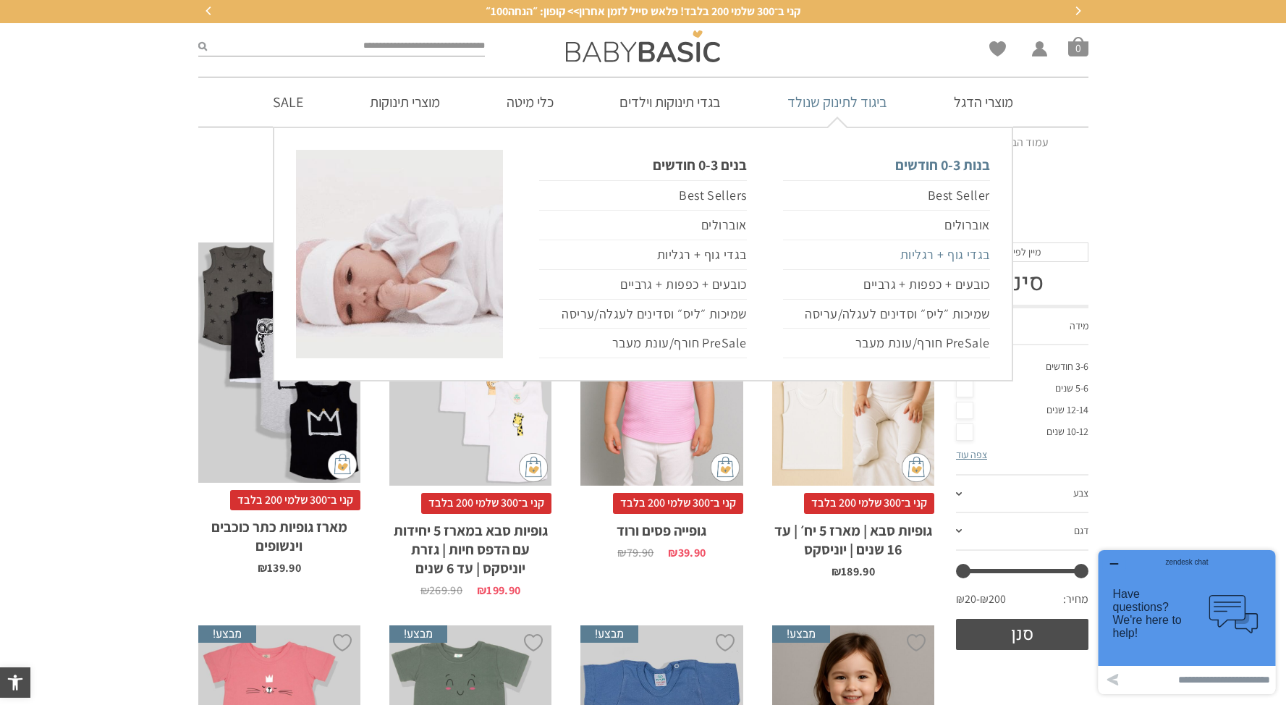
click at [939, 258] on link "בגדי גוף + רגליות" at bounding box center [886, 255] width 207 height 30
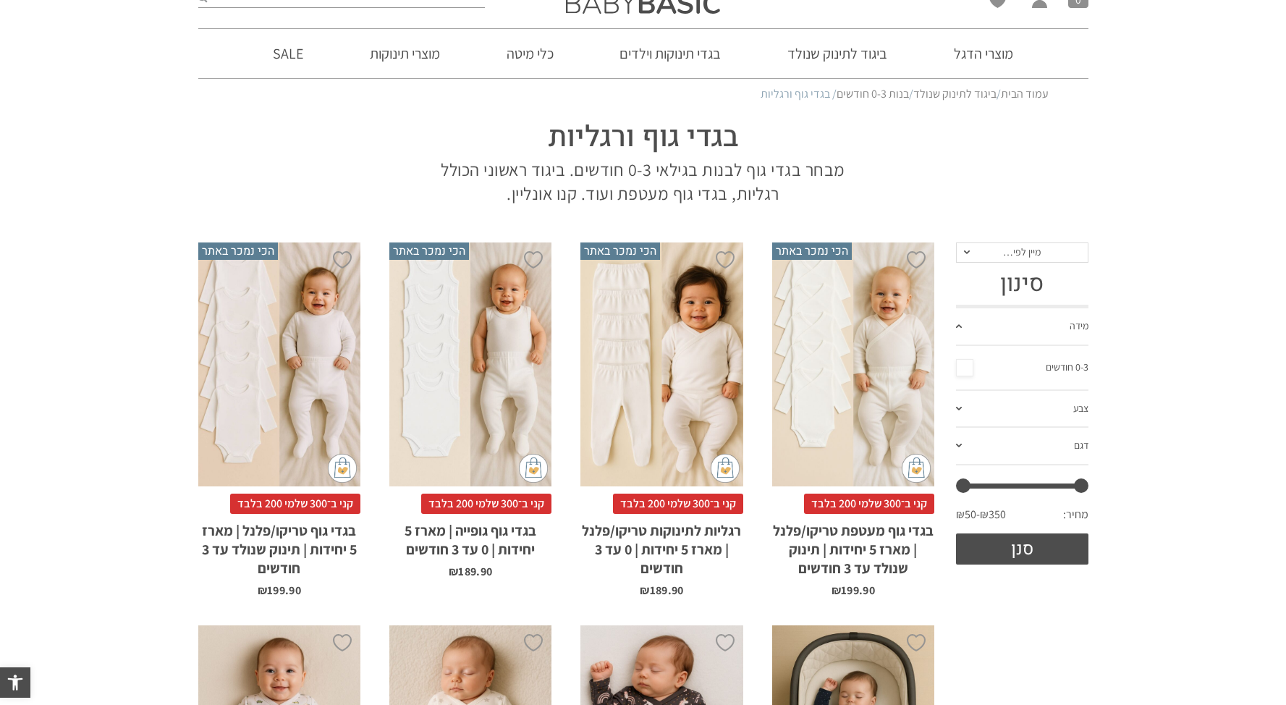
scroll to position [48, 0]
click at [272, 371] on div "x בחירת סוג בד טריקו (עונת מעבר/קיץ) פלנל (חורף)" at bounding box center [279, 364] width 162 height 244
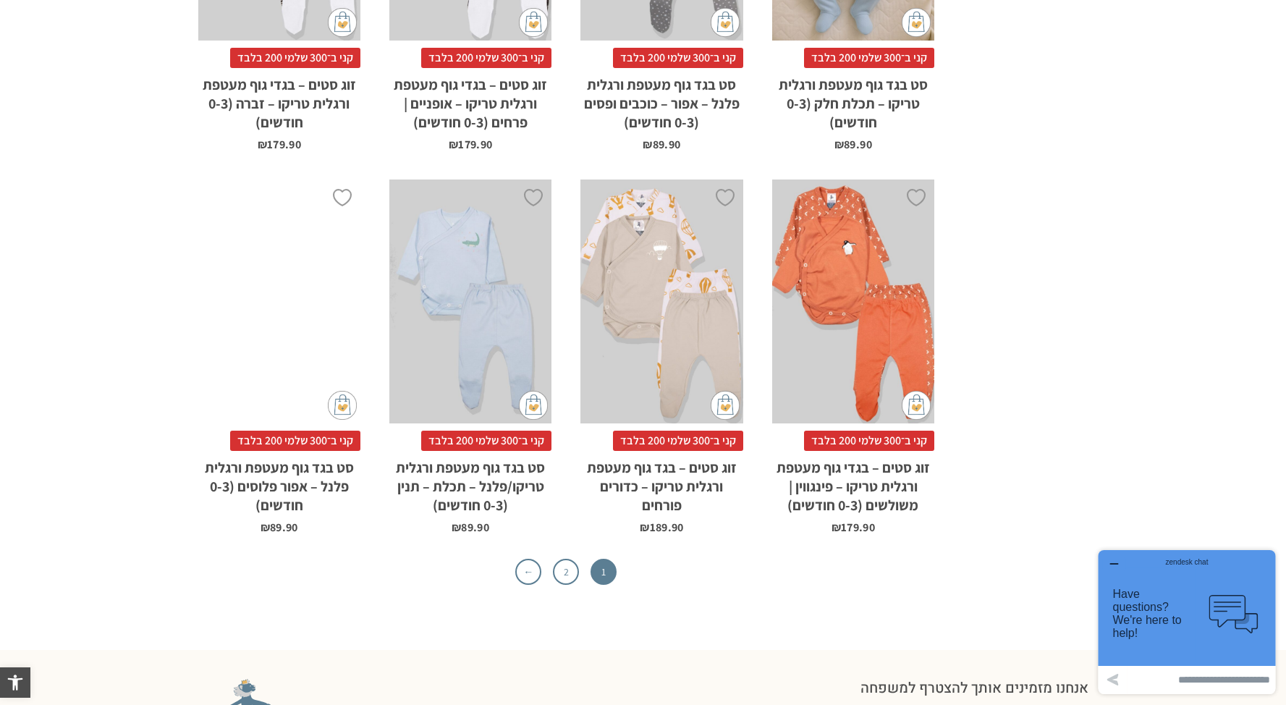
scroll to position [4473, 0]
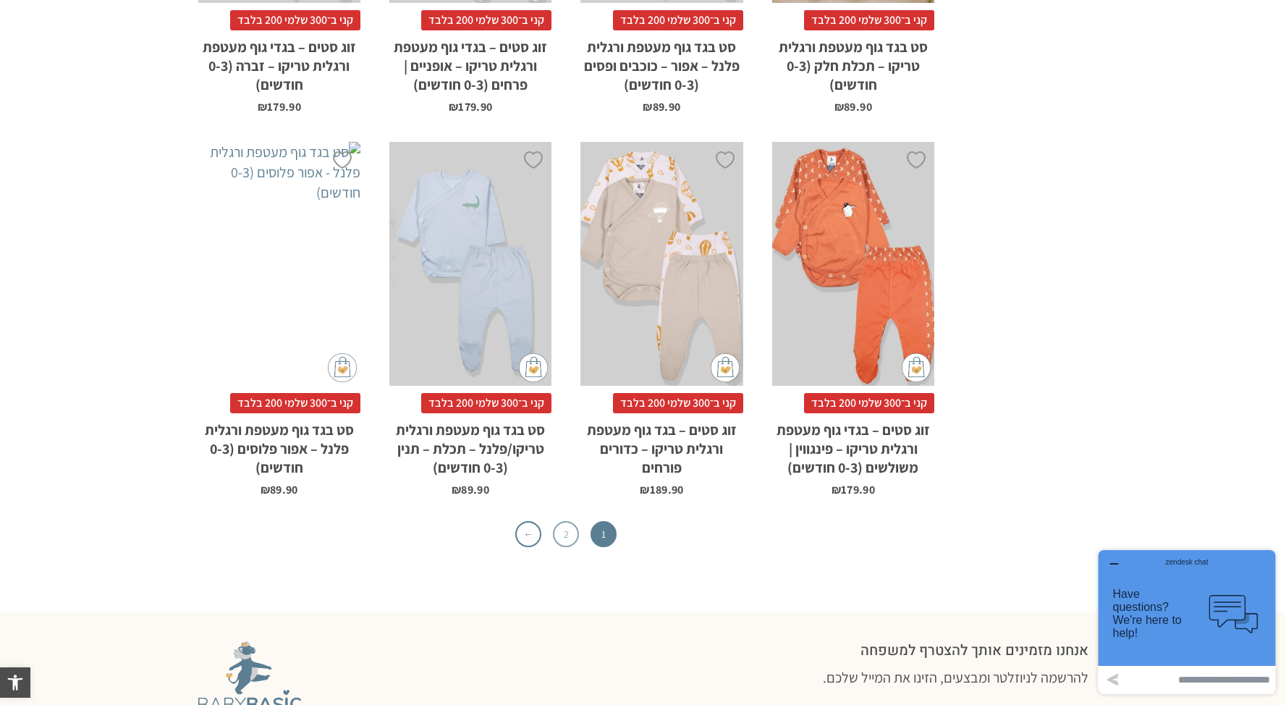
click at [573, 521] on link "2" at bounding box center [566, 534] width 26 height 26
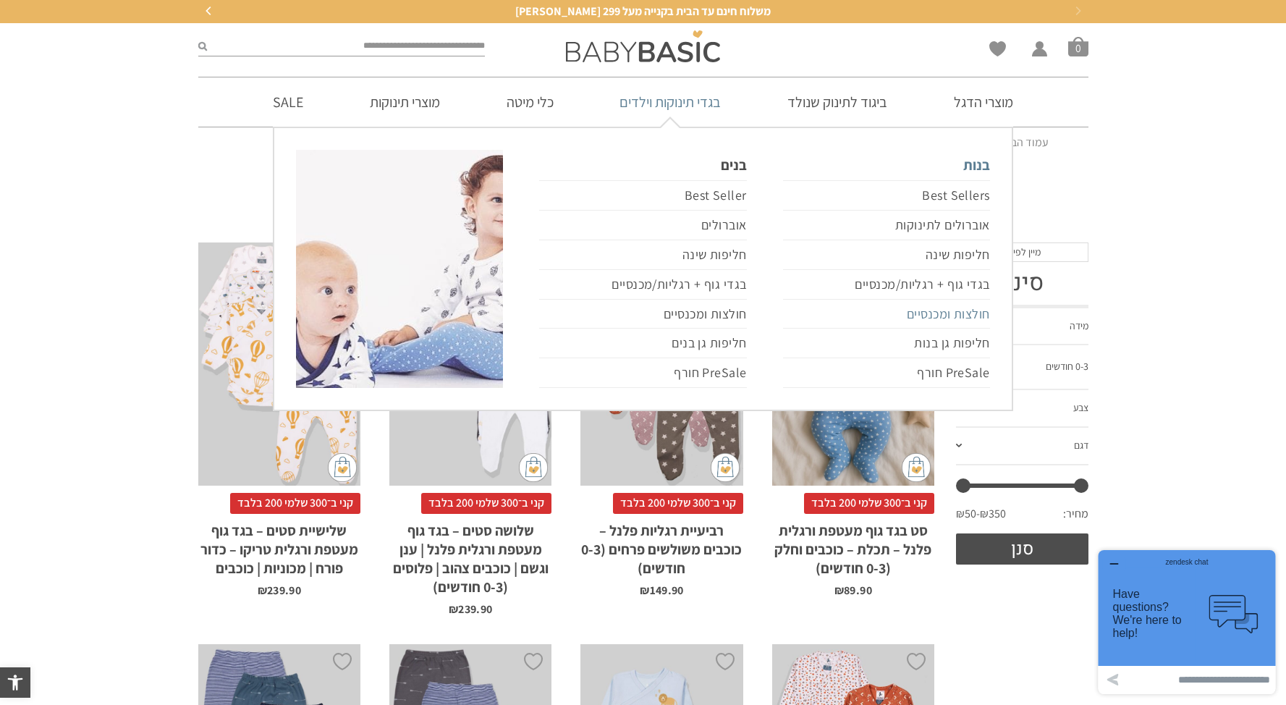
click at [958, 312] on link "חולצות ומכנסיים" at bounding box center [886, 315] width 207 height 30
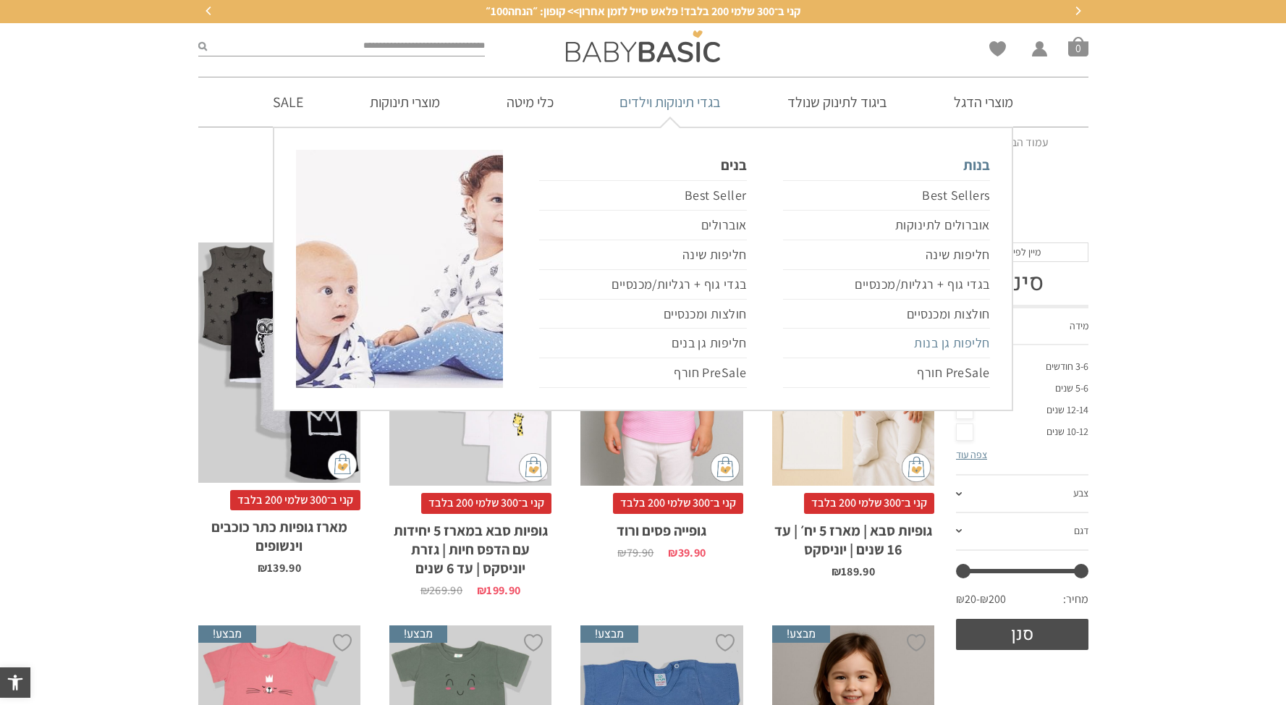
click at [936, 343] on link "חליפות גן בנות" at bounding box center [886, 344] width 207 height 30
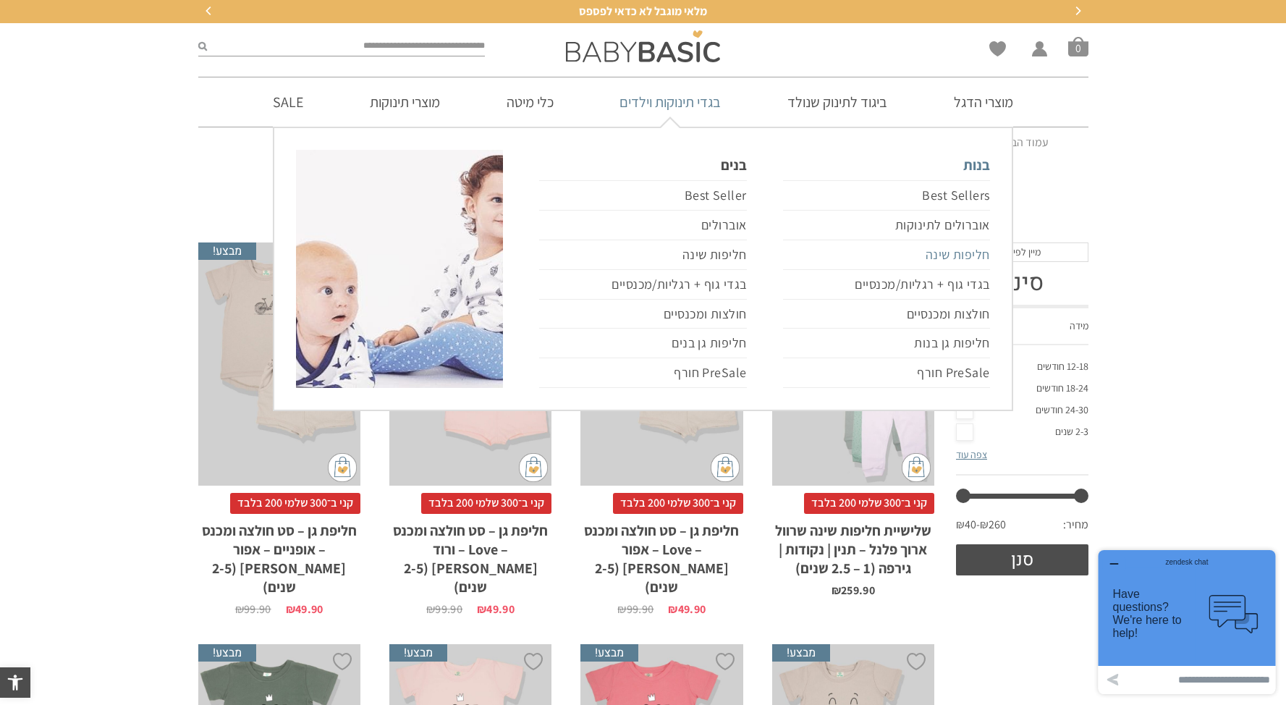
click at [972, 255] on link "חליפות שינה" at bounding box center [886, 255] width 207 height 30
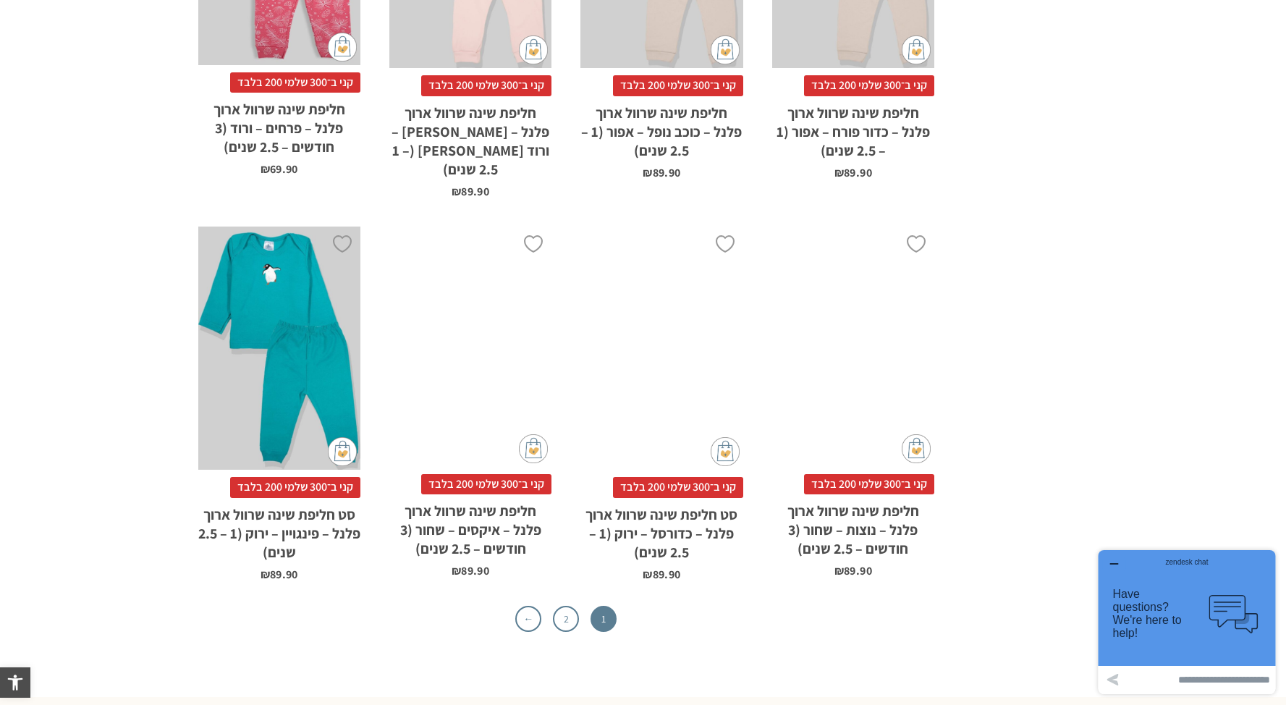
scroll to position [4344, 0]
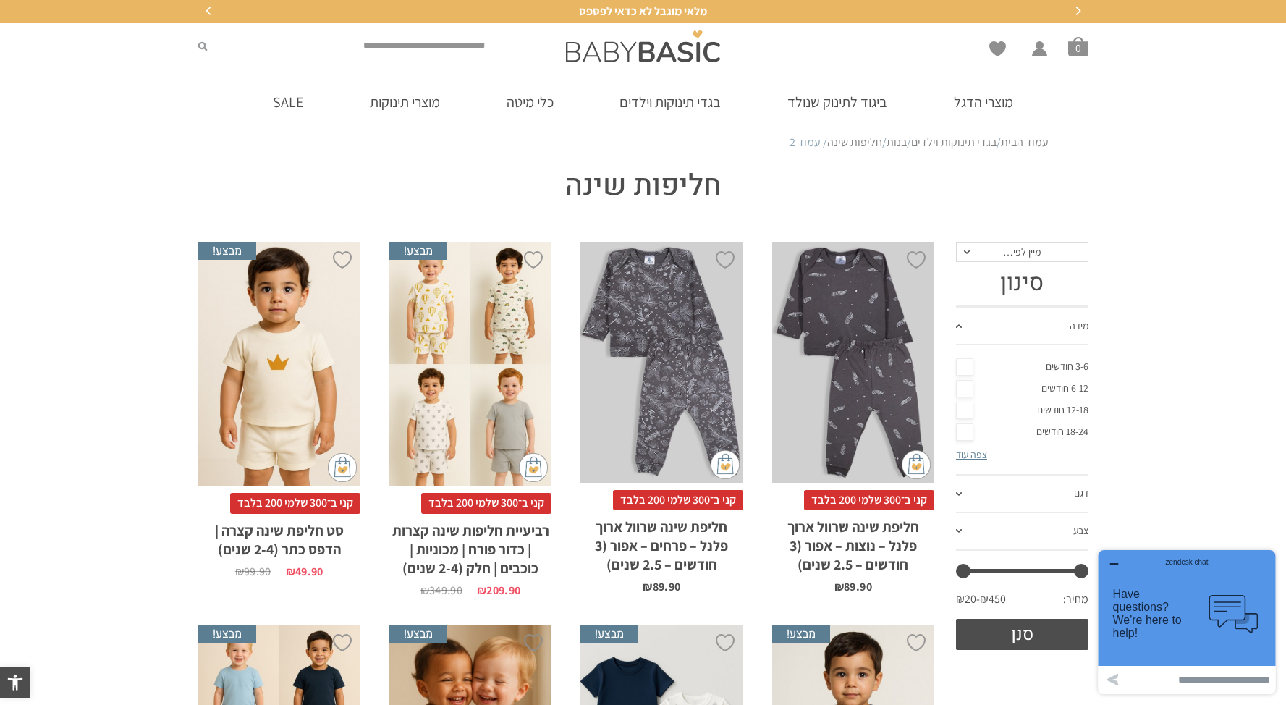
click at [674, 313] on div "x בחירת מידה 3-6m 6-12m 12-18m 18-24m 24-30m" at bounding box center [662, 362] width 162 height 240
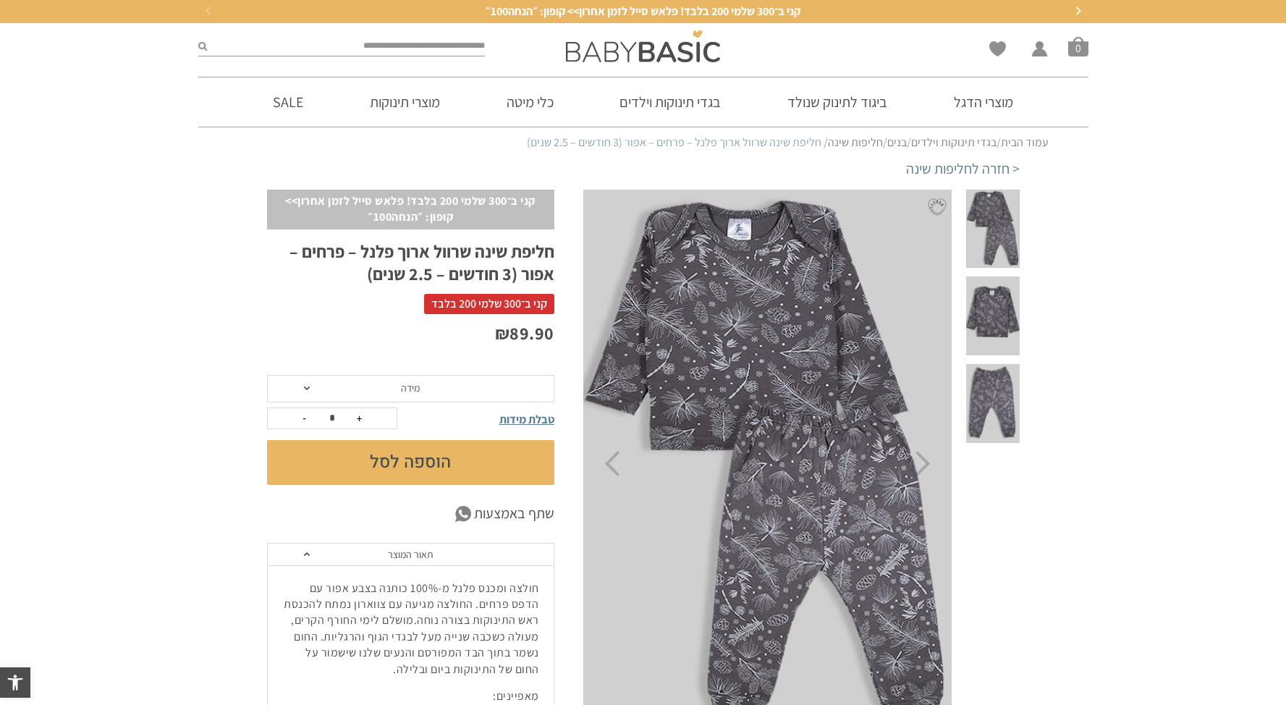
click at [442, 394] on span "מידה" at bounding box center [410, 389] width 287 height 28
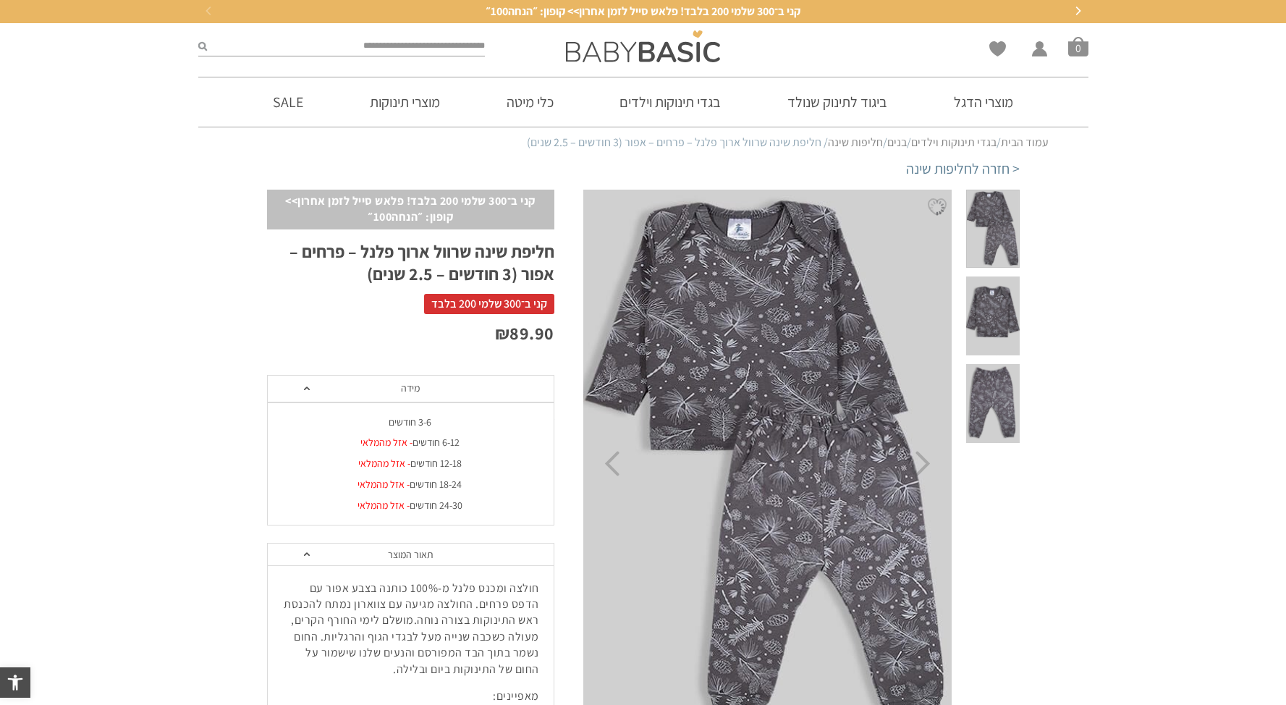
click at [444, 390] on span "מידה" at bounding box center [410, 389] width 287 height 28
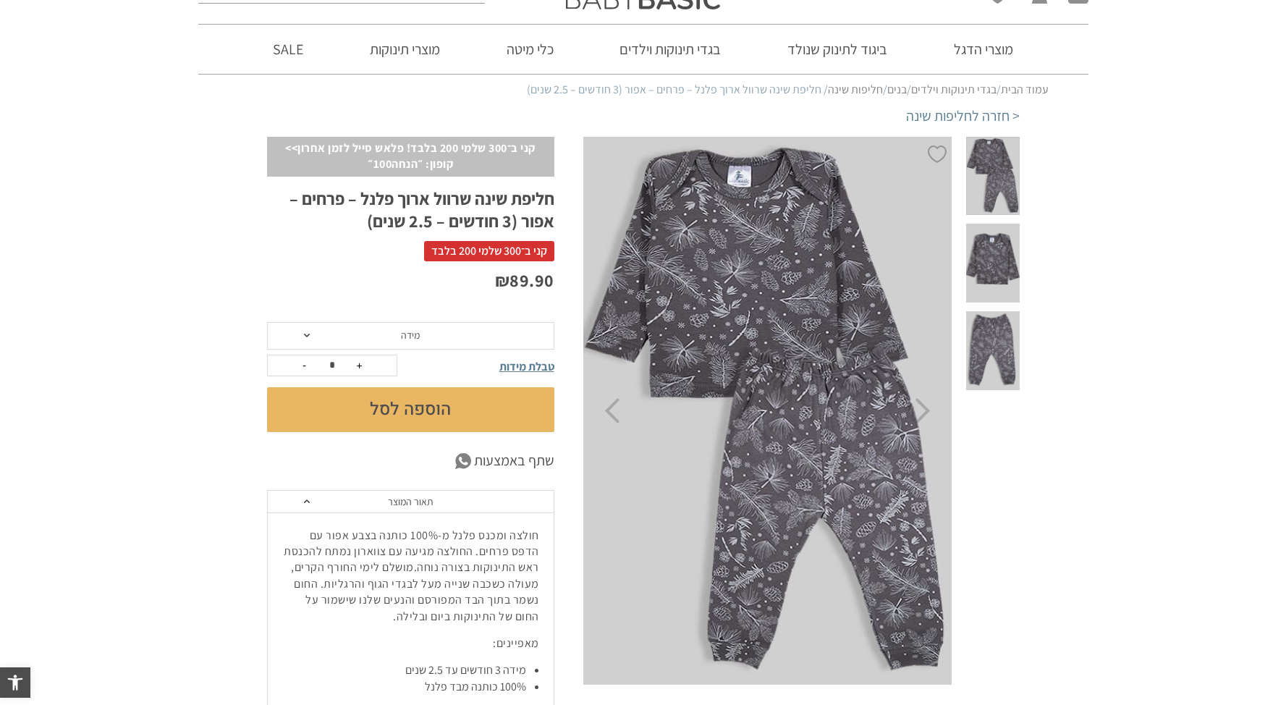
scroll to position [136, 0]
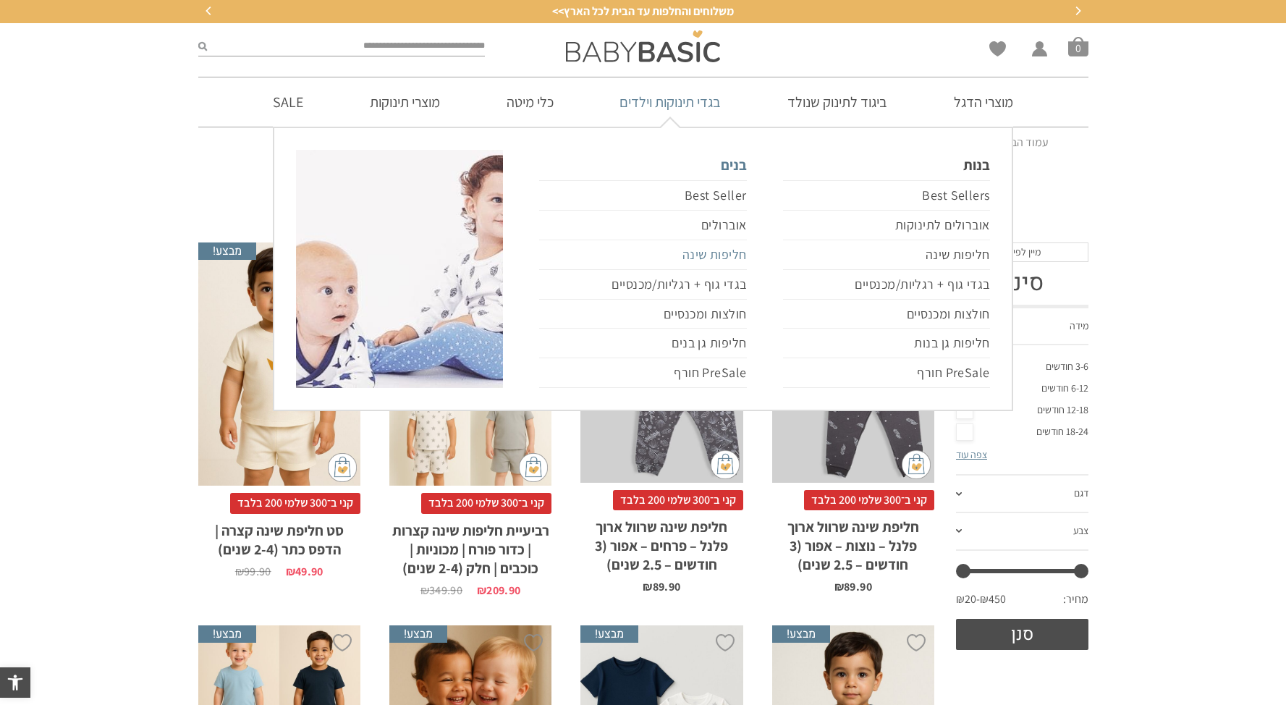
click at [722, 256] on link "חליפות שינה" at bounding box center [642, 255] width 207 height 30
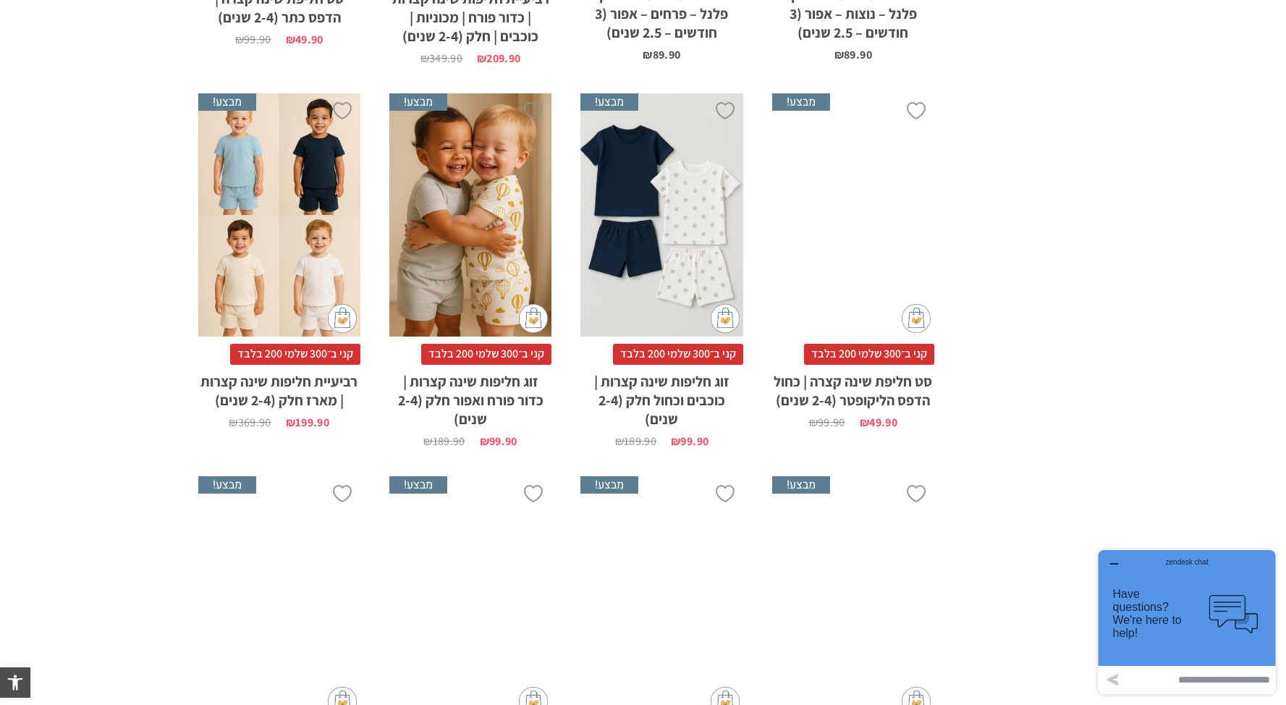
scroll to position [4428, 0]
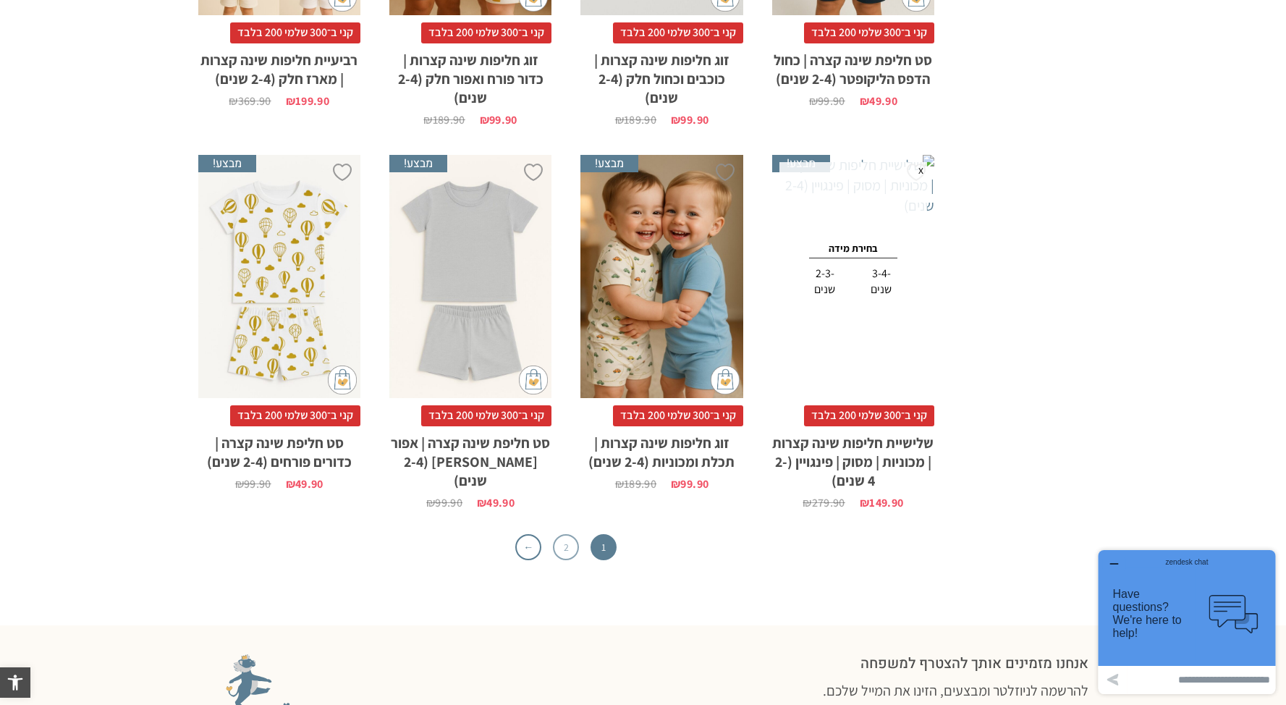
click at [568, 534] on link "2" at bounding box center [566, 547] width 26 height 26
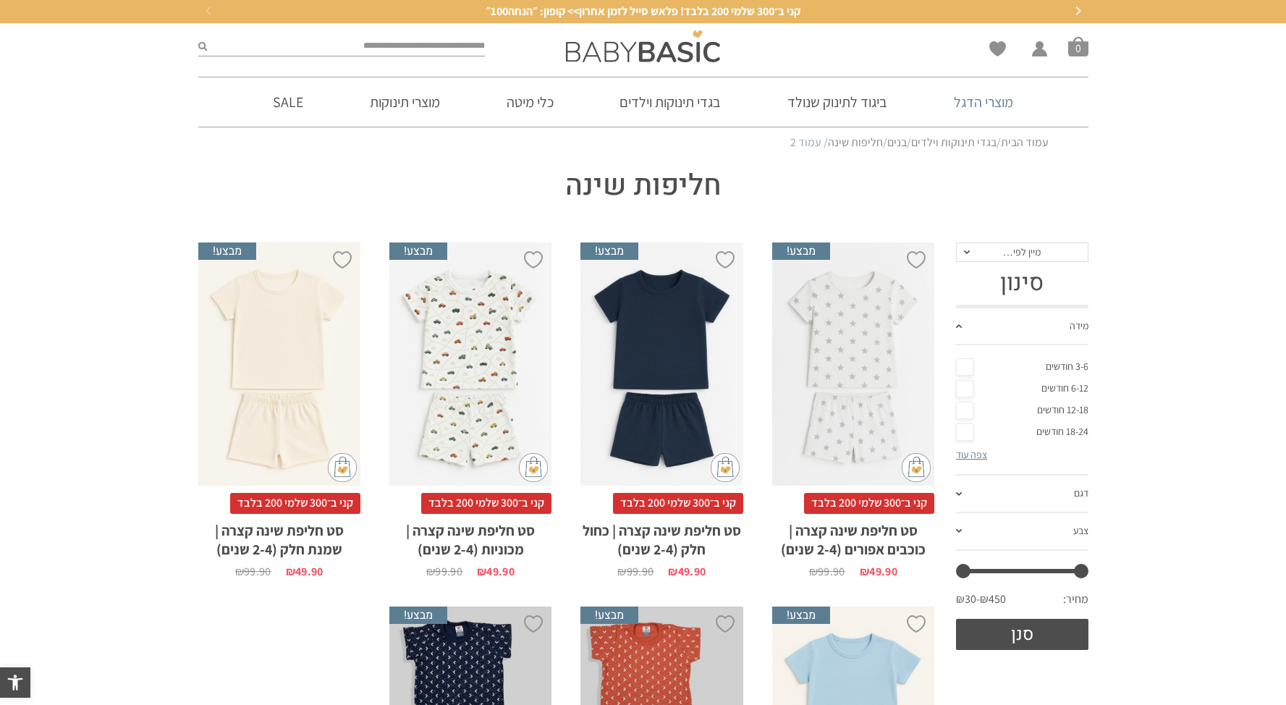
click at [1005, 101] on link "מוצרי הדגל" at bounding box center [983, 101] width 103 height 49
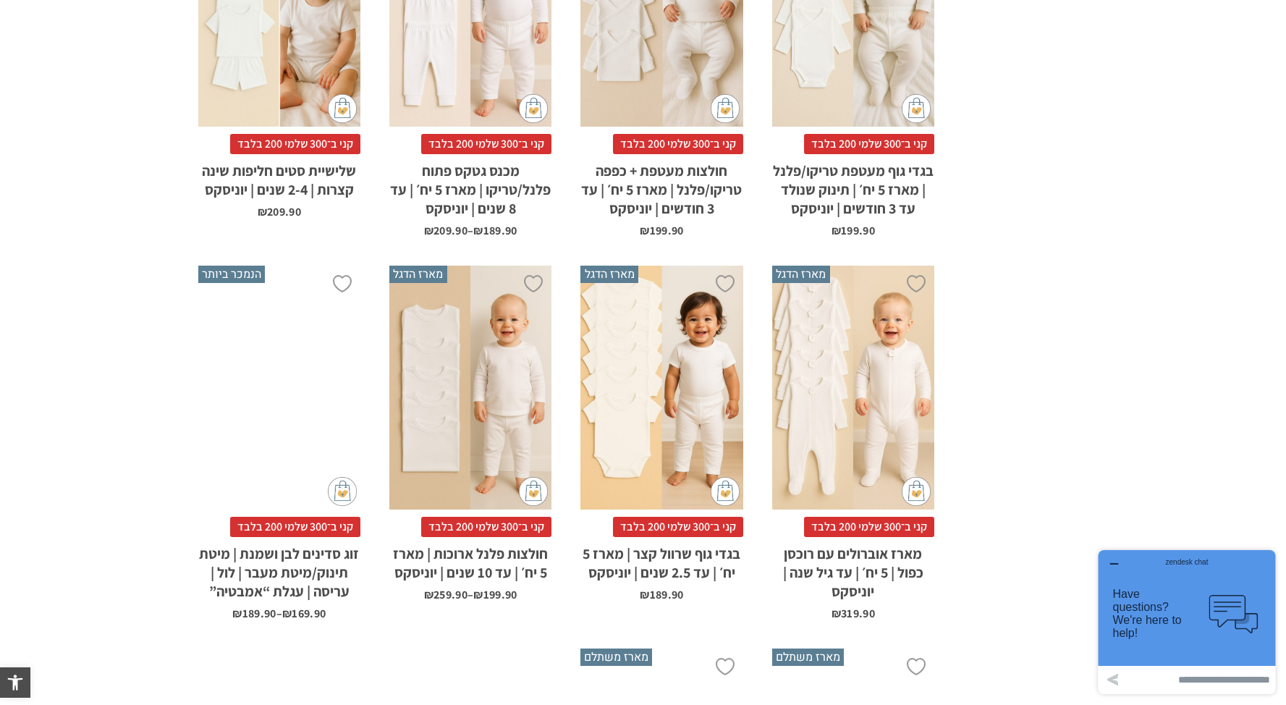
scroll to position [879, 0]
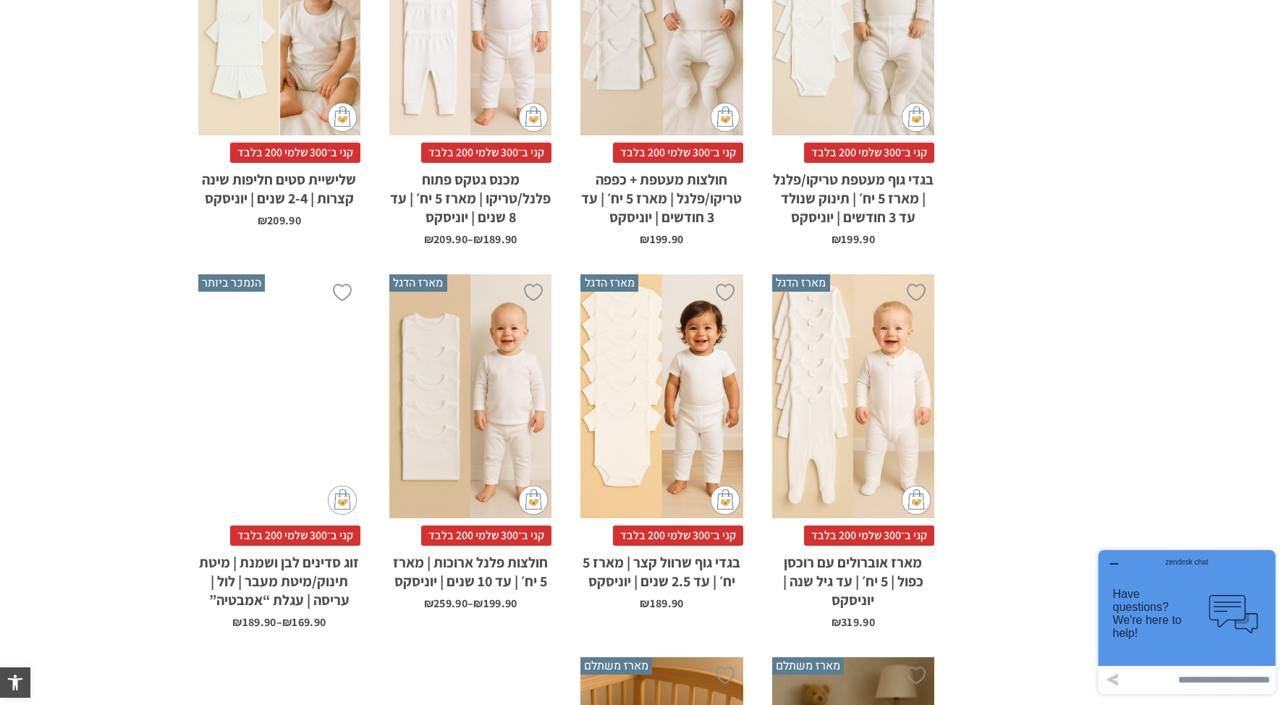
click at [499, 383] on div "x בחירת מידה 12-18m 18-24m 24-30m 2-5-4-שנים 4-6y 6-8-שנים 8-10y" at bounding box center [470, 396] width 162 height 244
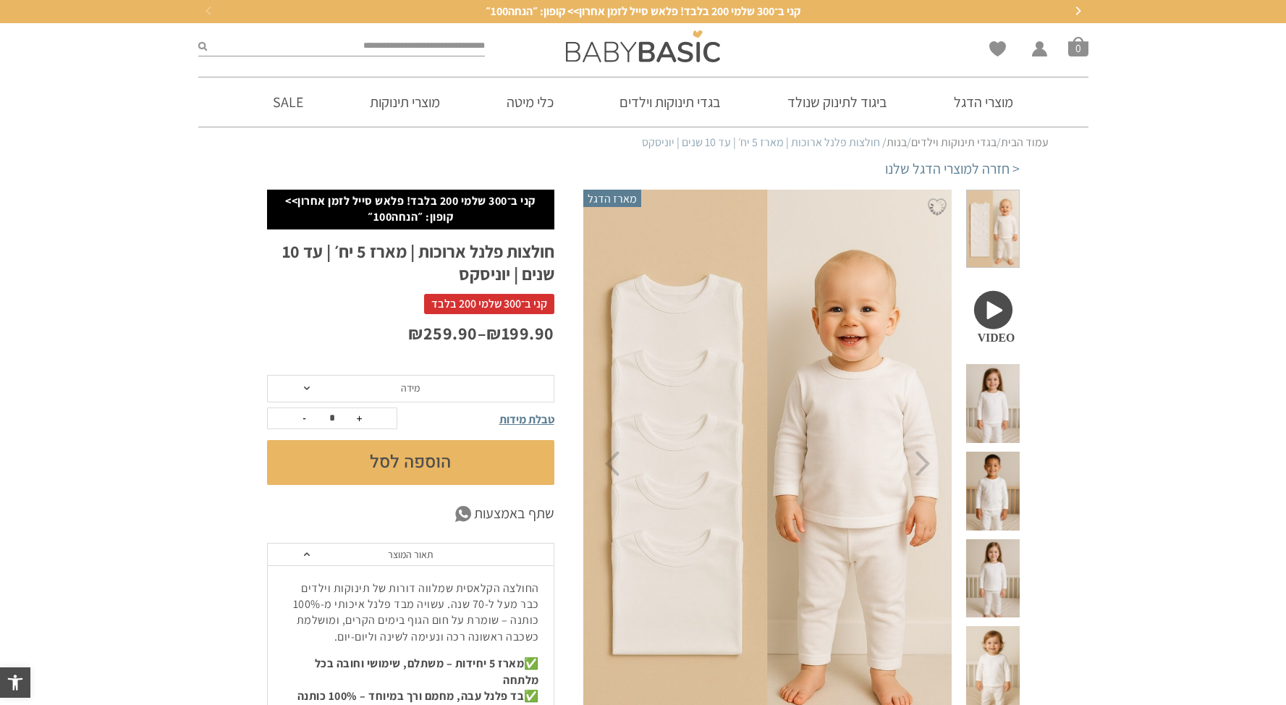
click at [442, 393] on span "מידה" at bounding box center [410, 389] width 287 height 28
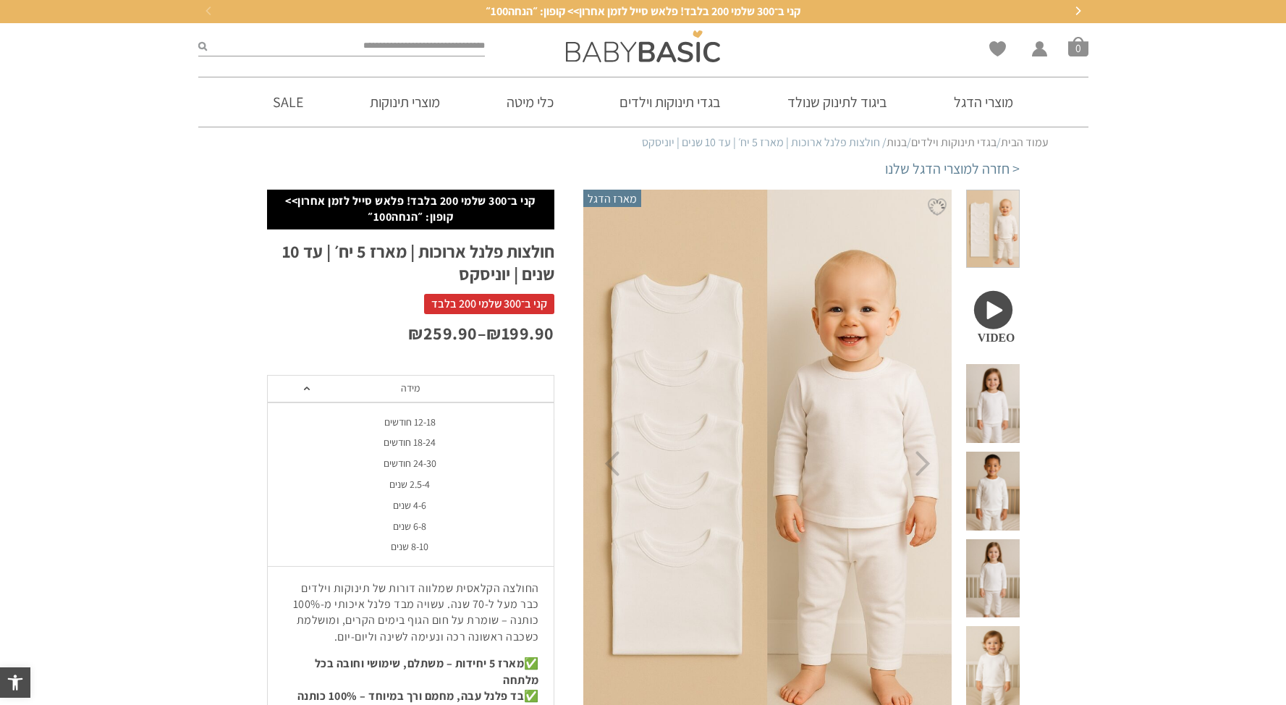
click at [278, 324] on p "₪ 199.90 – ₪ 259.90" at bounding box center [410, 333] width 287 height 25
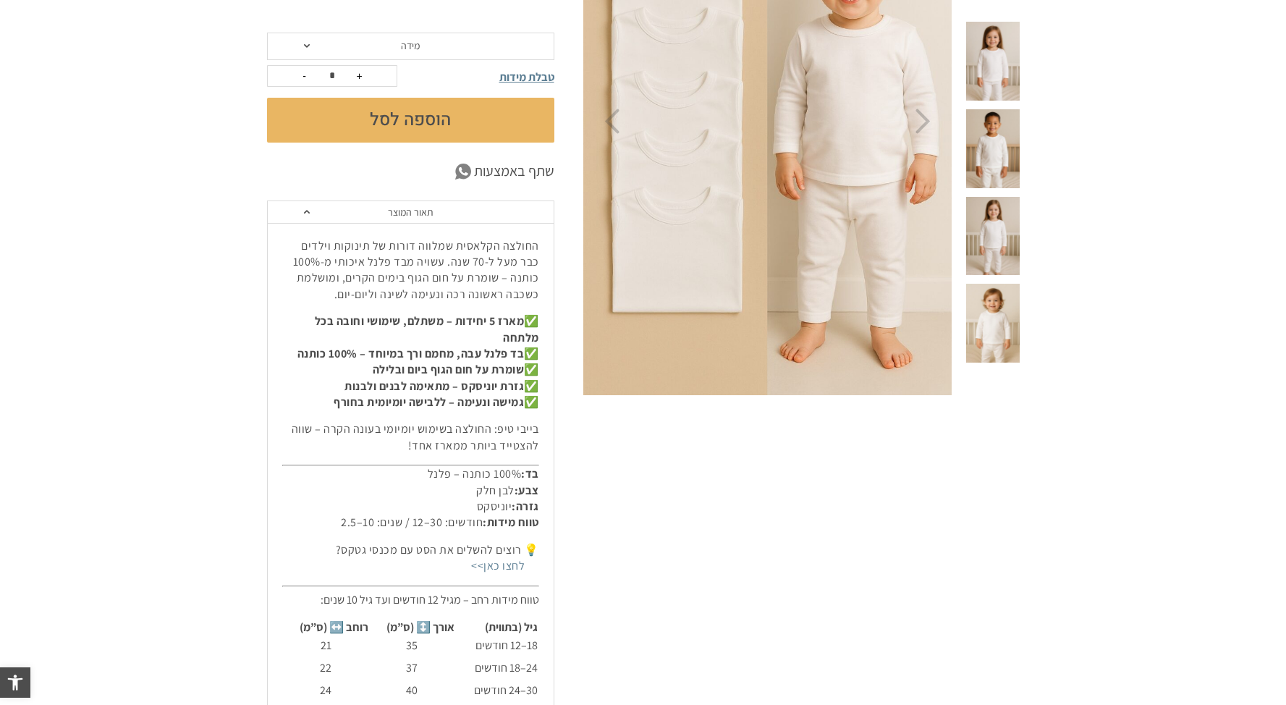
scroll to position [219, 0]
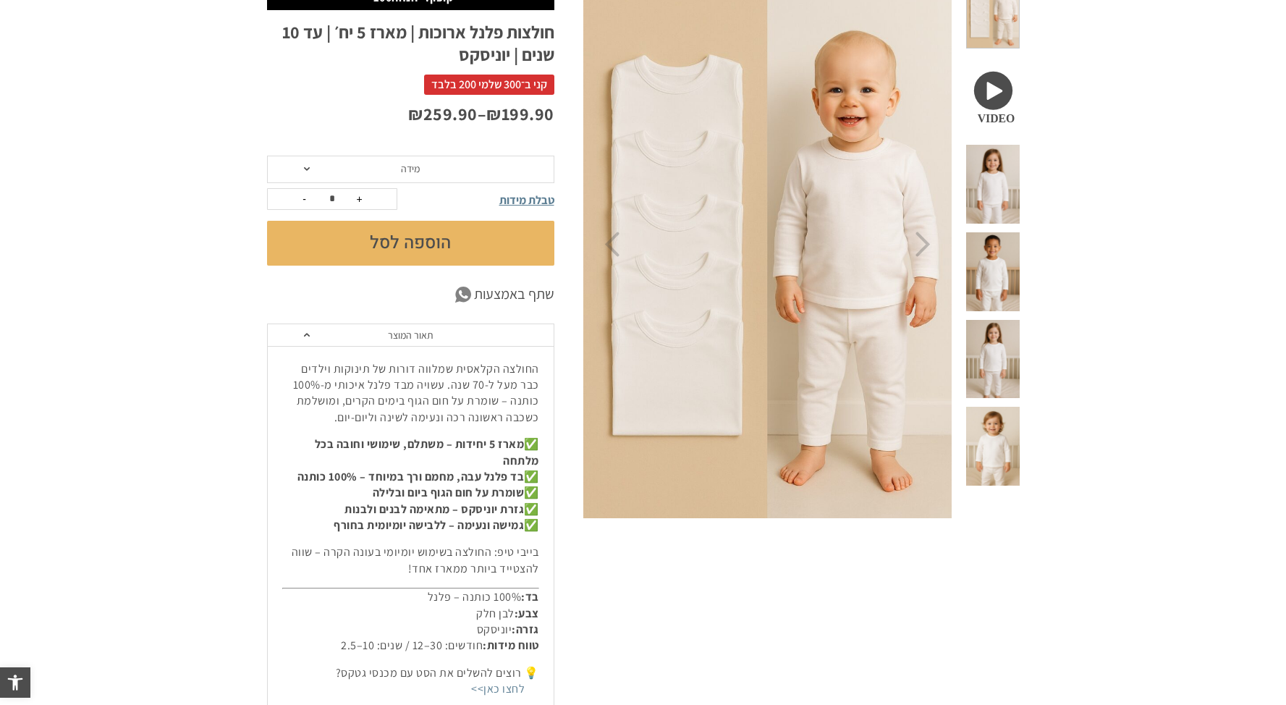
click at [1013, 232] on span at bounding box center [992, 271] width 53 height 79
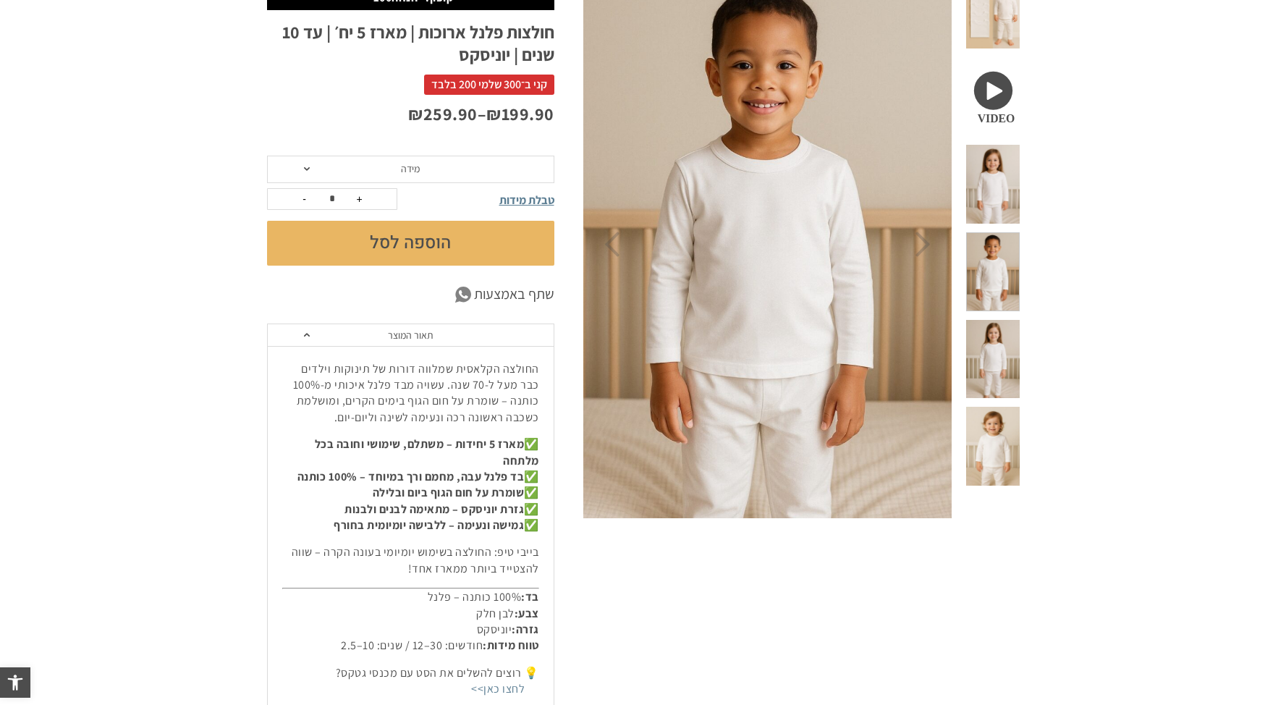
click at [1009, 167] on span at bounding box center [992, 184] width 53 height 79
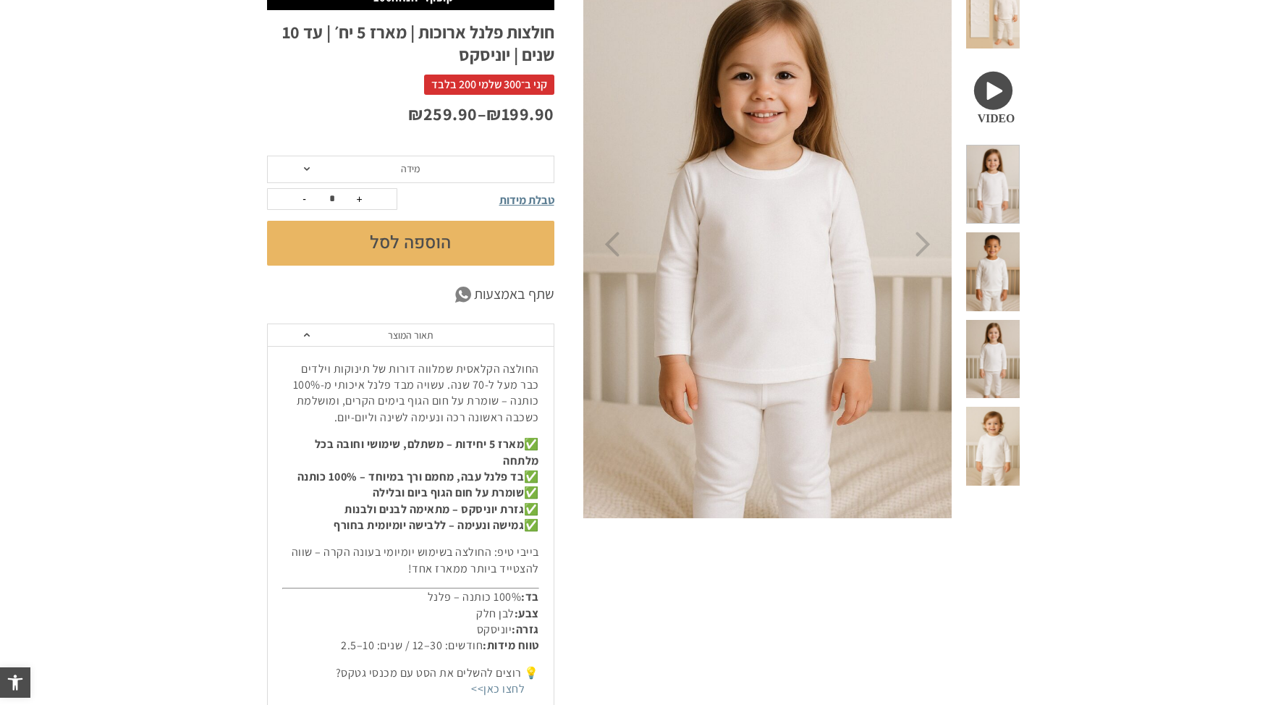
click at [998, 320] on span at bounding box center [992, 359] width 53 height 79
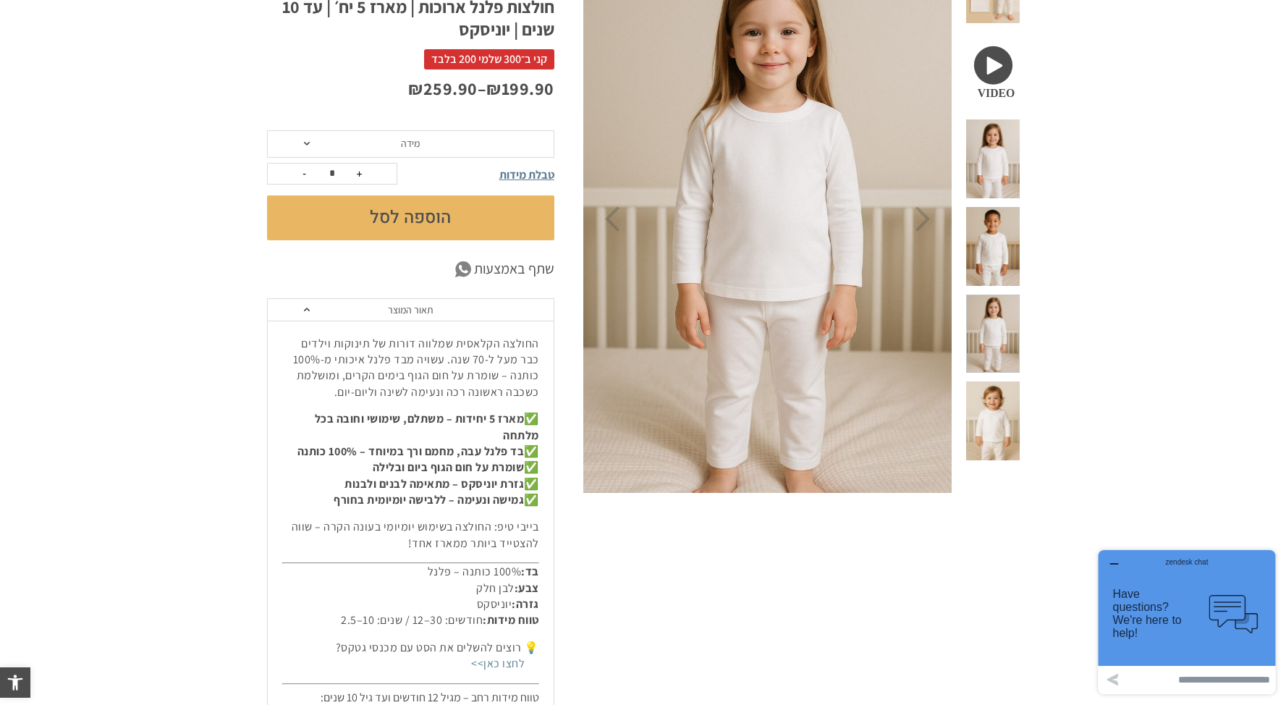
scroll to position [256, 0]
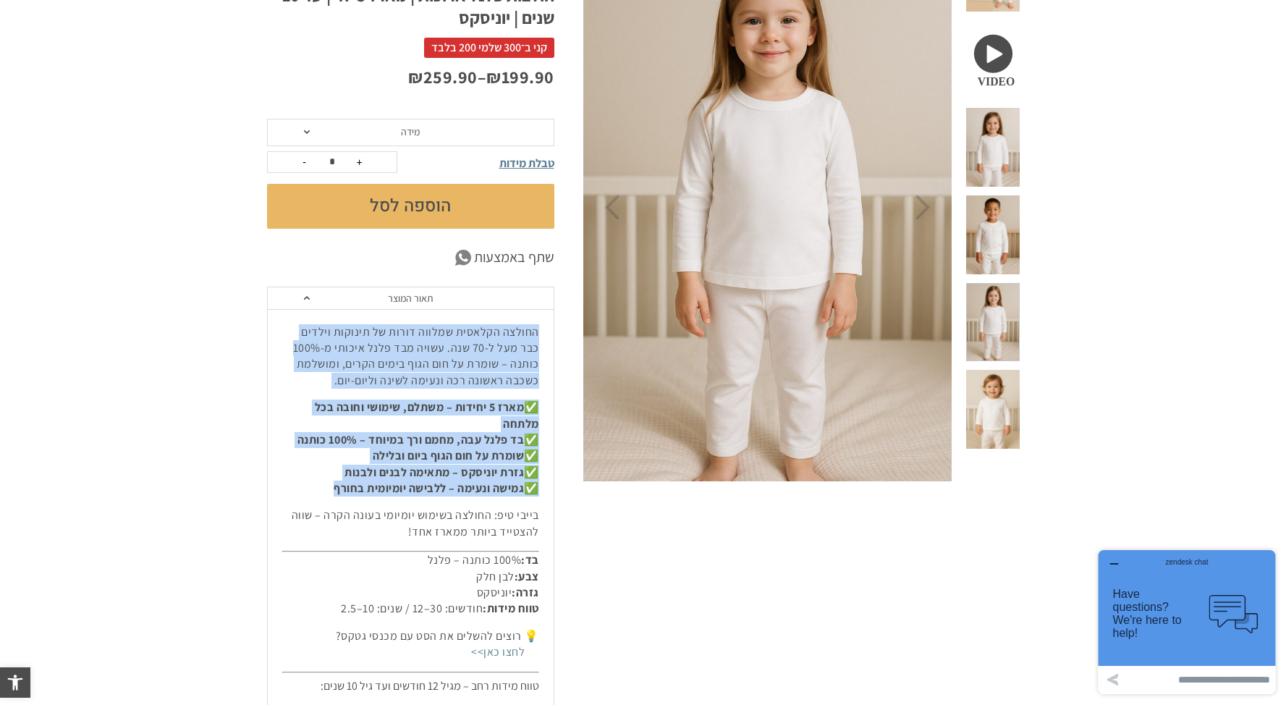
drag, startPoint x: 318, startPoint y: 493, endPoint x: 541, endPoint y: 326, distance: 279.2
click at [541, 326] on div "החולצה הקלאסית שמלווה דורות של תינוקות וילדים כבר מעל ל-70 שנה. עשויה מבד פלנל …" at bounding box center [411, 603] width 286 height 588
copy div "החולצה הקלאסית שמלווה דורות של תינוקות וילדים כבר מעל ל-70 שנה. עשויה מבד פלנל …"
click at [472, 352] on p "החולצה הקלאסית שמלווה דורות של תינוקות וילדים כבר מעל ל-70 שנה. עשויה מבד פלנל …" at bounding box center [410, 356] width 257 height 65
drag, startPoint x: 316, startPoint y: 489, endPoint x: 546, endPoint y: 334, distance: 277.4
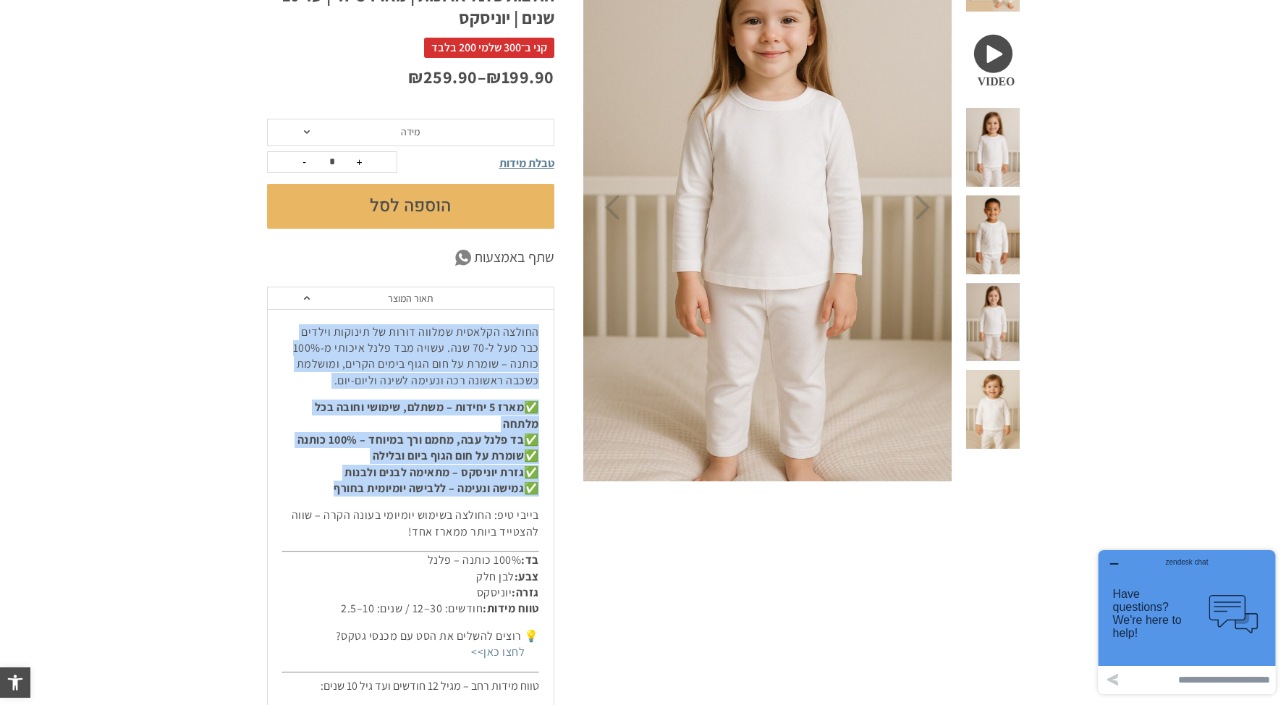
click at [546, 334] on div "החולצה הקלאסית שמלווה דורות של תינוקות וילדים כבר מעל ל-70 שנה. עשויה מבד פלנל …" at bounding box center [411, 603] width 286 height 588
copy div "החולצה הקלאסית שמלווה דורות של תינוקות וילדים כבר מעל ל-70 שנה. עשויה מבד פלנל …"
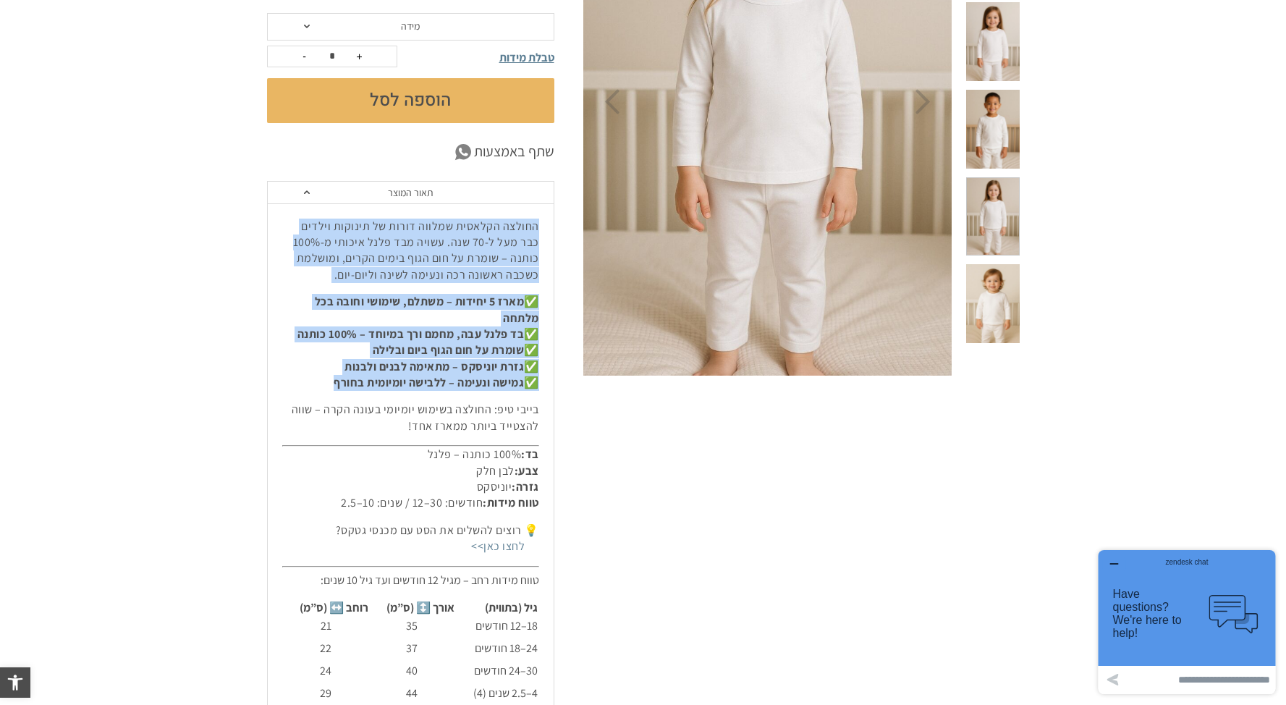
scroll to position [333, 0]
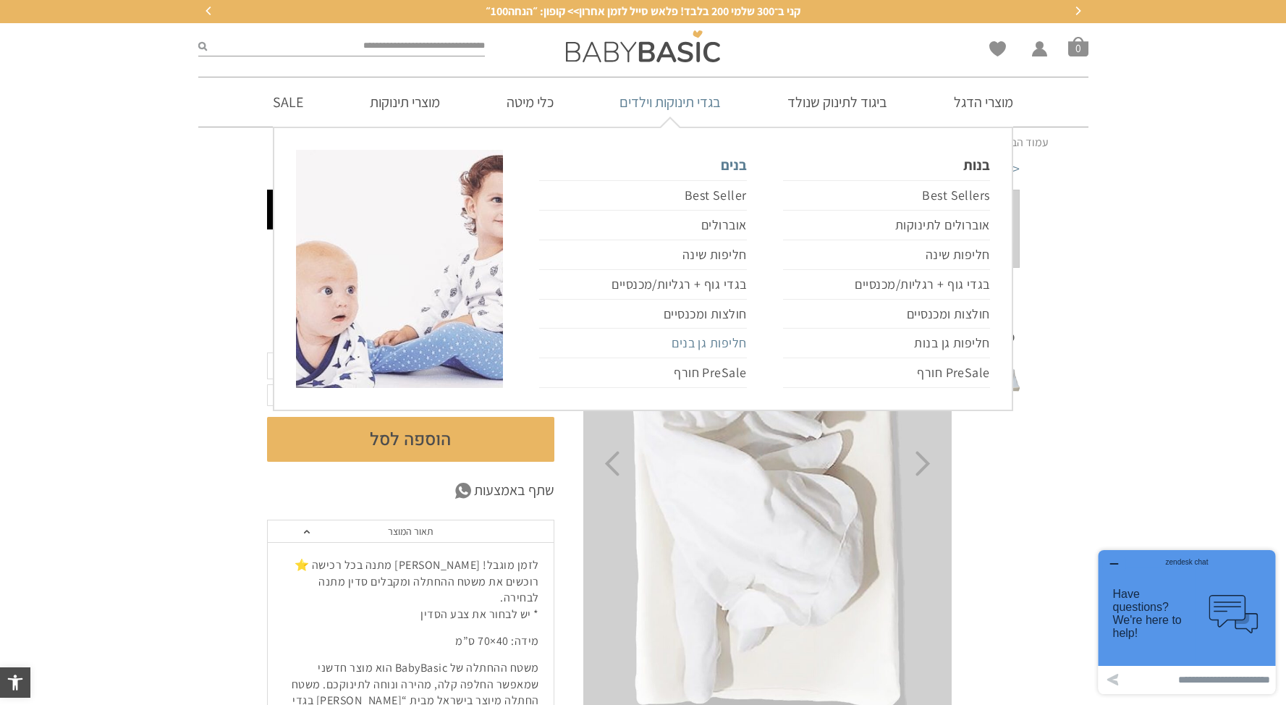
click at [735, 343] on link "חליפות גן בנים" at bounding box center [642, 344] width 207 height 30
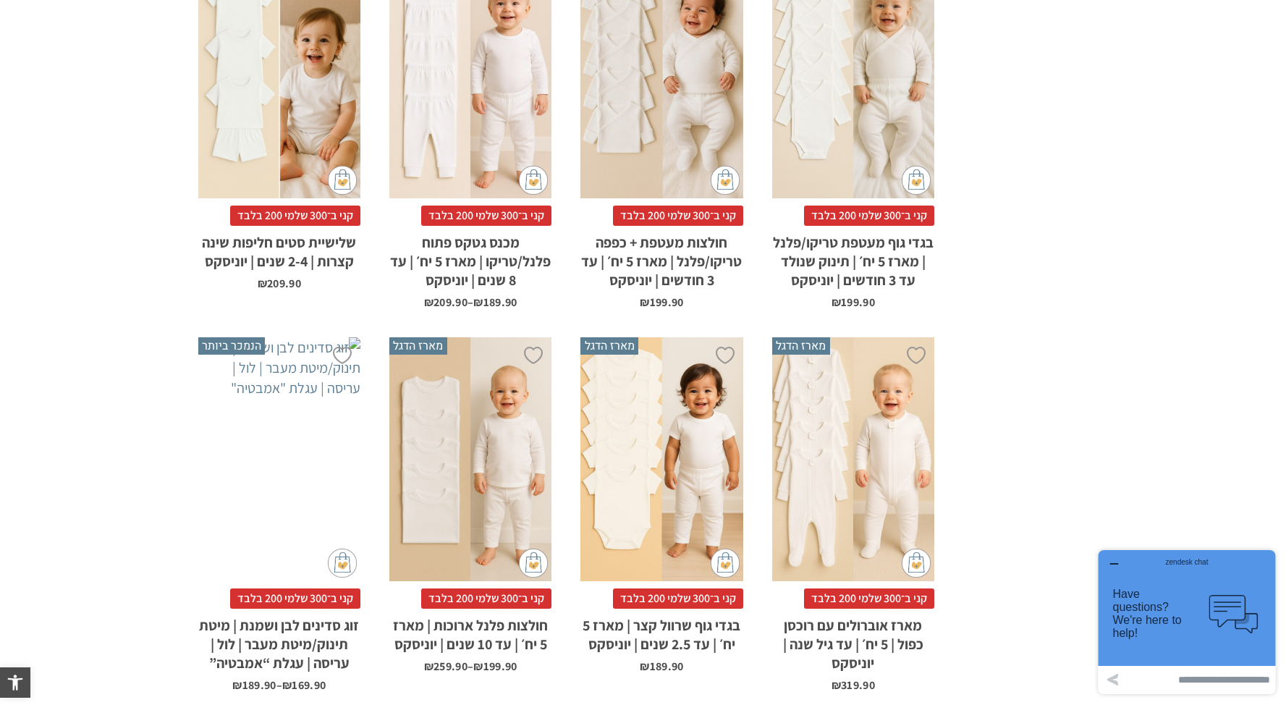
scroll to position [806, 0]
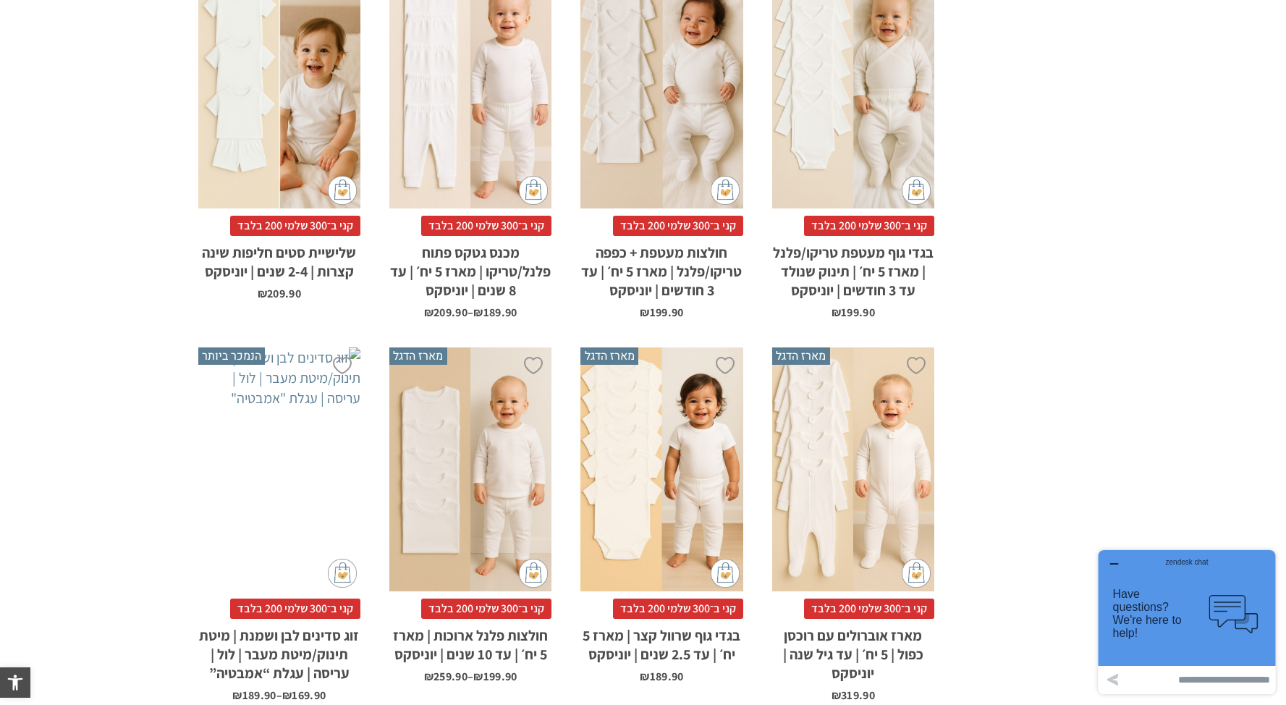
click at [468, 264] on h2 "מכנס גטקס פתוח פלנל/טריקו | מארז 5 יח׳ | עד 8 שנים | יוניסקס" at bounding box center [470, 268] width 162 height 64
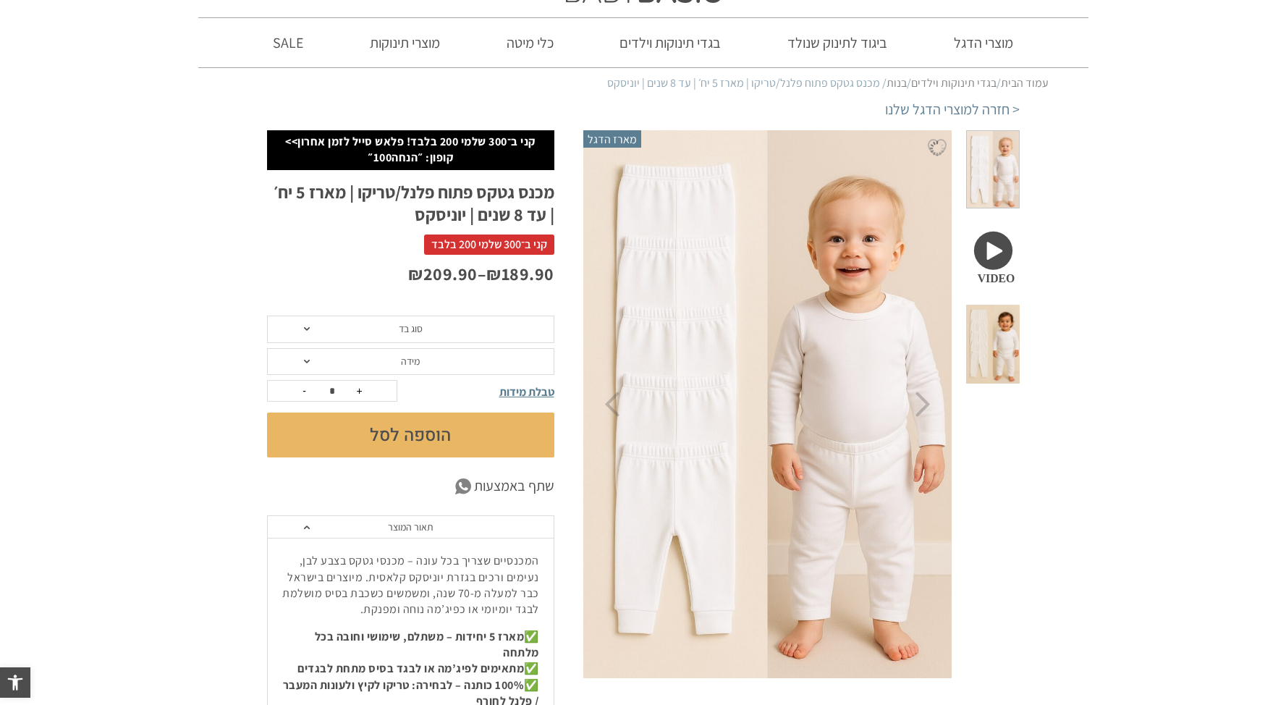
scroll to position [86, 0]
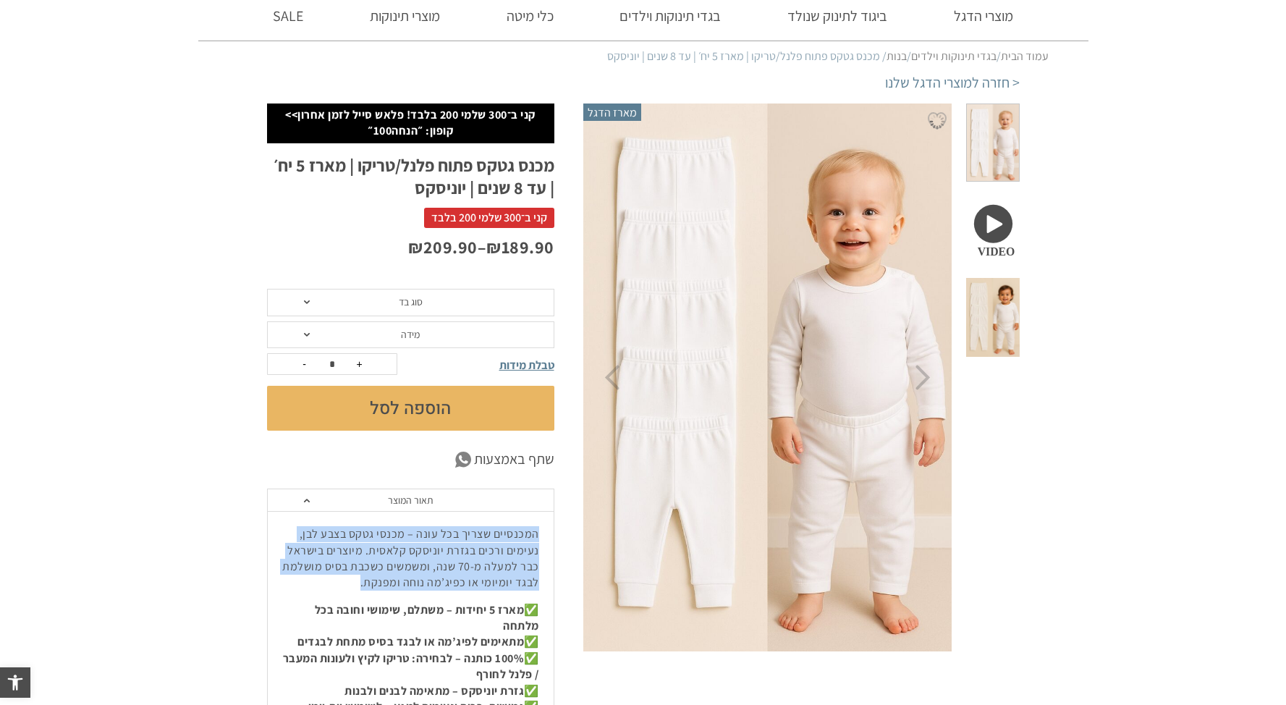
drag, startPoint x: 339, startPoint y: 583, endPoint x: 540, endPoint y: 523, distance: 209.3
copy p "המכנסיים שצריך בכל עונה – מכנסי גטקס בצבע לבן, נעימים ורכים בגזרת יוניסקס קלאסי…"
click at [505, 568] on p "המכנסיים שצריך בכל עונה – מכנסי גטקס בצבע לבן, נעימים ורכים בגזרת יוניסקס קלאסי…" at bounding box center [410, 558] width 257 height 65
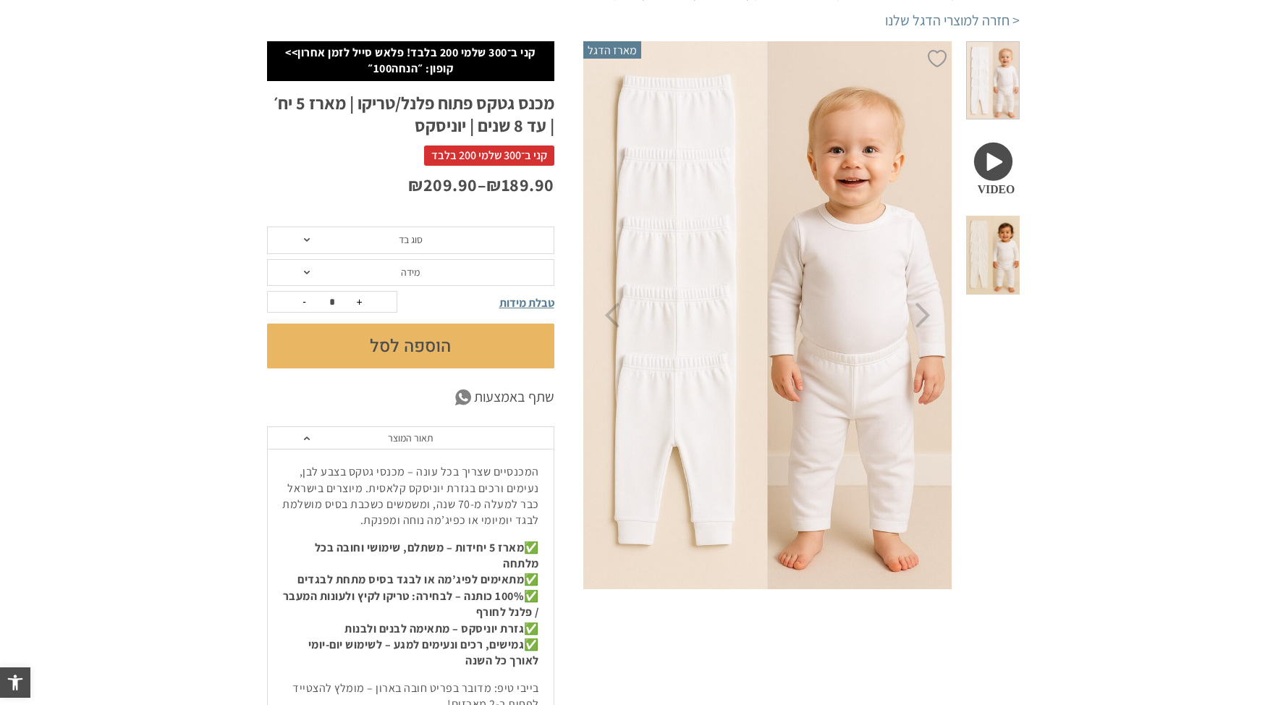
scroll to position [281, 0]
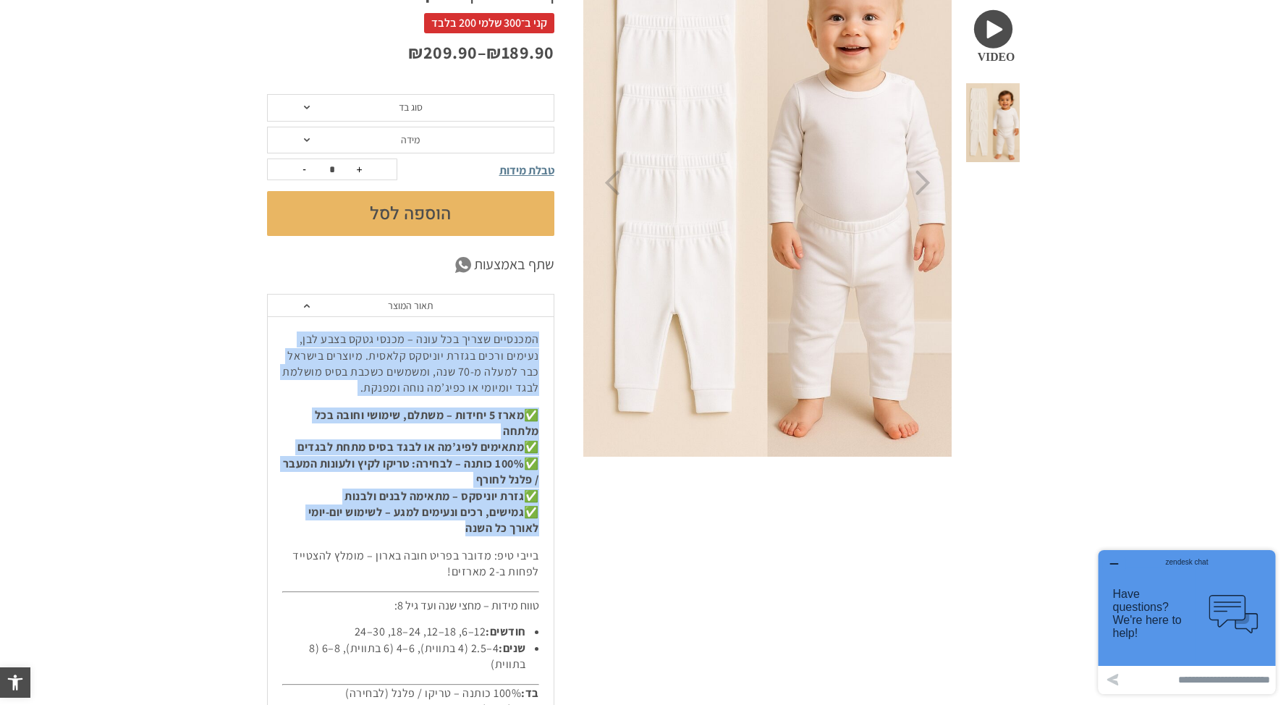
drag, startPoint x: 396, startPoint y: 524, endPoint x: 543, endPoint y: 342, distance: 234.2
click at [543, 342] on div "המכנסיים שצריך בכל עונה – מכנסי גטקס בצבע לבן, נעימים ורכים בגזרת יוניסקס קלאסי…" at bounding box center [411, 554] width 286 height 476
copy div "המכנסיים שצריך בכל עונה – מכנסי גטקס בצבע לבן, נעימים ורכים בגזרת יוניסקס קלאסי…"
click at [457, 378] on p "המכנסיים שצריך בכל עונה – מכנסי גטקס בצבע לבן, נעימים ורכים בגזרת יוניסקס קלאסי…" at bounding box center [410, 364] width 257 height 65
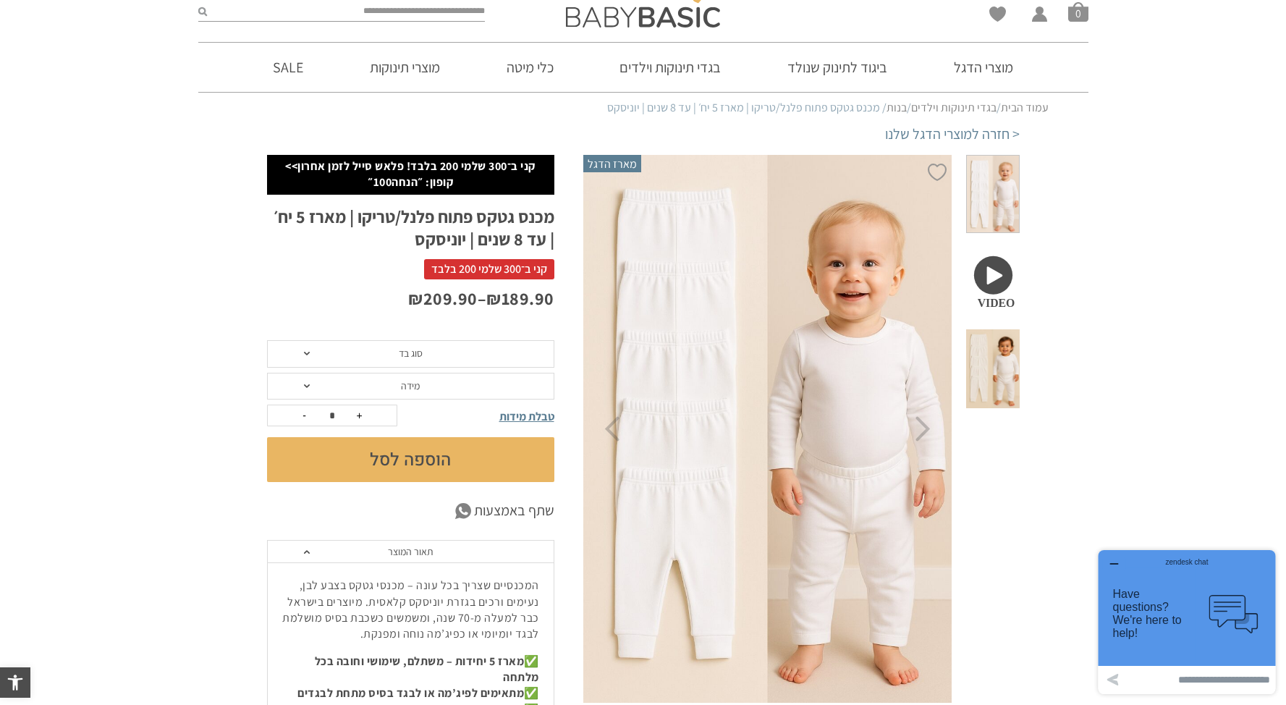
scroll to position [0, 0]
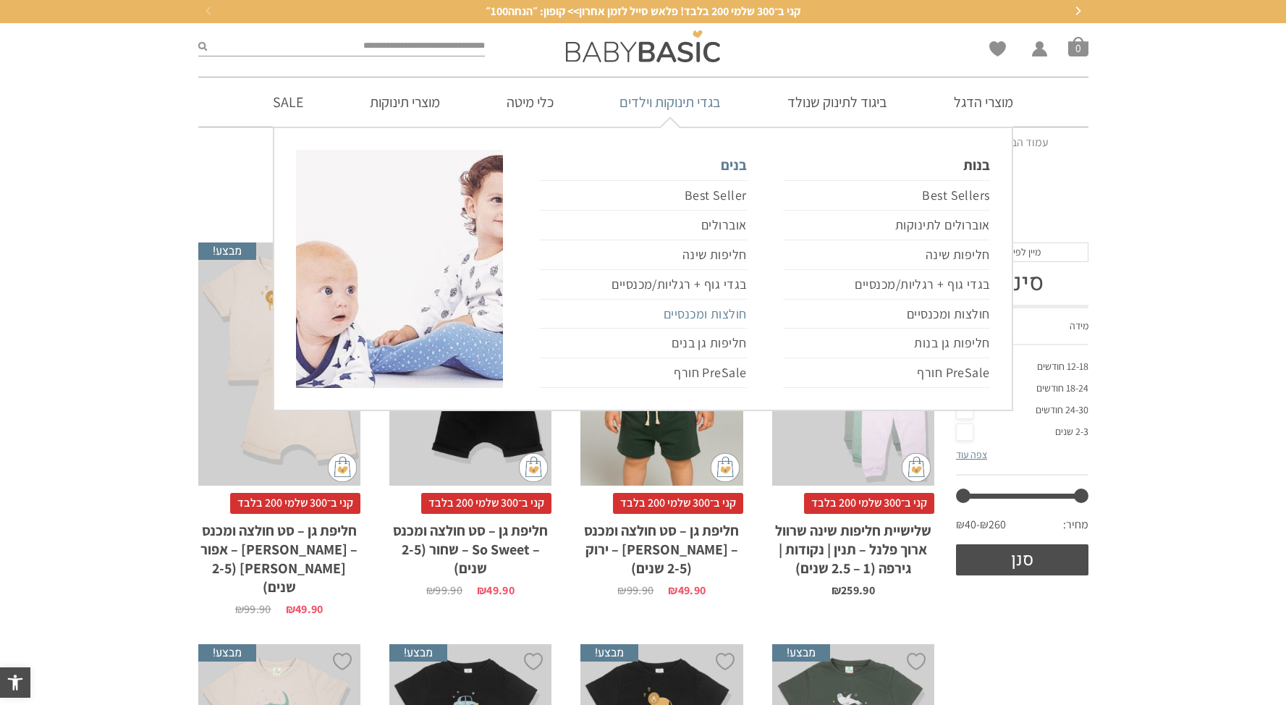
click at [737, 310] on link "חולצות ומכנסיים" at bounding box center [642, 315] width 207 height 30
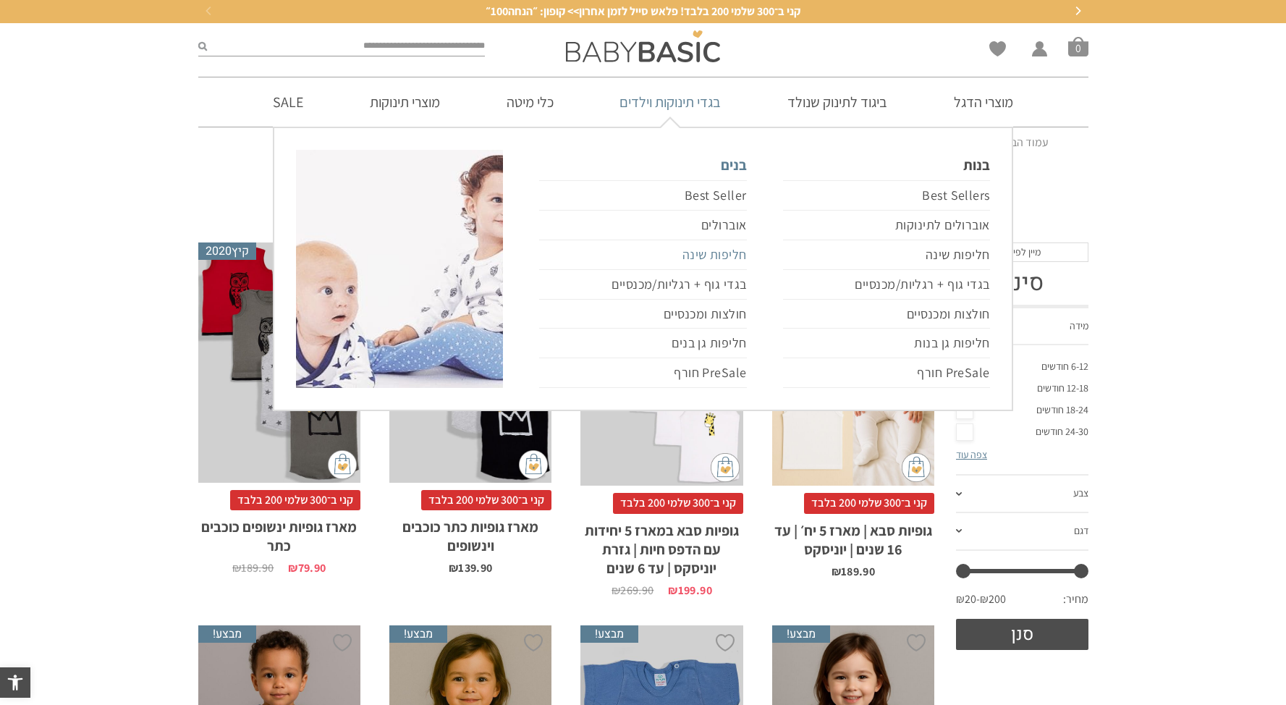
click at [717, 256] on link "חליפות שינה" at bounding box center [642, 255] width 207 height 30
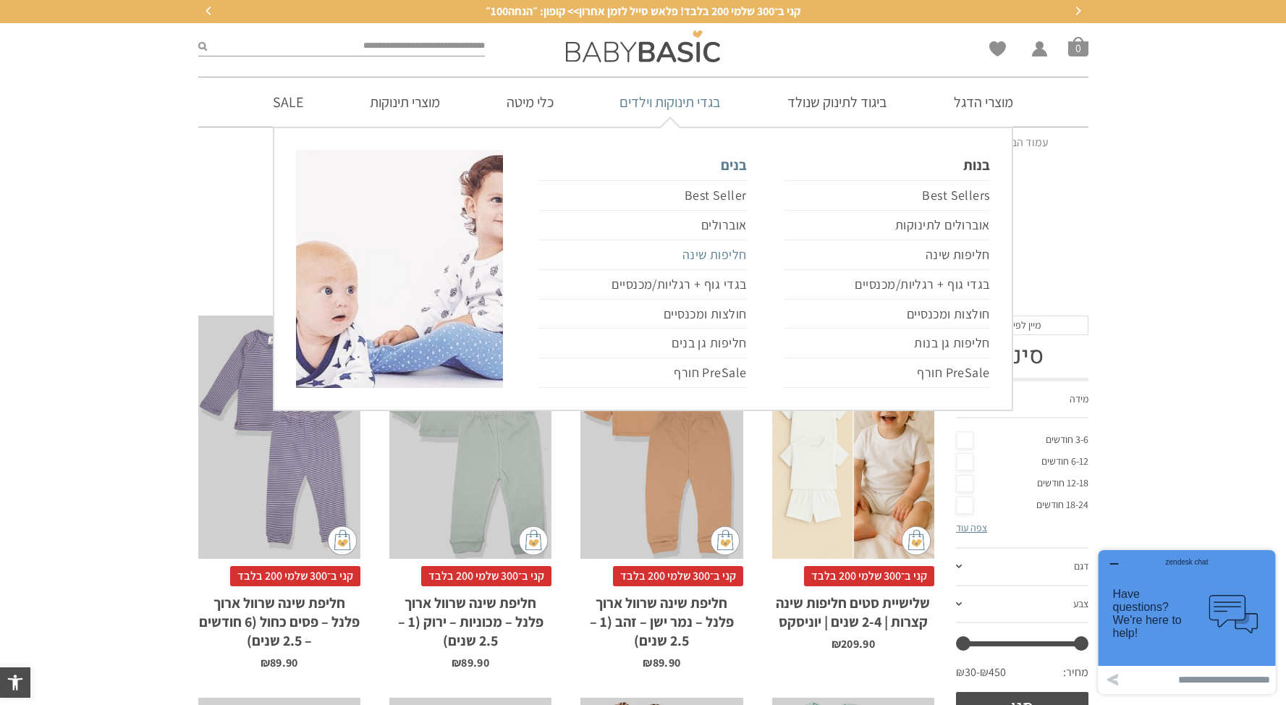
click at [724, 251] on link "חליפות שינה" at bounding box center [642, 255] width 207 height 30
click at [729, 317] on link "חולצות ומכנסיים" at bounding box center [642, 315] width 207 height 30
click at [722, 313] on link "חולצות ומכנסיים" at bounding box center [642, 315] width 207 height 30
click at [734, 309] on link "חולצות ומכנסיים" at bounding box center [642, 315] width 207 height 30
click at [720, 313] on link "חולצות ומכנסיים" at bounding box center [642, 315] width 207 height 30
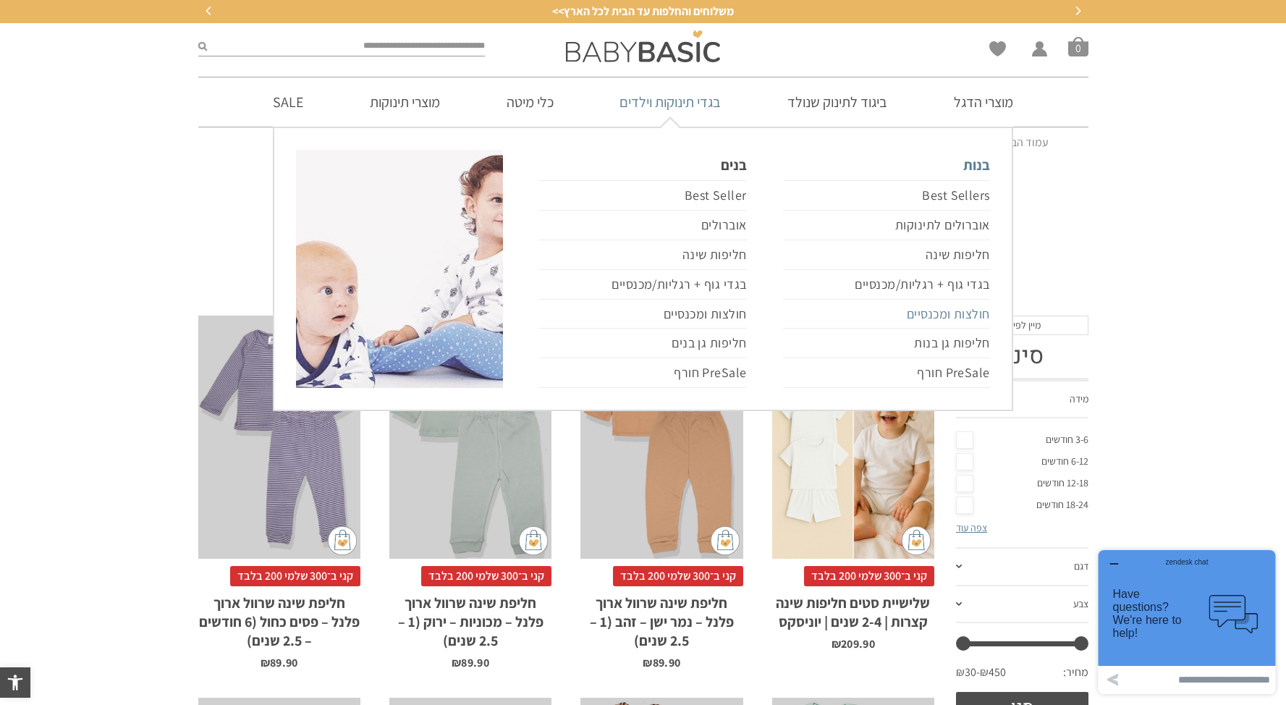
click at [972, 314] on link "חולצות ומכנסיים" at bounding box center [886, 315] width 207 height 30
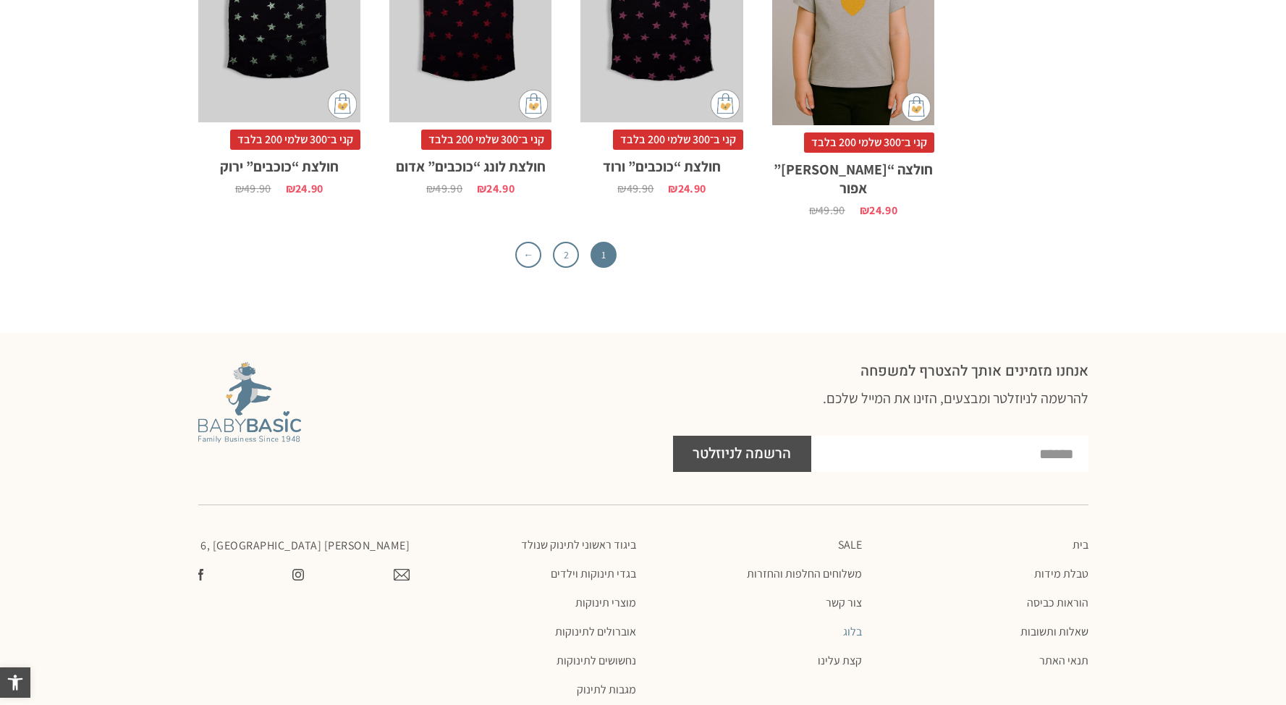
scroll to position [4393, 0]
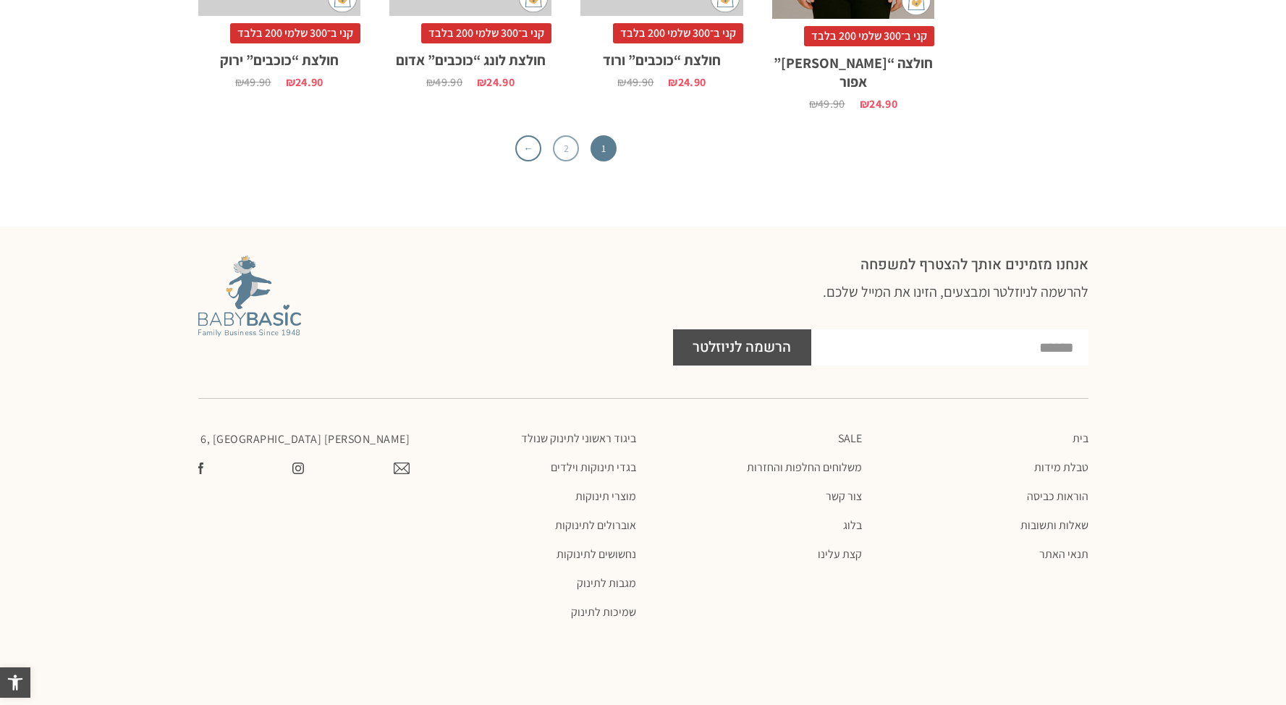
click at [570, 135] on link "2" at bounding box center [566, 148] width 26 height 26
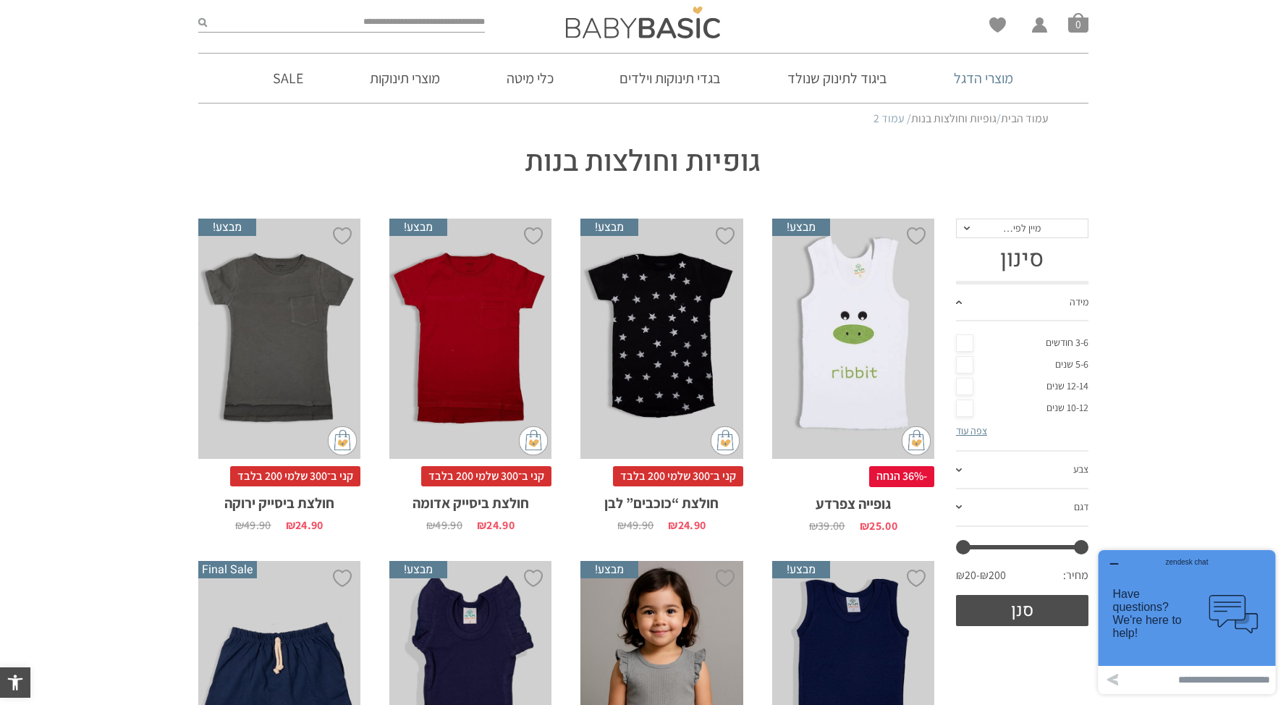
click at [1002, 88] on link "מוצרי הדגל" at bounding box center [983, 78] width 103 height 49
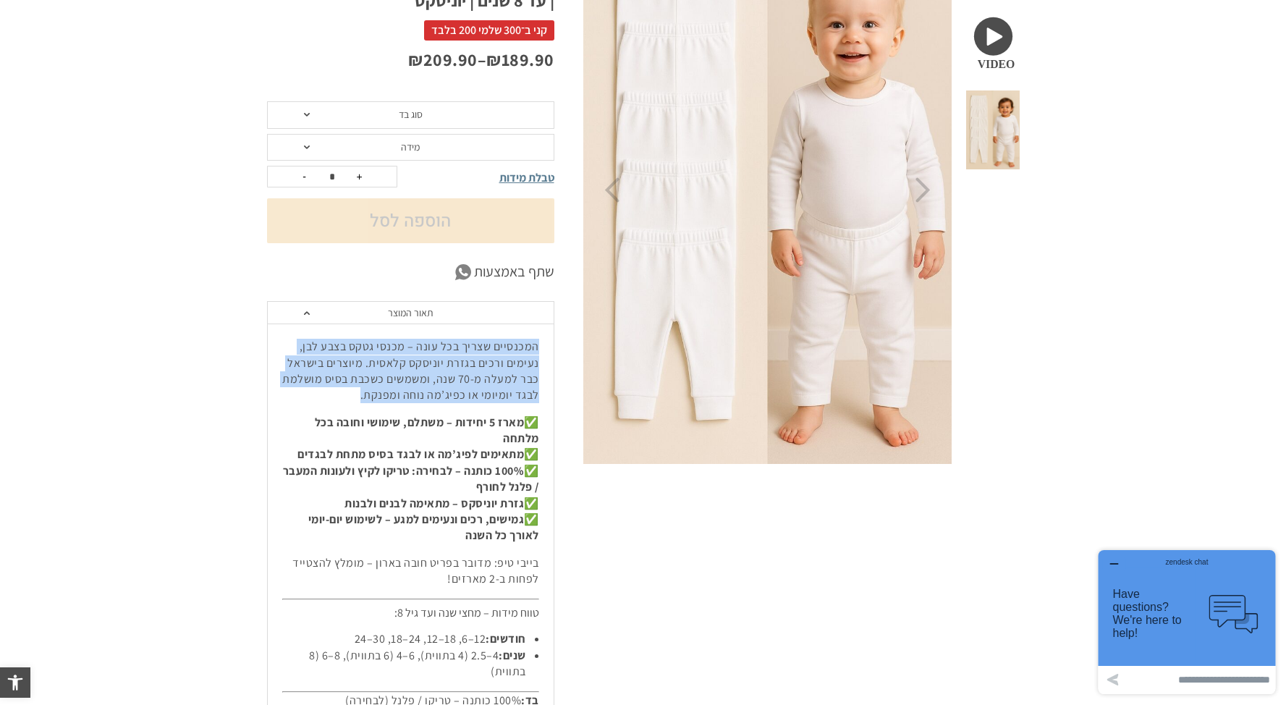
drag, startPoint x: 342, startPoint y: 400, endPoint x: 541, endPoint y: 348, distance: 205.8
click at [541, 348] on div "המכנסיים שצריך בכל עונה – מכנסי גטקס בצבע לבן, נעימים ורכים בגזרת יוניסקס קלאסי…" at bounding box center [411, 562] width 286 height 476
copy p "המכנסיים שצריך בכל עונה – מכנסי גטקס בצבע לבן, נעימים ורכים בגזרת יוניסקס קלאסי…"
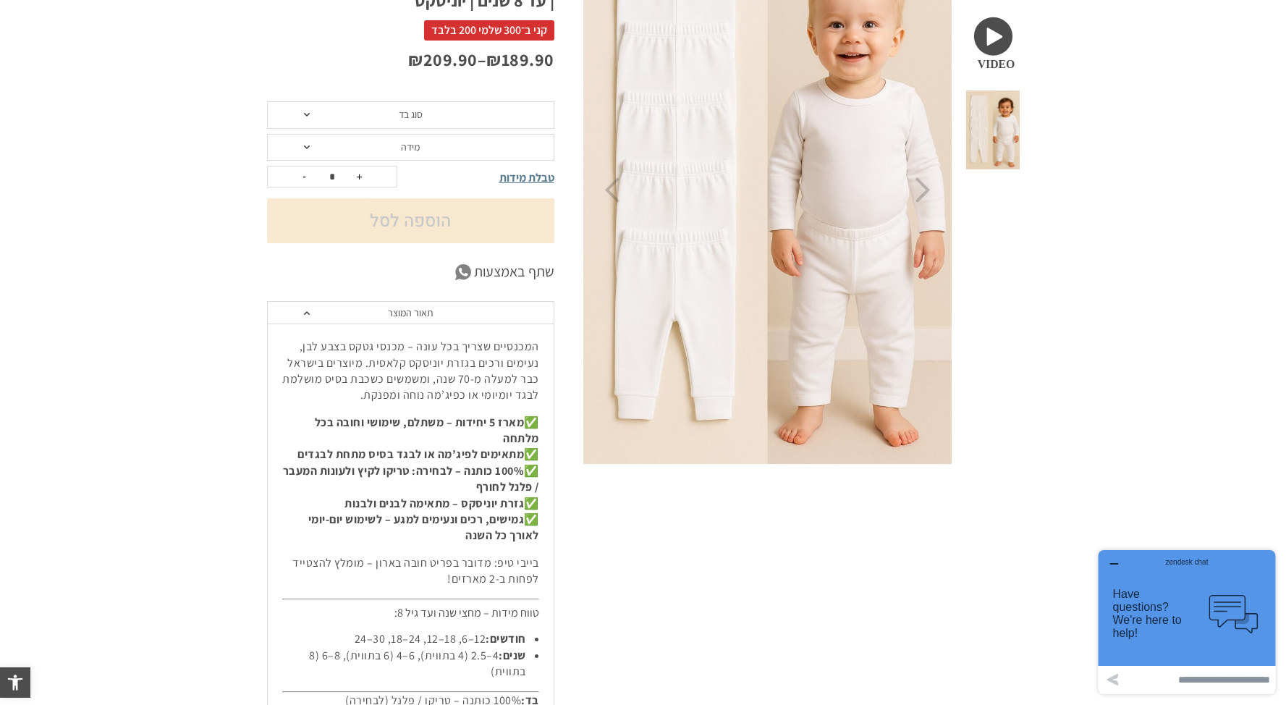
click at [607, 547] on div "הוספה ל-Wishlist מארז הדגל Your browser does not support the video tag." at bounding box center [801, 391] width 436 height 951
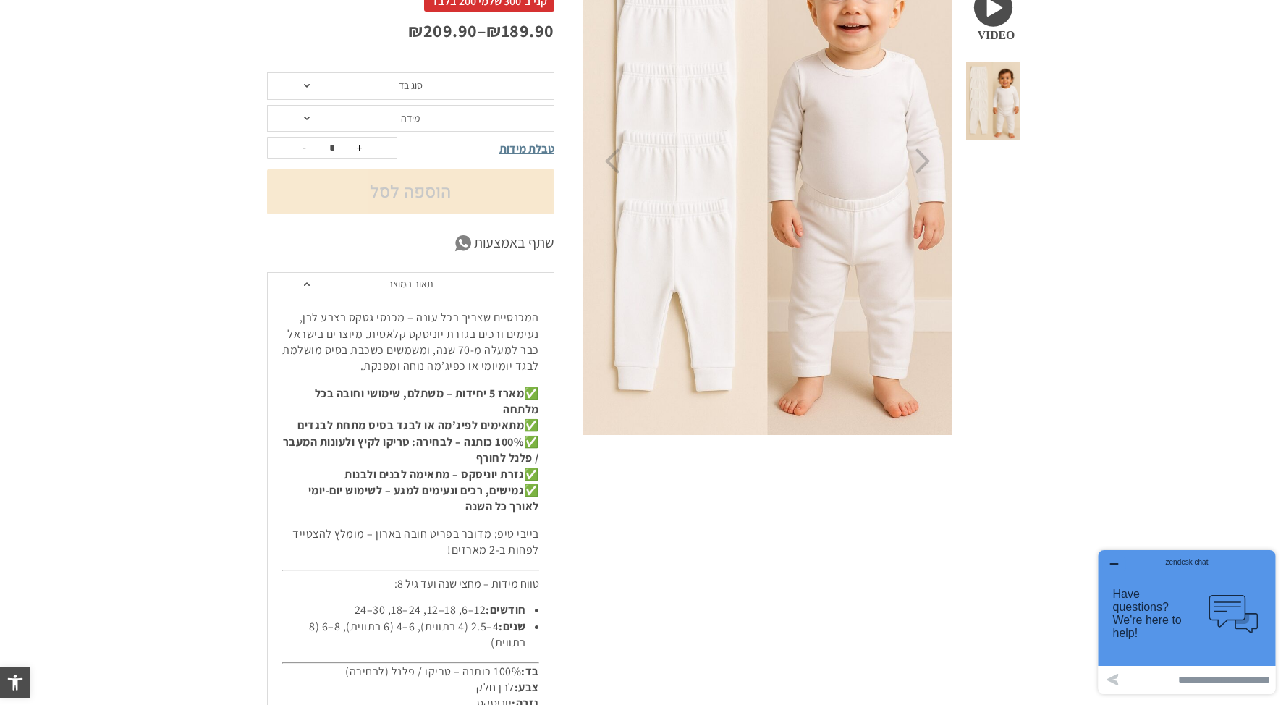
scroll to position [467, 0]
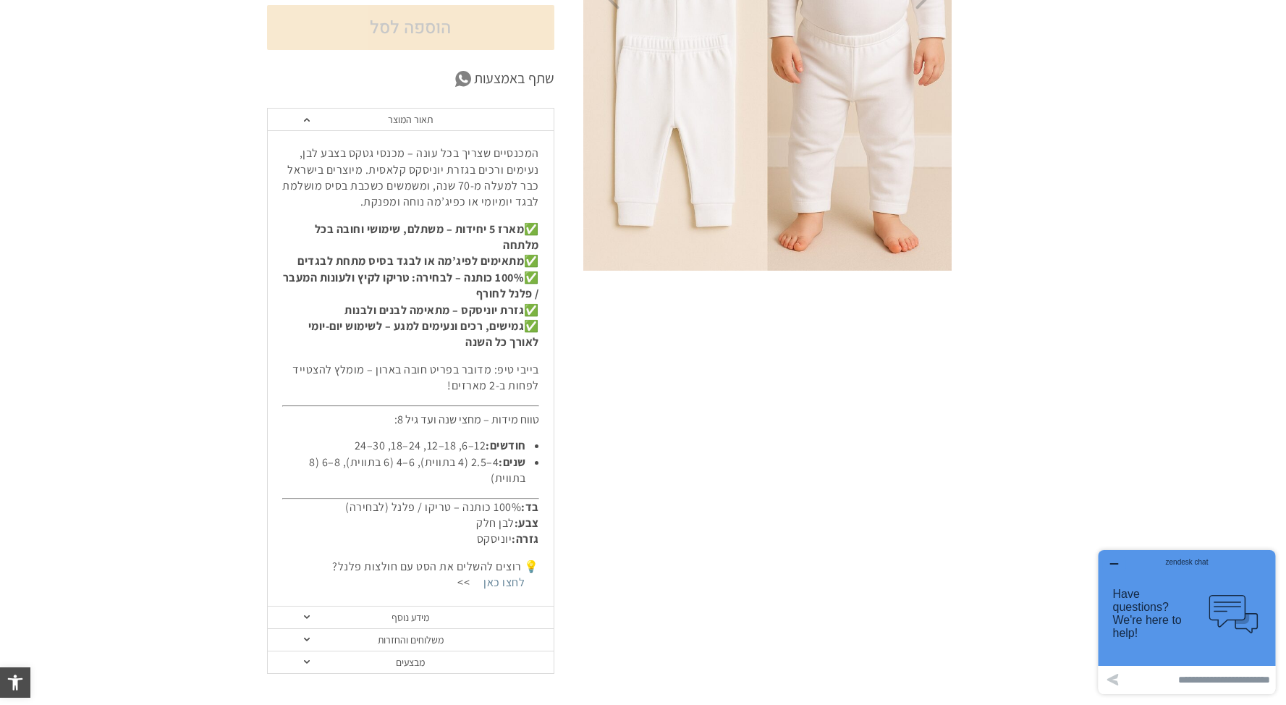
click at [467, 615] on link "מידע נוסף" at bounding box center [411, 618] width 286 height 22
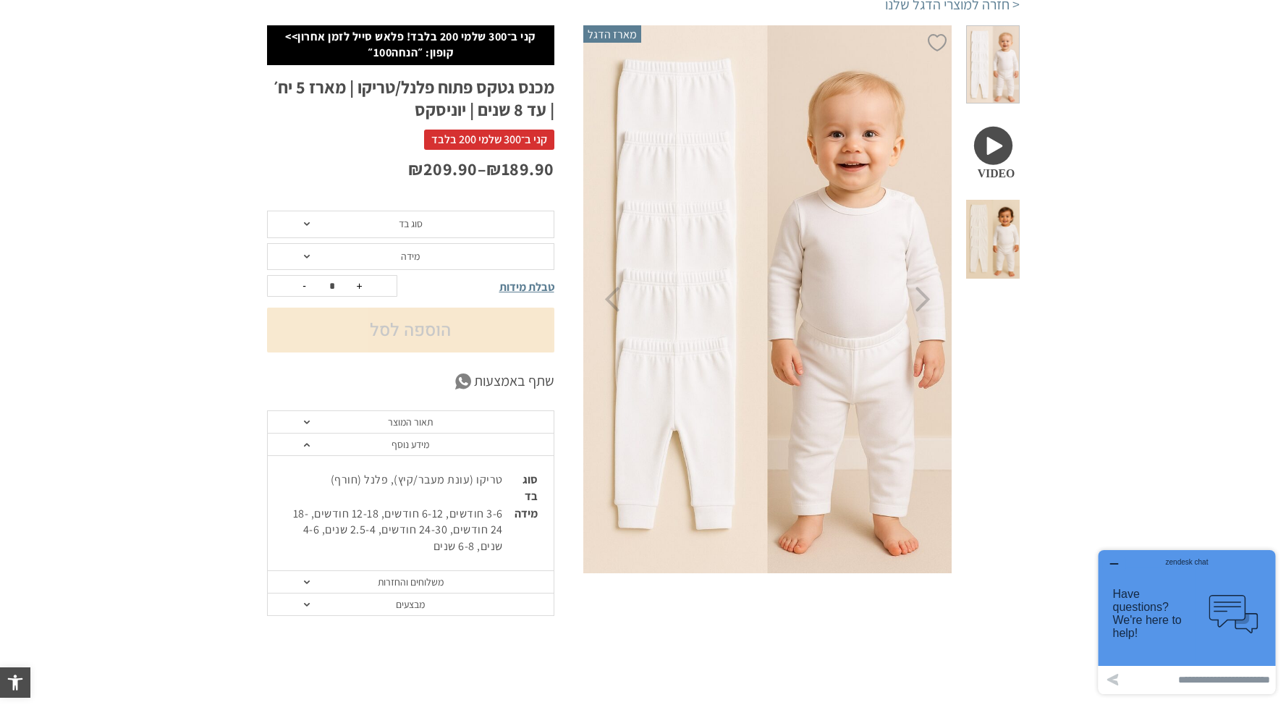
scroll to position [164, 0]
click at [302, 224] on span "סוג בד" at bounding box center [410, 225] width 287 height 28
click at [310, 193] on div "₪ 189.90 – ₪ 209.90" at bounding box center [410, 185] width 287 height 54
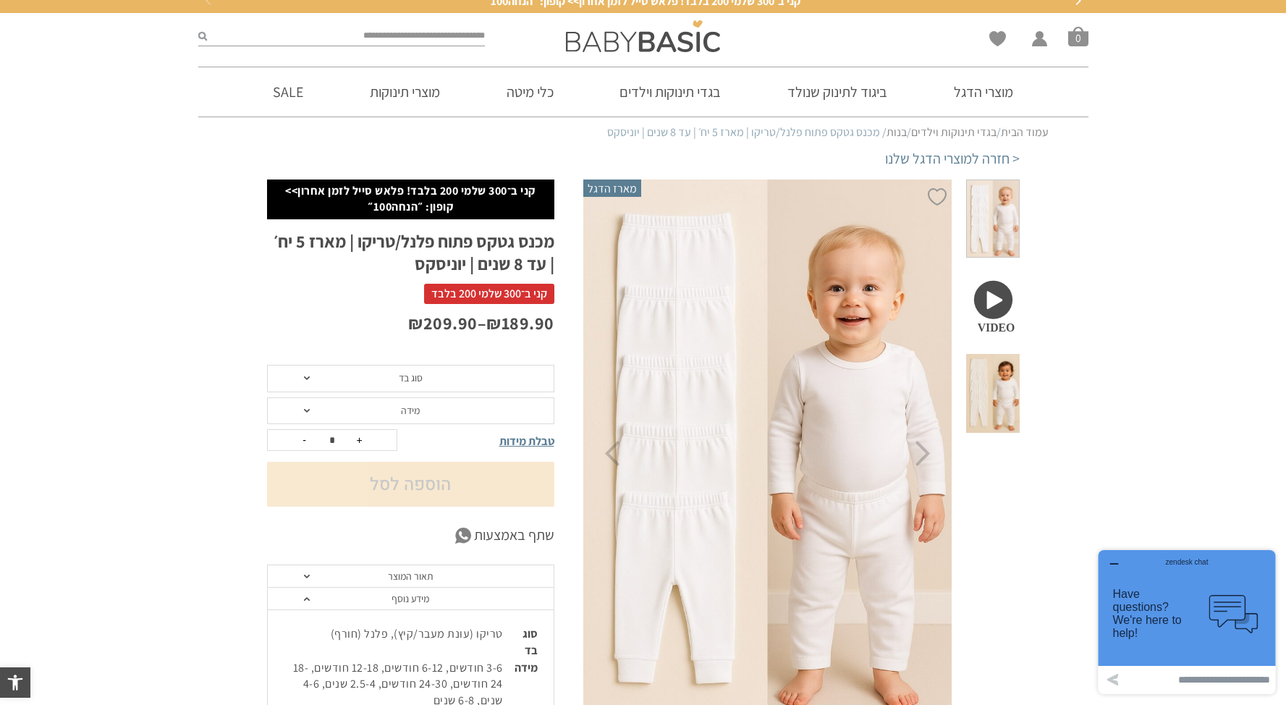
scroll to position [0, 0]
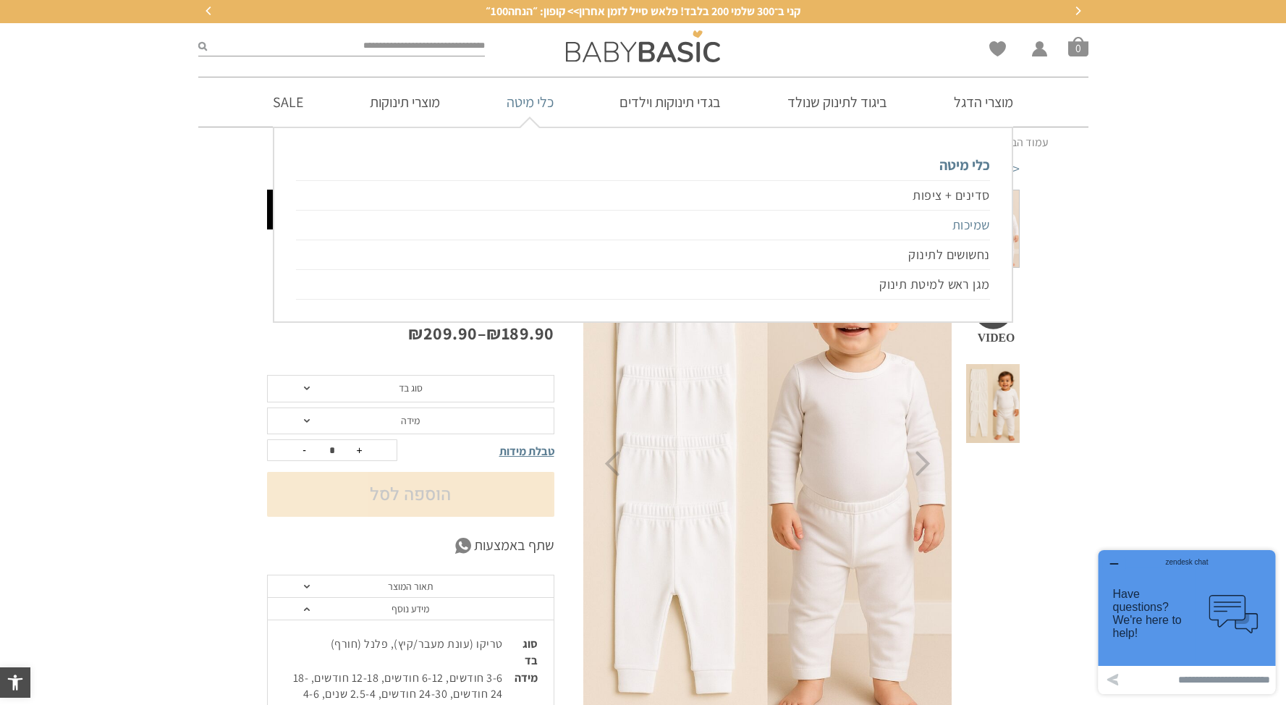
click at [971, 222] on link "שמיכות" at bounding box center [642, 226] width 693 height 30
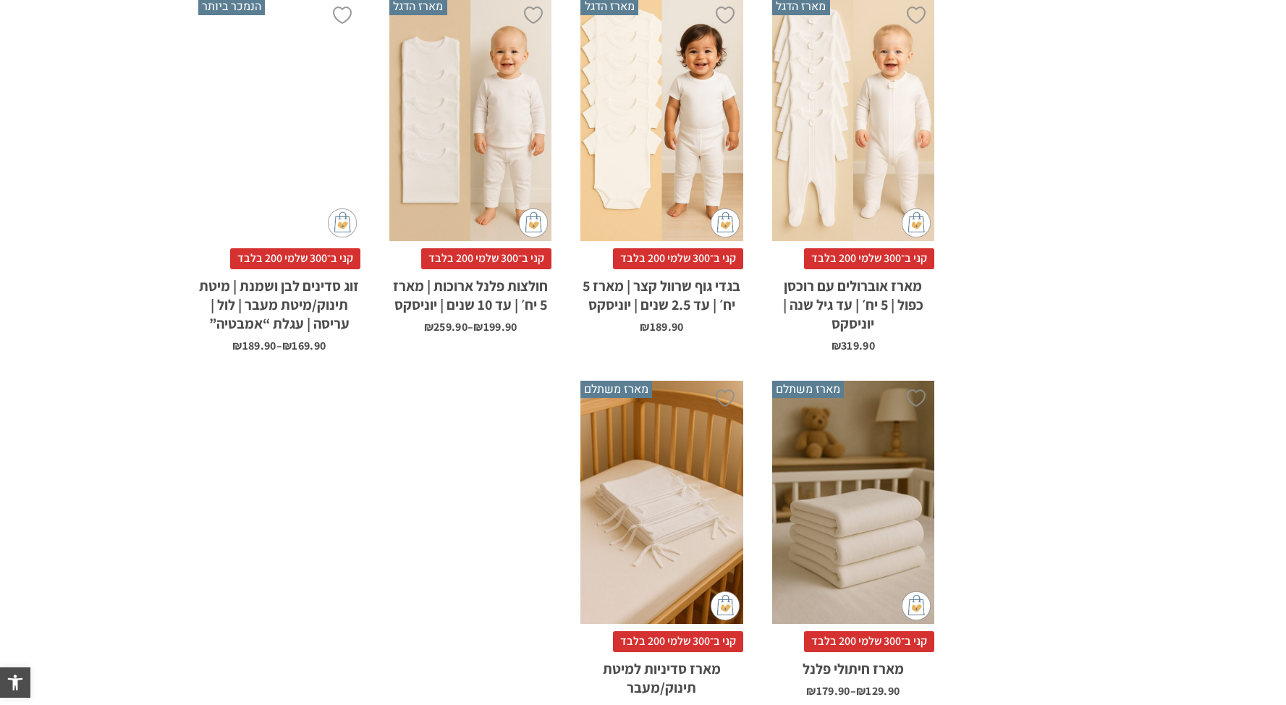
scroll to position [1157, 0]
click at [521, 161] on div "x בחירת מידה 12-18m 18-24m 24-30m 2-5-4-שנים 4-6y 6-8-שנים 8-10y" at bounding box center [470, 119] width 162 height 244
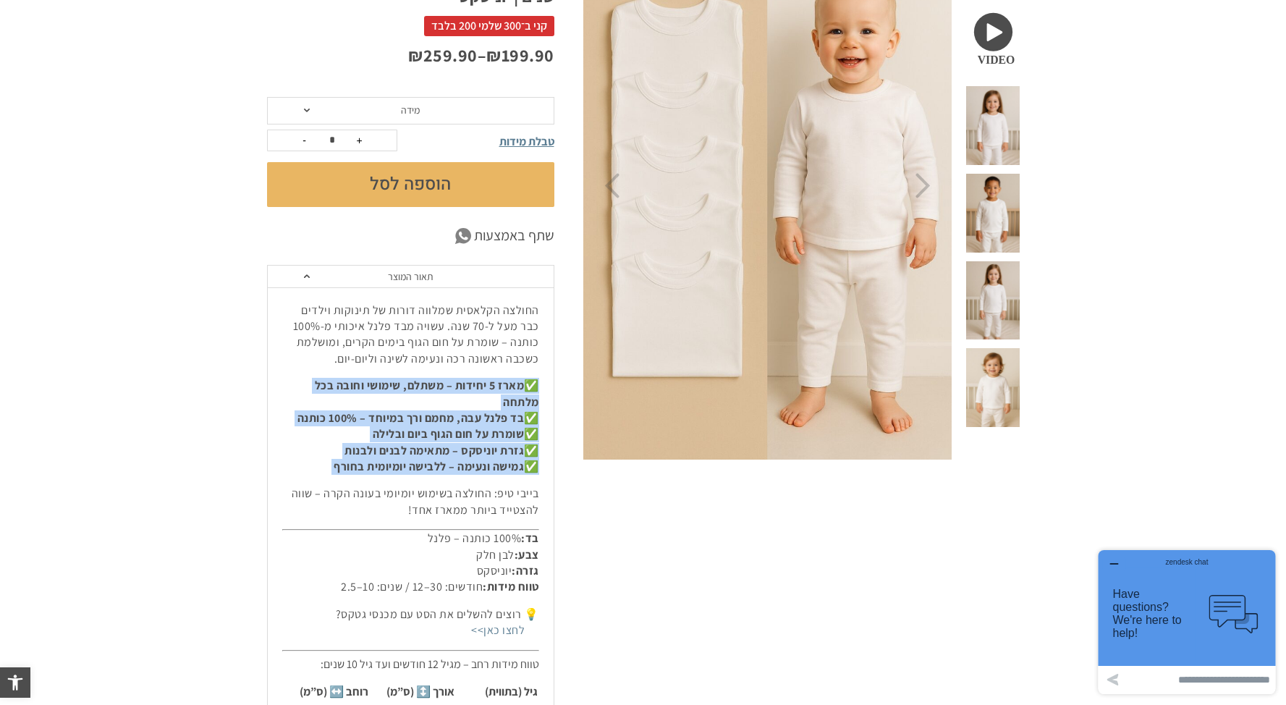
drag, startPoint x: 345, startPoint y: 475, endPoint x: 546, endPoint y: 386, distance: 220.0
click at [546, 386] on div "החולצה הקלאסית שמלווה דורות של תינוקות וילדים כבר מעל ל-70 שנה. עשויה מבד פלנל …" at bounding box center [411, 581] width 286 height 588
copy div "✅ מארז 5 יחידות – משתלם, שימושי וחובה בכל מלתחה ✅ בד פלנל עבה, מחמם ורך במיוחד …"
click at [465, 394] on p "✅ מארז 5 יחידות – משתלם, שימושי וחובה בכל מלתחה ✅ בד פלנל עבה, מחמם ורך במיוחד …" at bounding box center [410, 426] width 257 height 97
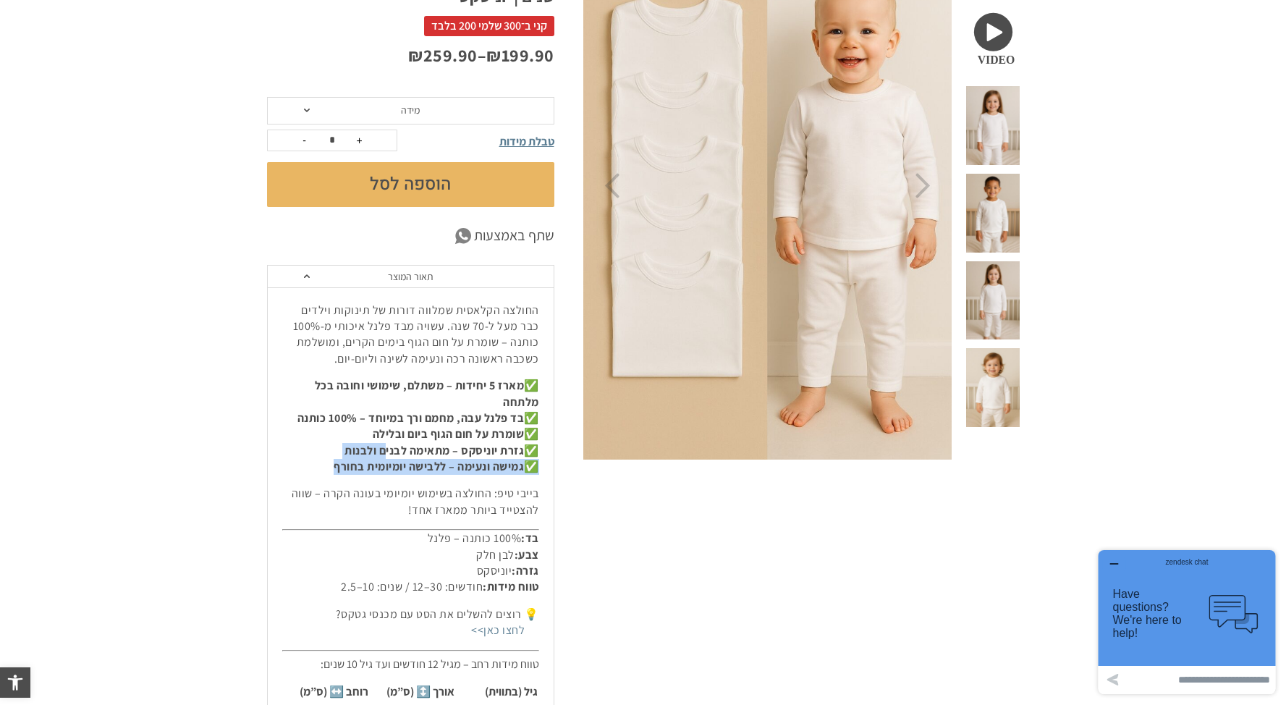
drag, startPoint x: 313, startPoint y: 466, endPoint x: 534, endPoint y: 146, distance: 389.1
click at [381, 446] on p "✅ מארז 5 יחידות – משתלם, שימושי וחובה בכל מלתחה ✅ בד פלנל עבה, מחמם ורך במיוחד …" at bounding box center [410, 426] width 257 height 97
click at [450, 447] on strong "גזרת יוניסקס – מתאימה לבנים ולבנות" at bounding box center [435, 450] width 180 height 15
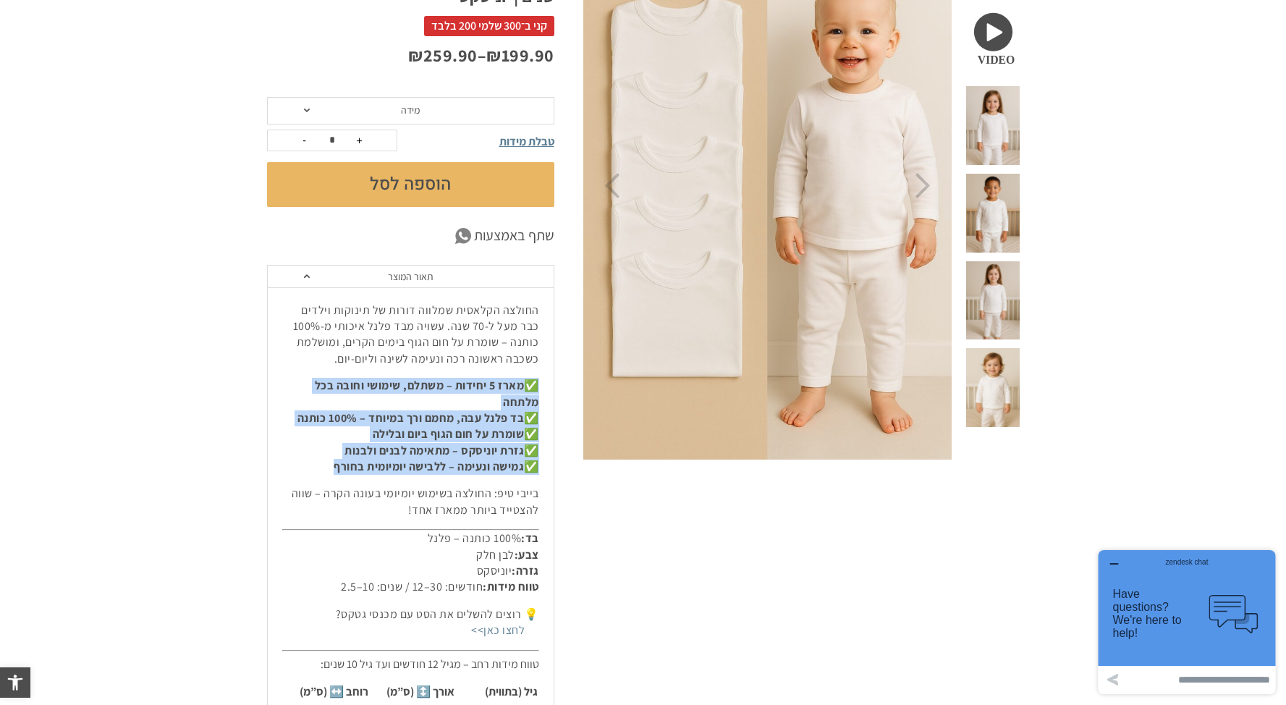
drag, startPoint x: 316, startPoint y: 470, endPoint x: 537, endPoint y: 375, distance: 240.6
click at [537, 375] on div "החולצה הקלאסית שמלווה דורות של תינוקות וילדים כבר מעל ל-70 שנה. עשויה מבד פלנל …" at bounding box center [411, 581] width 286 height 588
click at [538, 374] on div "החולצה הקלאסית שמלווה דורות של תינוקות וילדים כבר מעל ל-70 שנה. עשויה מבד פלנל …" at bounding box center [411, 581] width 286 height 588
drag, startPoint x: 329, startPoint y: 475, endPoint x: 511, endPoint y: 389, distance: 201.4
click at [550, 389] on div "החולצה הקלאסית שמלווה דורות של תינוקות וילדים כבר מעל ל-70 שנה. עשויה מבד פלנל …" at bounding box center [411, 581] width 286 height 588
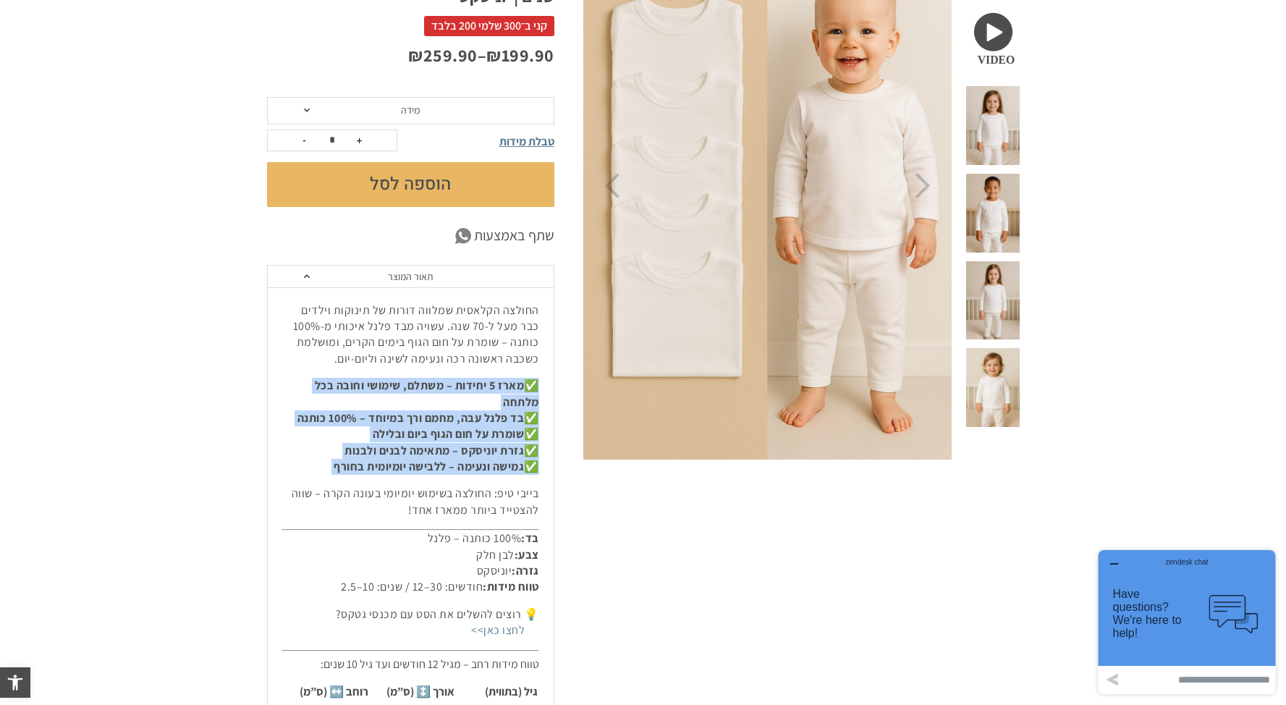
copy div "✅ מארז 5 יחידות – משתלם, שימושי וחובה בכל מלתחה ✅ בד פלנל עבה, מחמם ורך במיוחד …"
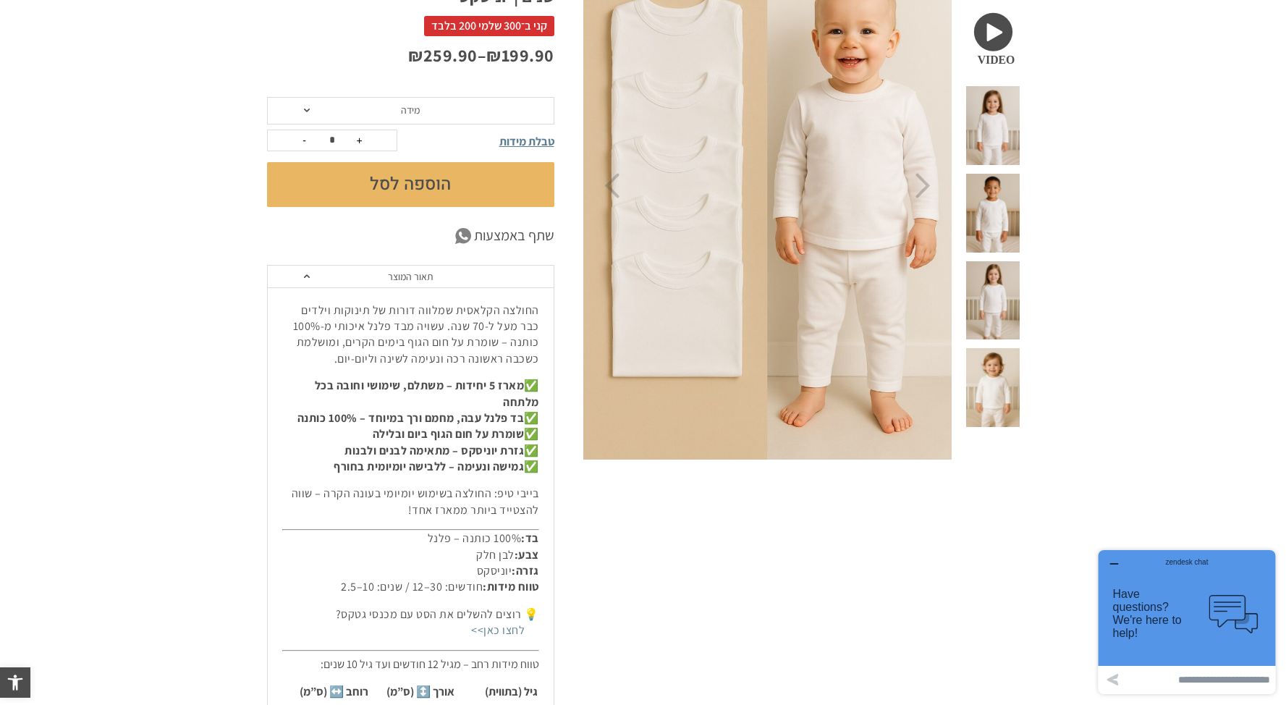
click at [478, 347] on p "החולצה הקלאסית שמלווה דורות של תינוקות וילדים כבר מעל ל-70 שנה. עשויה מבד פלנל …" at bounding box center [410, 335] width 257 height 65
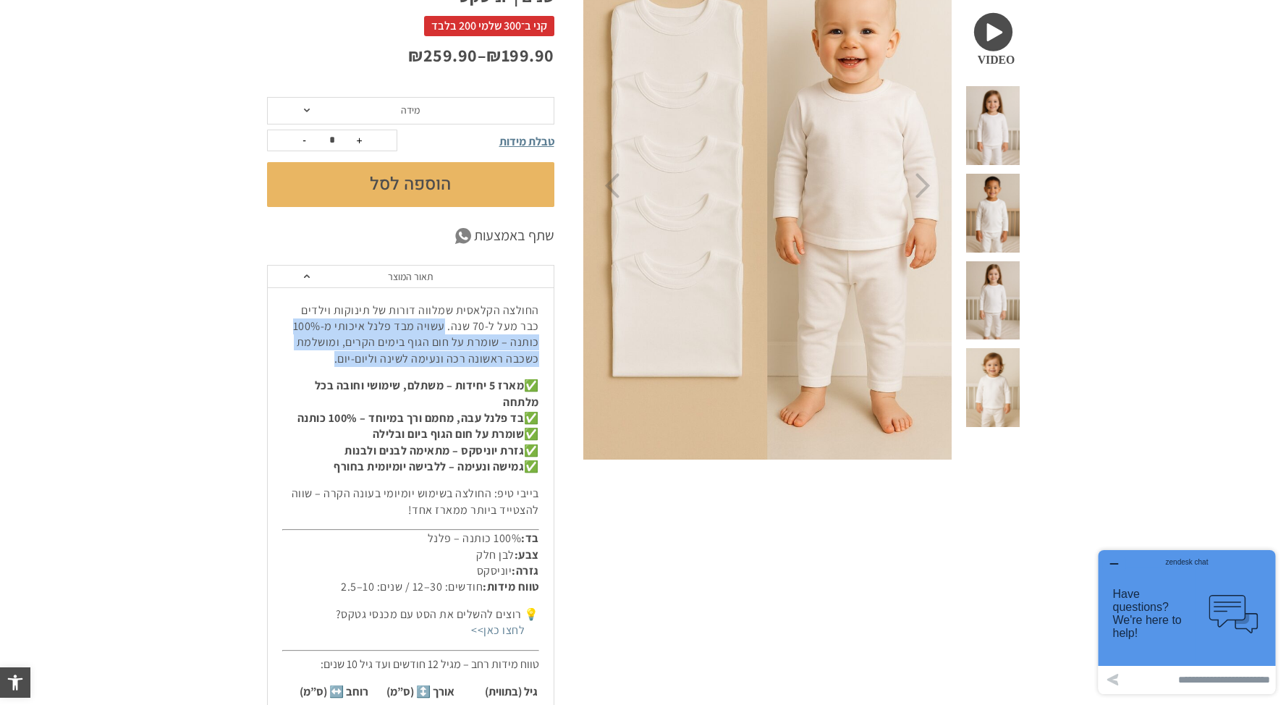
drag, startPoint x: 356, startPoint y: 364, endPoint x: 463, endPoint y: 328, distance: 112.4
click at [466, 326] on p "החולצה הקלאסית שמלווה דורות של תינוקות וילדים כבר מעל ל-70 שנה. עשויה מבד פלנל …" at bounding box center [410, 335] width 257 height 65
copy p "עשויה מבד פלנל איכותי מ-100% כותנה – שומרת על חום הגוף בימים הקרים, ומושלמת כשכ…"
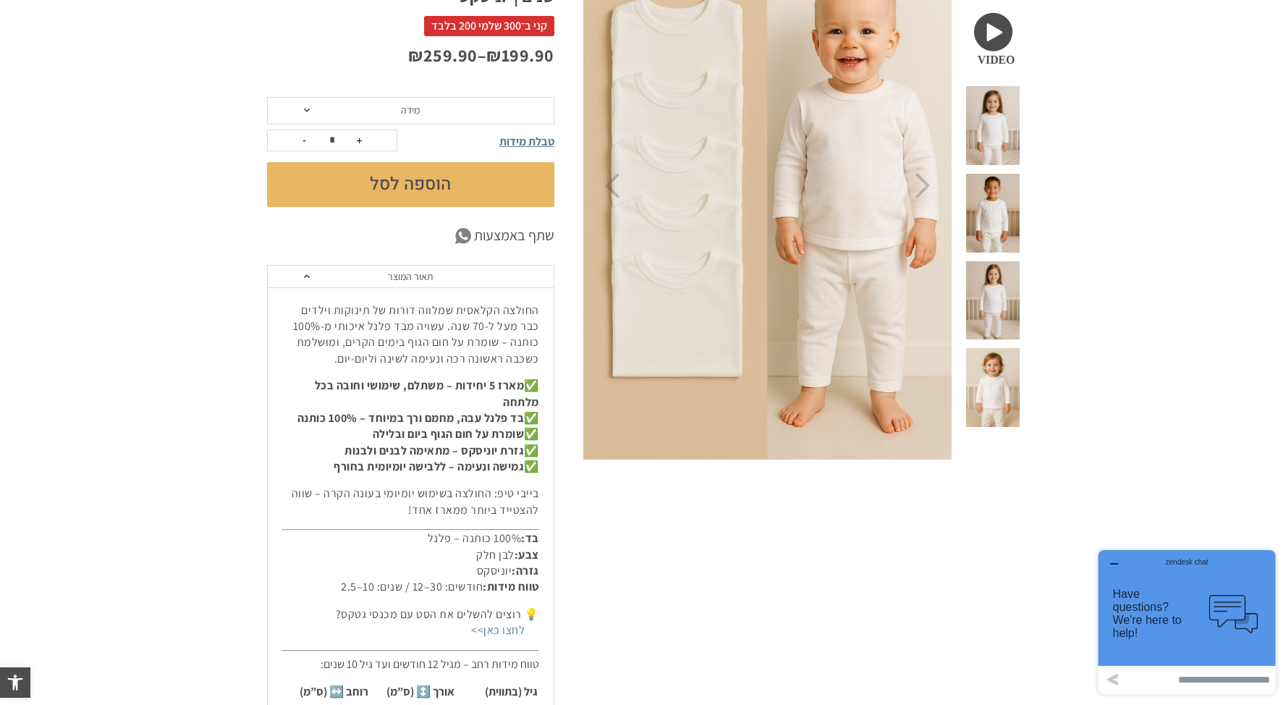
click at [472, 369] on div "החולצה הקלאסית שמלווה דורות של תינוקות וילדים כבר מעל ל-70 שנה. עשויה מבד פלנל …" at bounding box center [411, 581] width 286 height 588
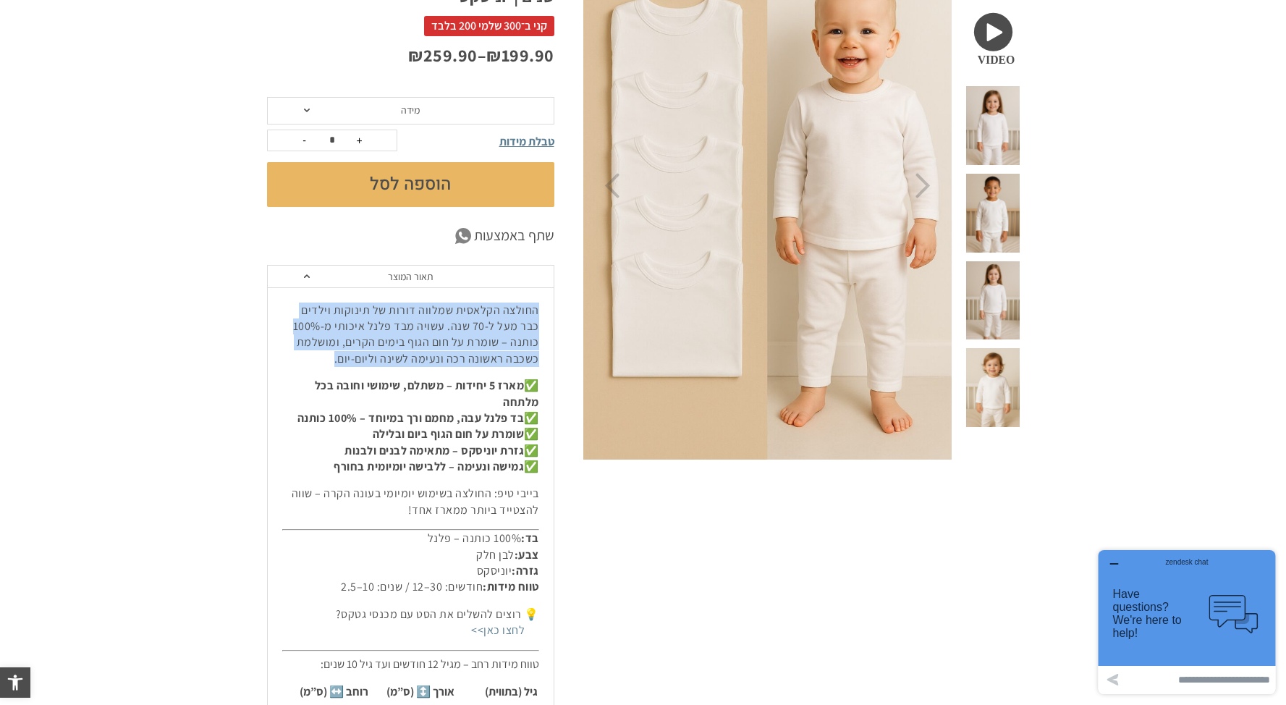
drag, startPoint x: 348, startPoint y: 360, endPoint x: 537, endPoint y: 308, distance: 196.2
click at [537, 308] on p "החולצה הקלאסית שמלווה דורות של תינוקות וילדים כבר מעל ל-70 שנה. עשויה מבד פלנל …" at bounding box center [410, 335] width 257 height 65
copy p "החולצה הקלאסית שמלווה דורות של תינוקות וילדים כבר מעל ל-70 שנה. עשויה מבד פלנל …"
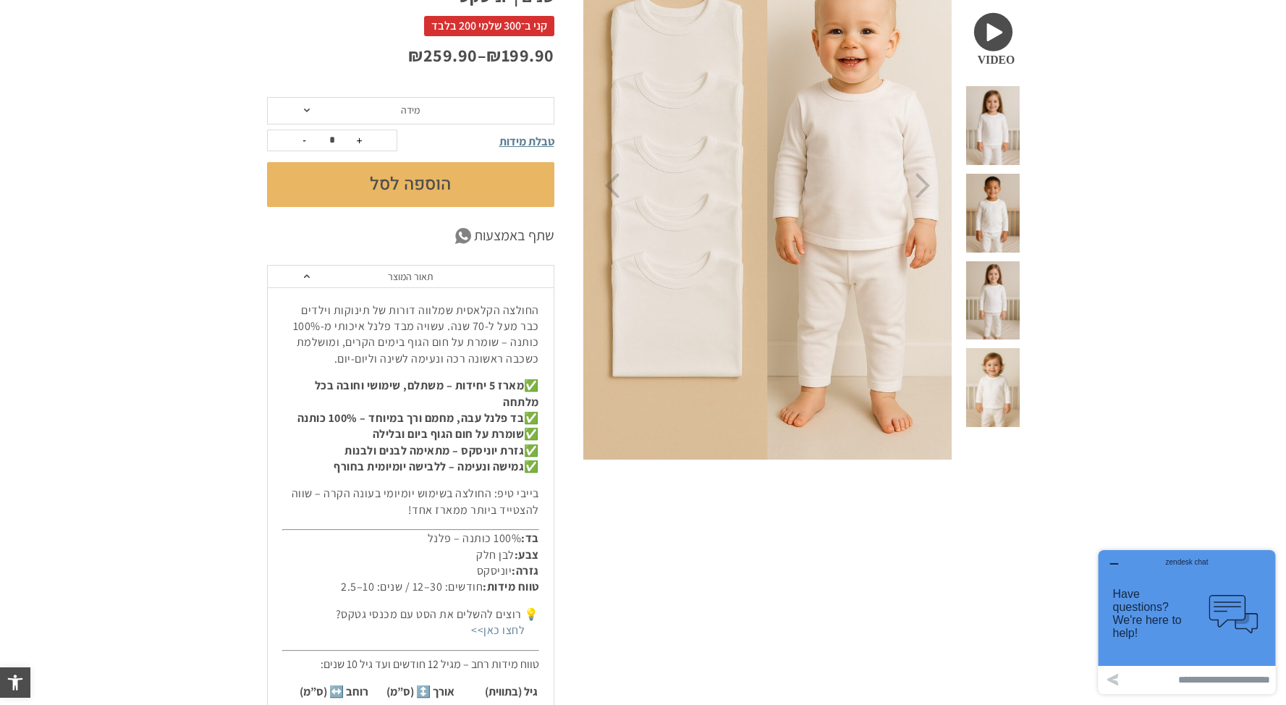
click at [489, 415] on strong "בד פלנל עבה, מחמם ורך במיוחד – 100% כותנה" at bounding box center [410, 417] width 227 height 15
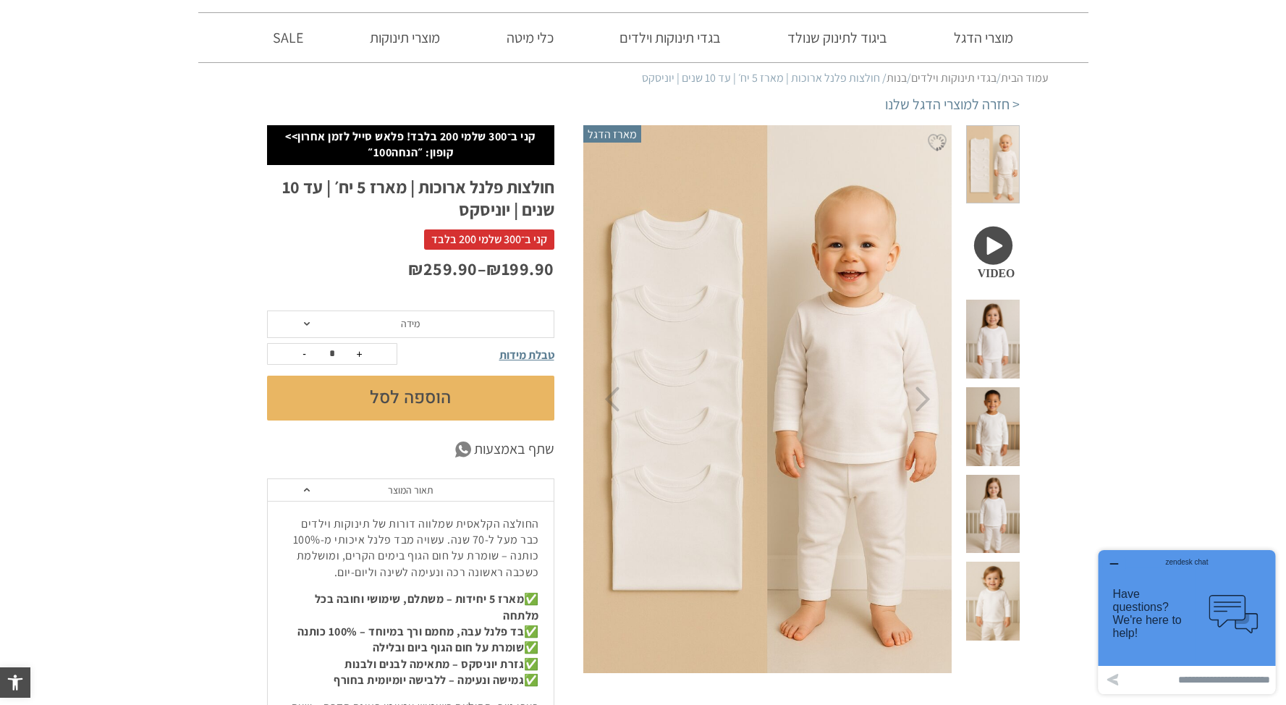
scroll to position [53, 0]
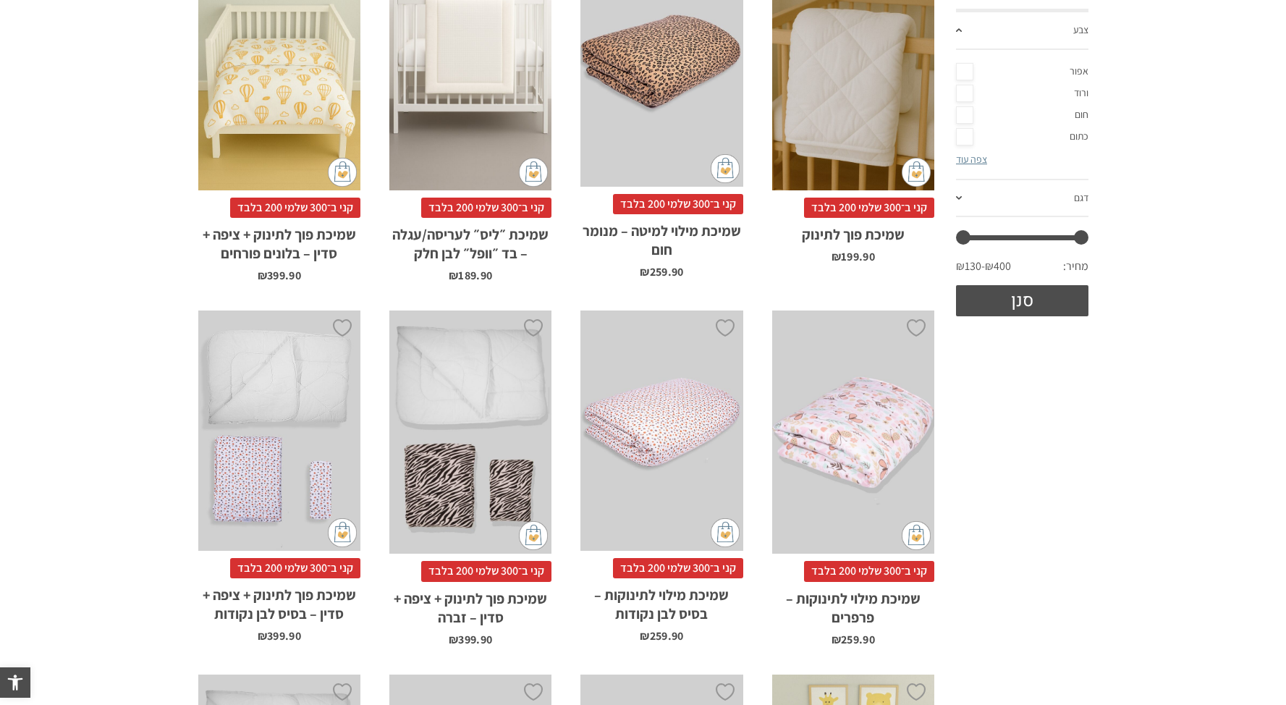
scroll to position [257, 0]
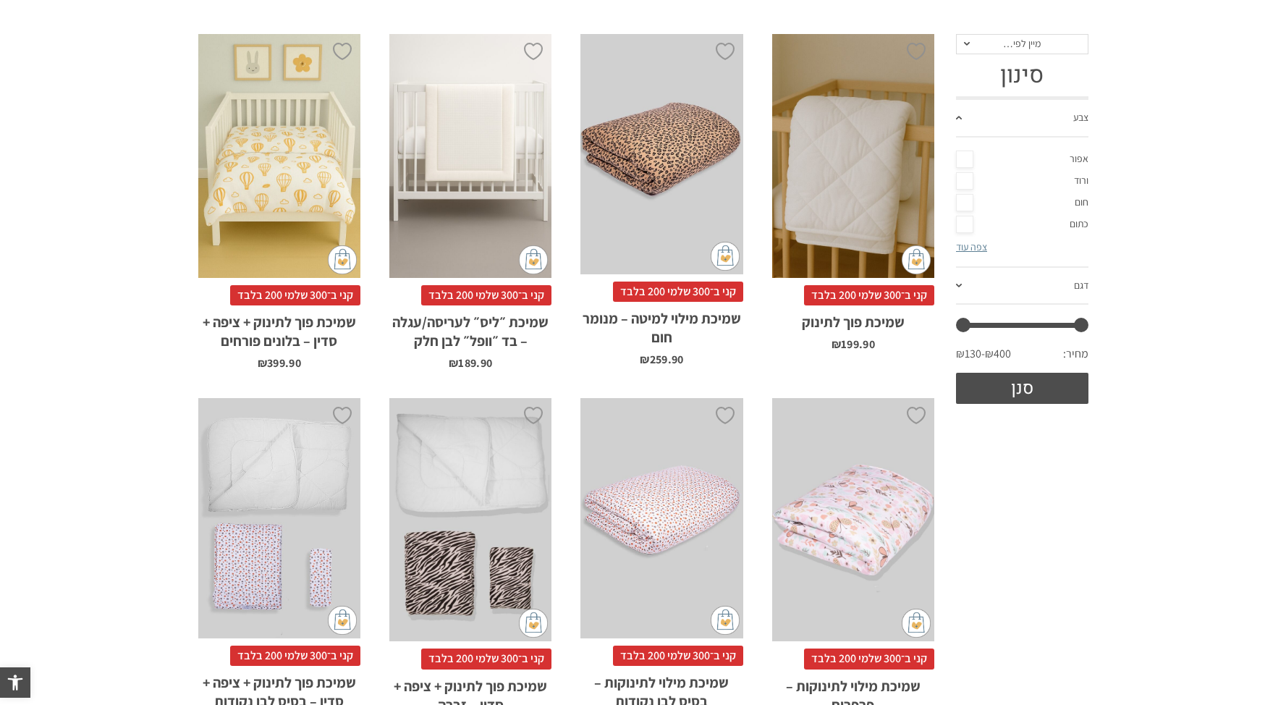
click at [841, 153] on div "x הוספה לסל" at bounding box center [853, 156] width 162 height 244
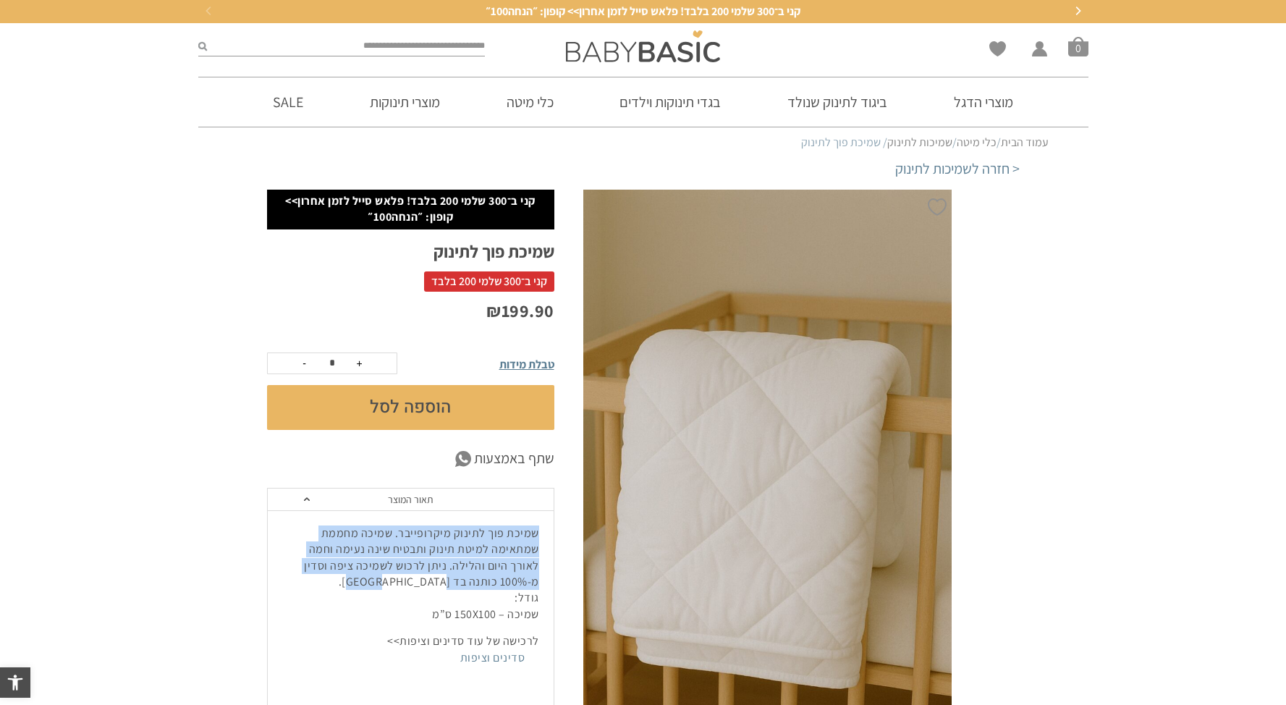
drag, startPoint x: 447, startPoint y: 583, endPoint x: 554, endPoint y: 520, distance: 123.9
click at [554, 520] on div "קני ב־300 [PERSON_NAME] 200 בלבד! פלאש סייל לזמן אחרון>> קופון: ״הנחה100״ שמיכת…" at bounding box center [425, 484] width 316 height 588
copy p "שמיכת פוך לתינוק מיקרופייבר. שמיכה מחממת שמתאימה למיטת תינוק ותבטיח שינה נעימה …"
